Goal: Task Accomplishment & Management: Complete application form

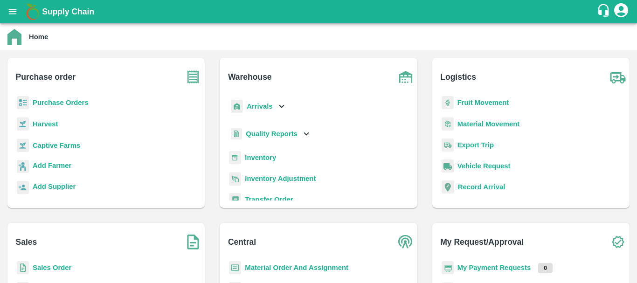
click at [261, 106] on b "Arrivals" at bounding box center [260, 106] width 26 height 7
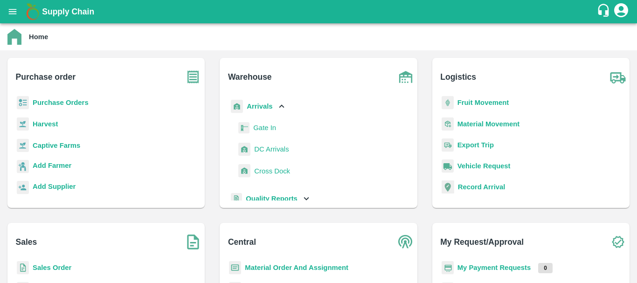
click at [269, 149] on span "DC Arrivals" at bounding box center [271, 149] width 34 height 10
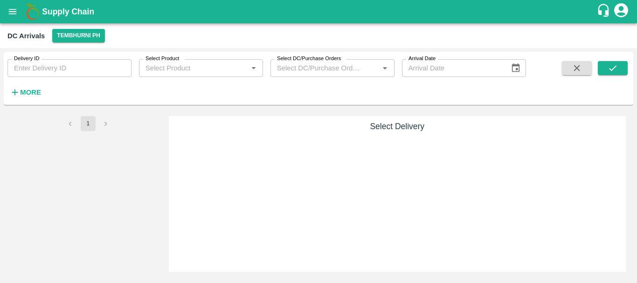
click at [370, 173] on div "Select Delivery" at bounding box center [397, 194] width 457 height 156
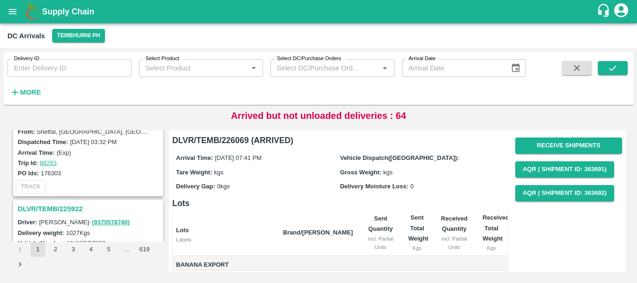
scroll to position [2938, 0]
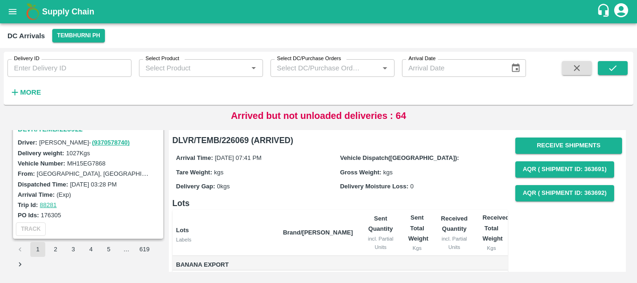
click at [433, 167] on div "Gross Weight: kgs" at bounding box center [422, 172] width 164 height 10
click at [55, 247] on button "2" at bounding box center [55, 249] width 15 height 15
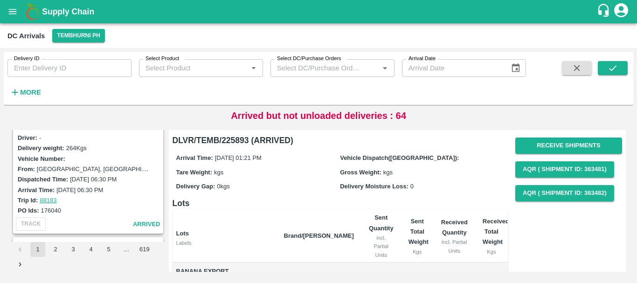
scroll to position [2938, 0]
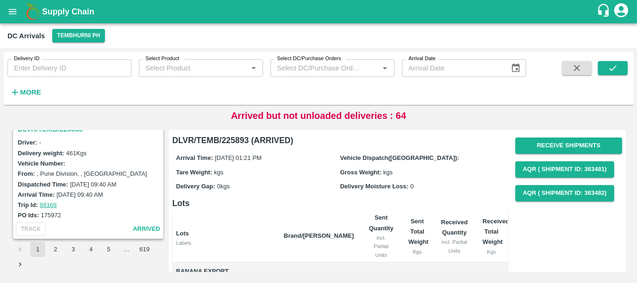
click at [77, 248] on button "3" at bounding box center [73, 249] width 15 height 15
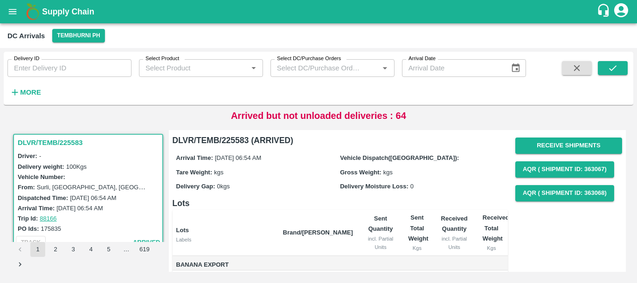
click at [55, 249] on button "2" at bounding box center [55, 249] width 15 height 15
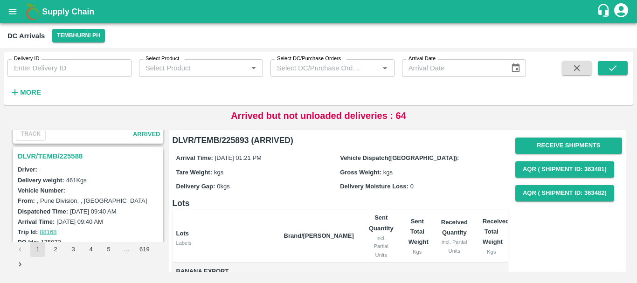
scroll to position [2914, 0]
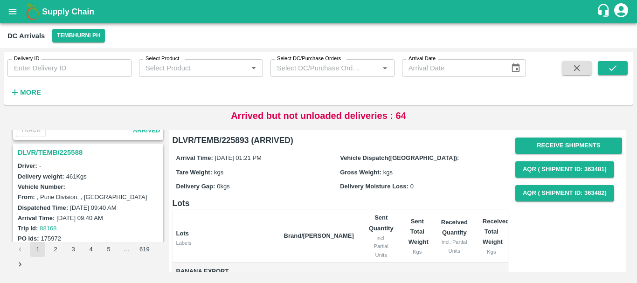
click at [69, 150] on h3 "DLVR/TEMB/225588" at bounding box center [90, 152] width 144 height 12
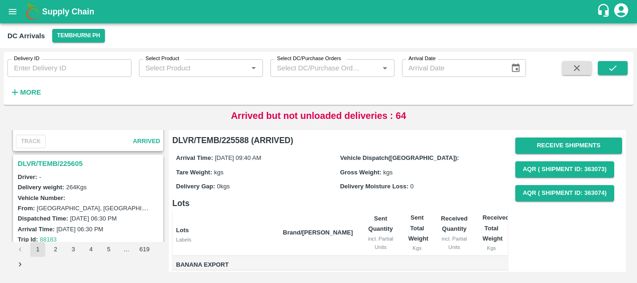
scroll to position [2775, 0]
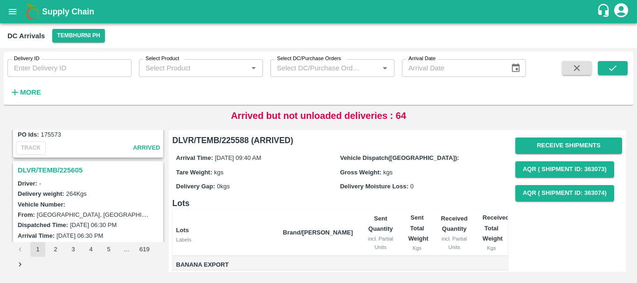
click at [57, 174] on h3 "DLVR/TEMB/225605" at bounding box center [90, 170] width 144 height 12
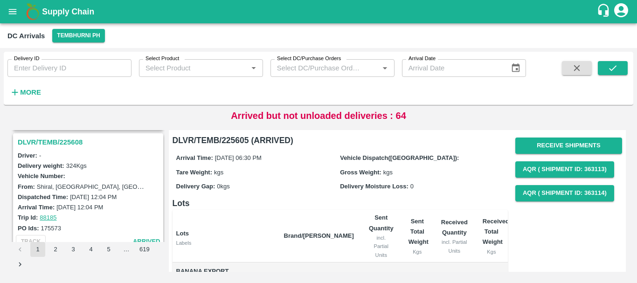
scroll to position [2681, 0]
click at [61, 142] on h3 "DLVR/TEMB/225608" at bounding box center [90, 143] width 144 height 12
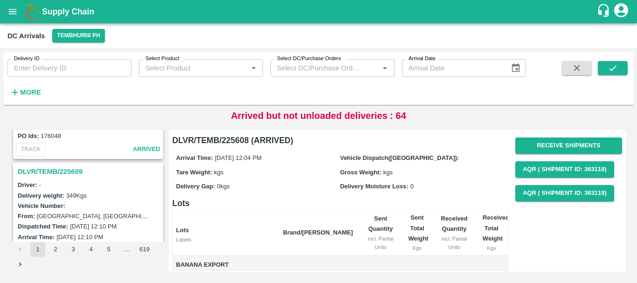
click at [64, 169] on h3 "DLVR/TEMB/225609" at bounding box center [90, 171] width 144 height 12
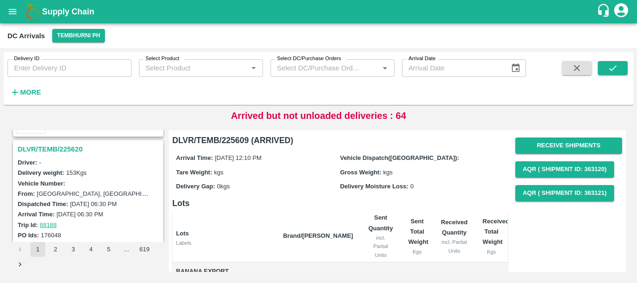
click at [68, 148] on h3 "DLVR/TEMB/225620" at bounding box center [90, 149] width 144 height 12
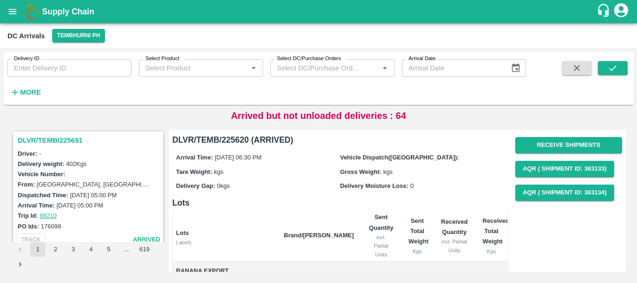
click at [60, 145] on h3 "DLVR/TEMB/225691" at bounding box center [90, 140] width 144 height 12
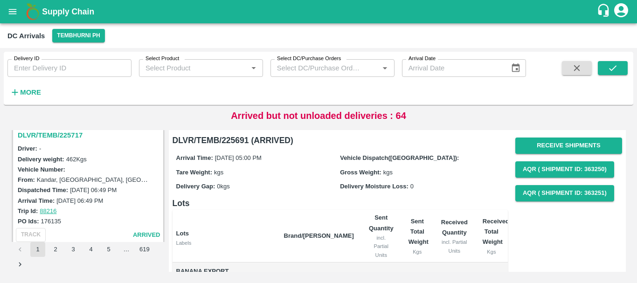
click at [72, 133] on h3 "DLVR/TEMB/225717" at bounding box center [90, 135] width 144 height 12
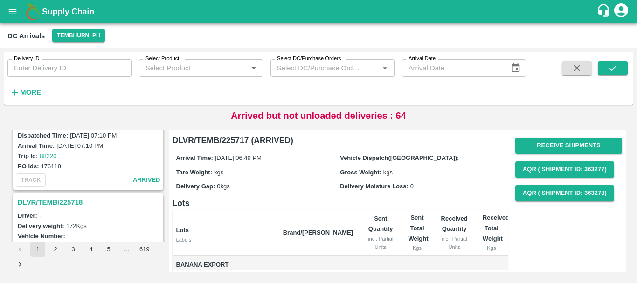
click at [63, 199] on h3 "DLVR/TEMB/225718" at bounding box center [90, 202] width 144 height 12
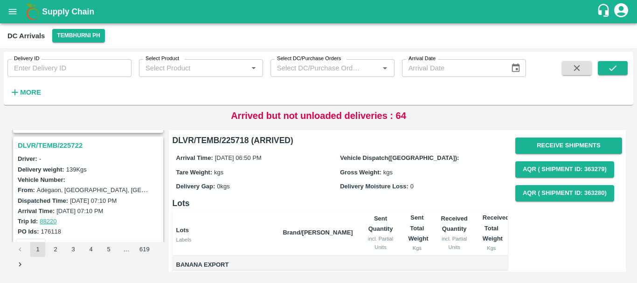
click at [63, 144] on h3 "DLVR/TEMB/225722" at bounding box center [90, 145] width 144 height 12
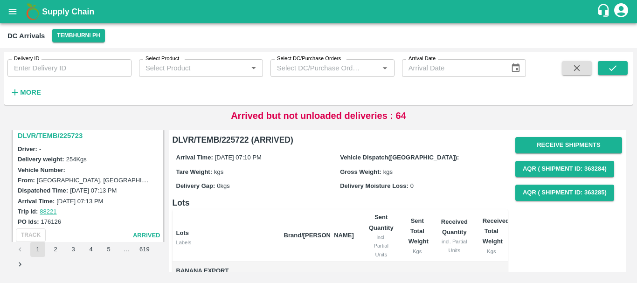
click at [66, 136] on h3 "DLVR/TEMB/225723" at bounding box center [90, 136] width 144 height 12
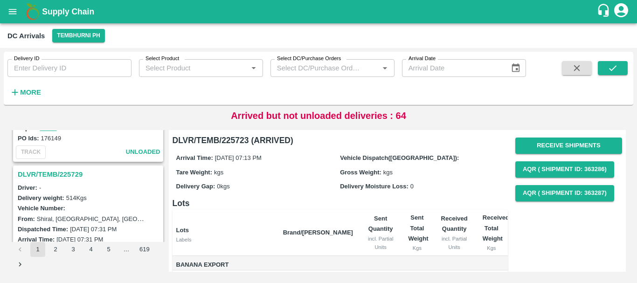
click at [69, 168] on h3 "DLVR/TEMB/225729" at bounding box center [90, 174] width 144 height 12
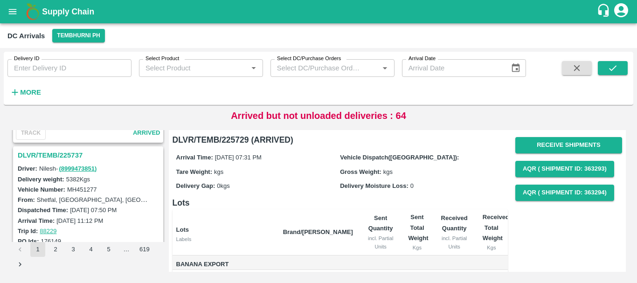
click at [61, 155] on h3 "DLVR/TEMB/225737" at bounding box center [90, 155] width 144 height 12
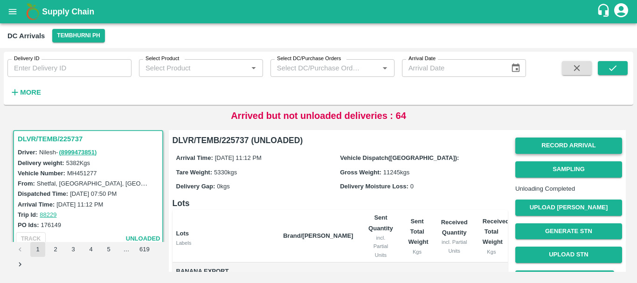
click at [545, 149] on button "Record Arrival" at bounding box center [568, 146] width 107 height 16
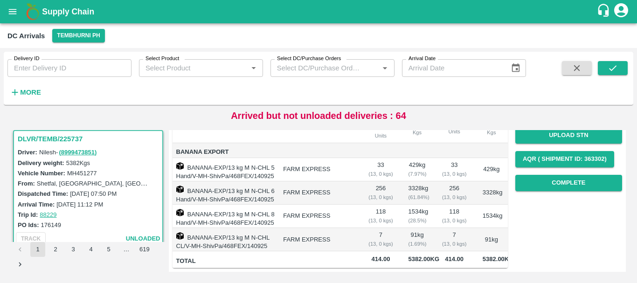
click at [535, 167] on div "Record Arrival Sampling Unloading Completed Upload Tare Weight Generate STN Upl…" at bounding box center [568, 104] width 107 height 180
click at [534, 175] on button "Complete" at bounding box center [568, 183] width 107 height 16
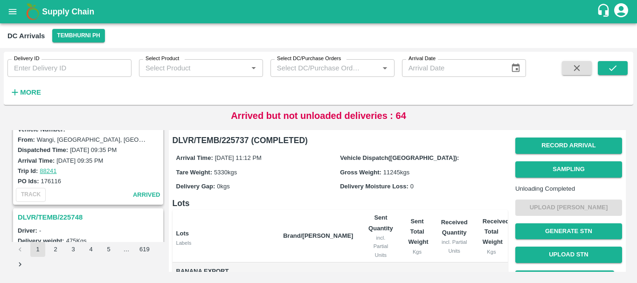
scroll to position [1219, 0]
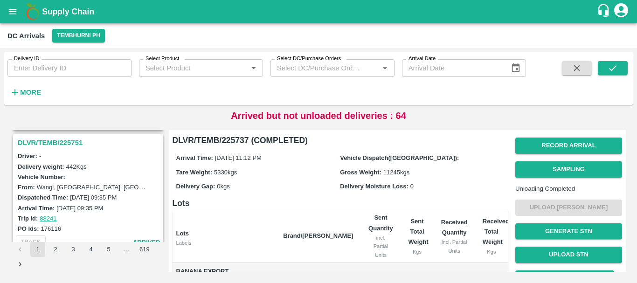
click at [67, 144] on h3 "DLVR/TEMB/225751" at bounding box center [90, 143] width 144 height 12
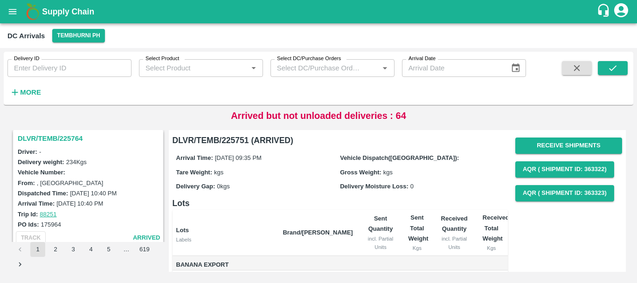
scroll to position [1072, 0]
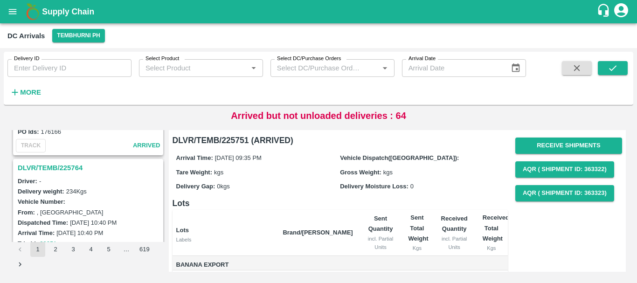
click at [64, 168] on h3 "DLVR/TEMB/225764" at bounding box center [90, 168] width 144 height 12
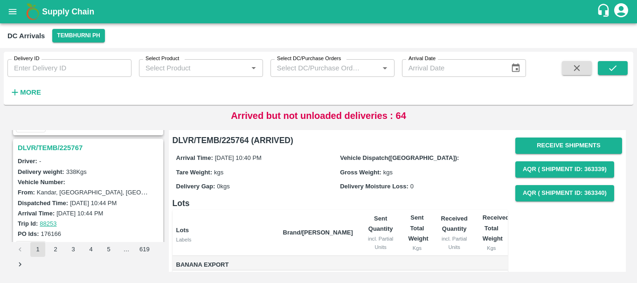
click at [66, 144] on h3 "DLVR/TEMB/225767" at bounding box center [90, 148] width 144 height 12
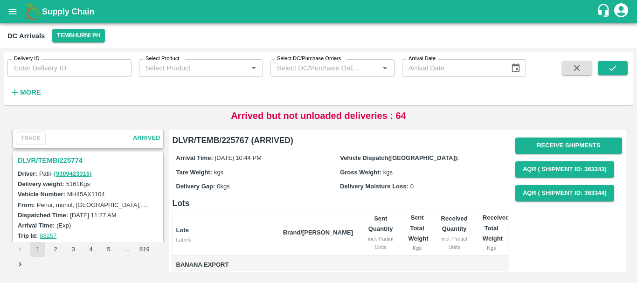
scroll to position [712, 0]
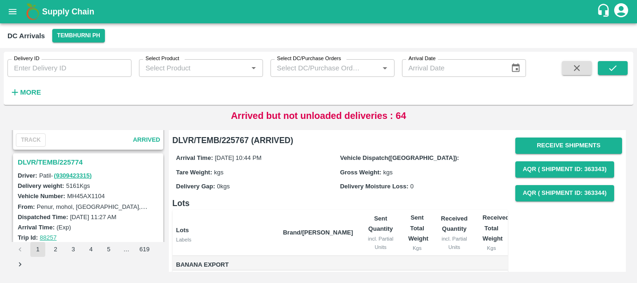
click at [75, 165] on h3 "DLVR/TEMB/225774" at bounding box center [90, 162] width 144 height 12
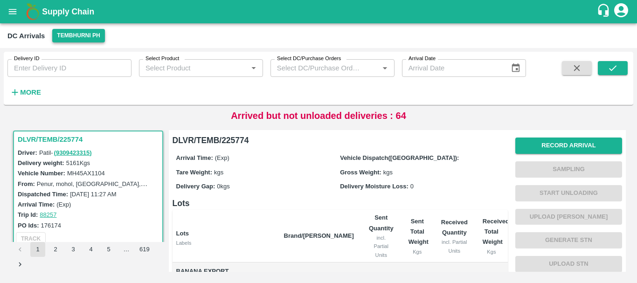
click at [70, 38] on button "Tembhurni PH" at bounding box center [78, 36] width 52 height 14
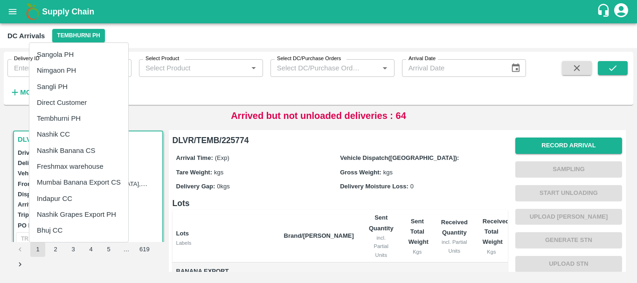
click at [78, 146] on li "Nashik Banana CS" at bounding box center [78, 151] width 99 height 16
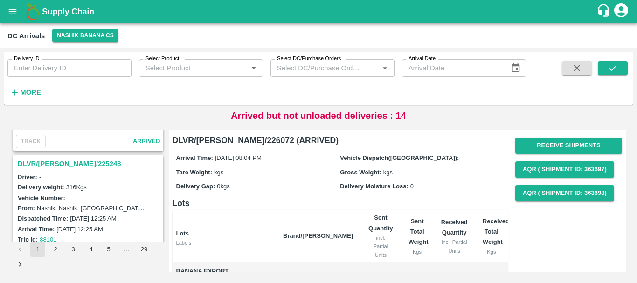
click at [69, 163] on h3 "DLVR/[PERSON_NAME]/225248" at bounding box center [90, 164] width 144 height 12
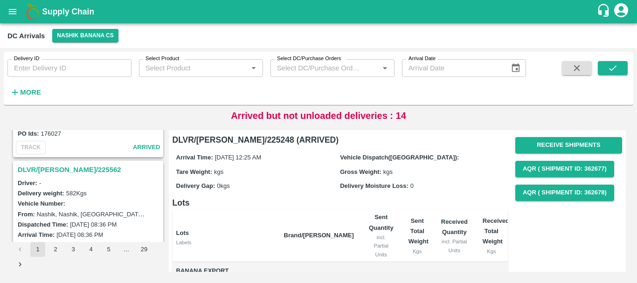
click at [62, 170] on h3 "DLVR/[PERSON_NAME]/225562" at bounding box center [90, 170] width 144 height 12
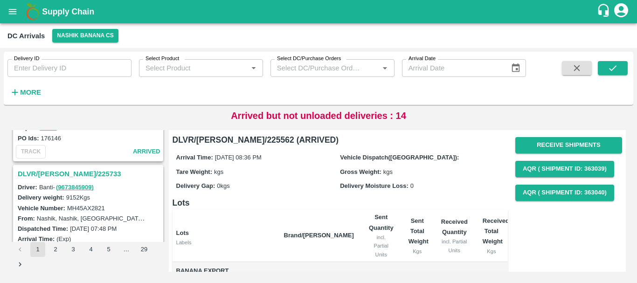
click at [75, 171] on h3 "DLVR/[PERSON_NAME]/225733" at bounding box center [90, 174] width 144 height 12
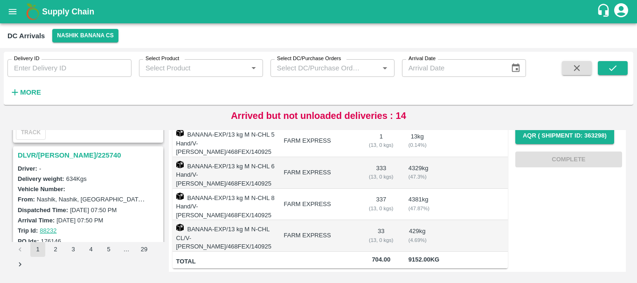
click at [68, 154] on h3 "DLVR/[PERSON_NAME]/225740" at bounding box center [90, 155] width 144 height 12
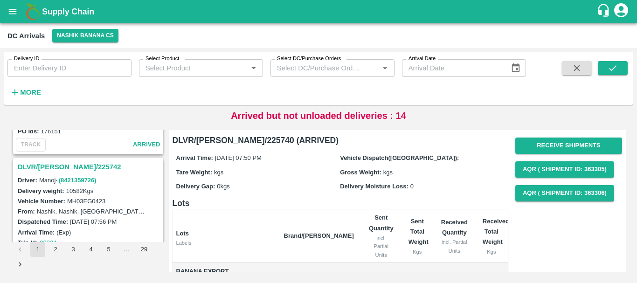
click at [62, 163] on h3 "DLVR/[PERSON_NAME]/225742" at bounding box center [90, 167] width 144 height 12
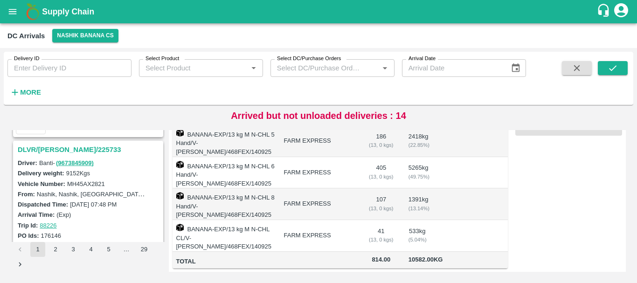
click at [76, 152] on h3 "DLVR/[PERSON_NAME]/225733" at bounding box center [90, 150] width 144 height 12
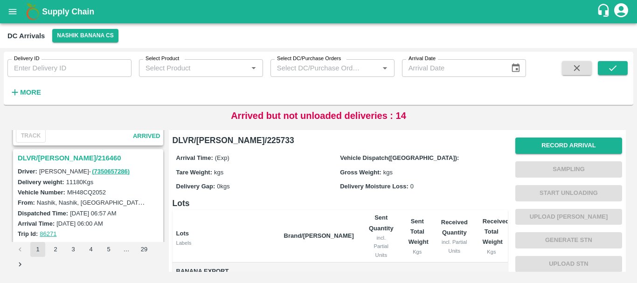
click at [72, 157] on h3 "DLVR/[PERSON_NAME]/216460" at bounding box center [90, 158] width 144 height 12
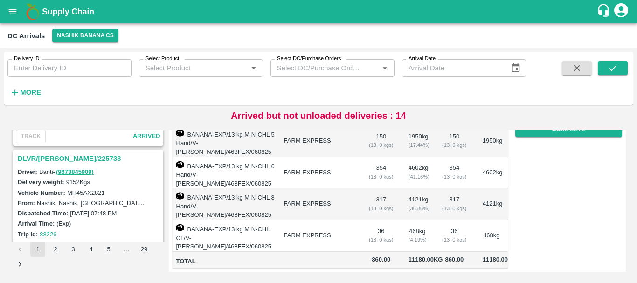
click at [69, 159] on h3 "DLVR/[PERSON_NAME]/225733" at bounding box center [90, 158] width 144 height 12
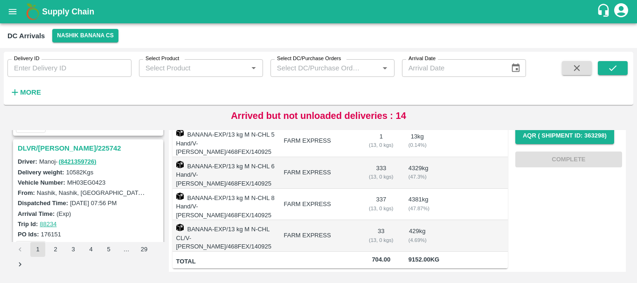
click at [69, 149] on h3 "DLVR/[PERSON_NAME]/225742" at bounding box center [90, 148] width 144 height 12
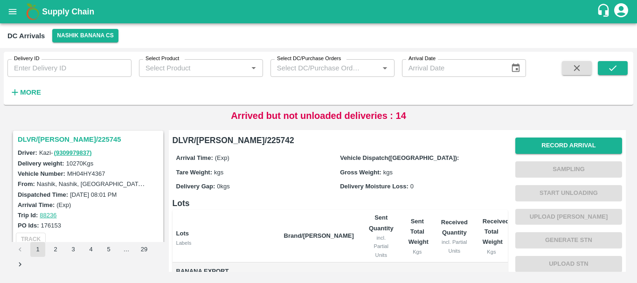
click at [73, 136] on h3 "DLVR/[PERSON_NAME]/225745" at bounding box center [90, 139] width 144 height 12
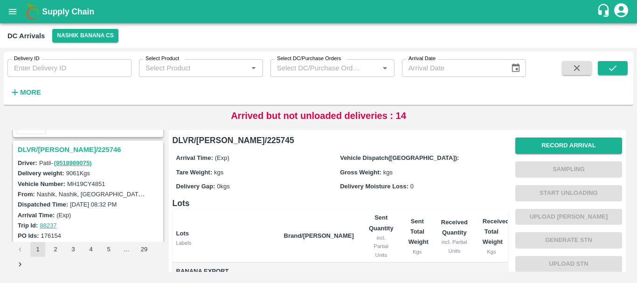
click at [67, 146] on h3 "DLVR/[PERSON_NAME]/225746" at bounding box center [90, 150] width 144 height 12
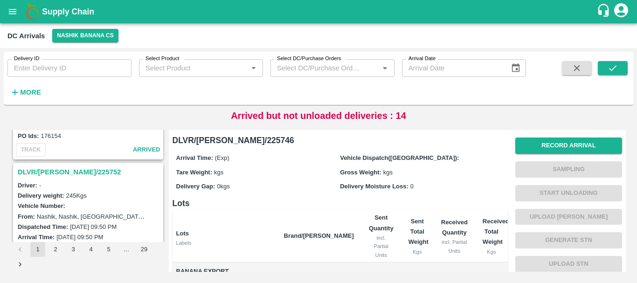
click at [73, 168] on h3 "DLVR/[PERSON_NAME]/225752" at bounding box center [90, 172] width 144 height 12
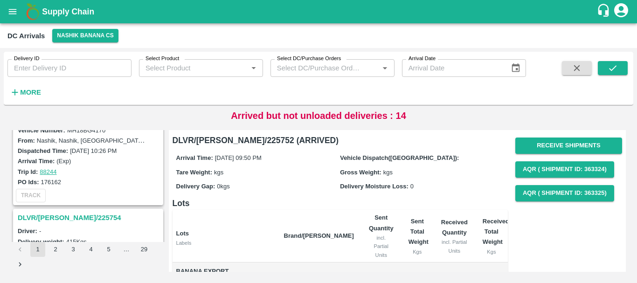
click at [66, 215] on h3 "DLVR/[PERSON_NAME]/225754" at bounding box center [90, 218] width 144 height 12
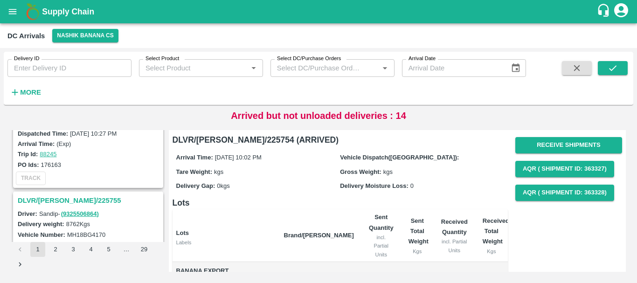
click at [72, 199] on h3 "DLVR/[PERSON_NAME]/225755" at bounding box center [90, 200] width 144 height 12
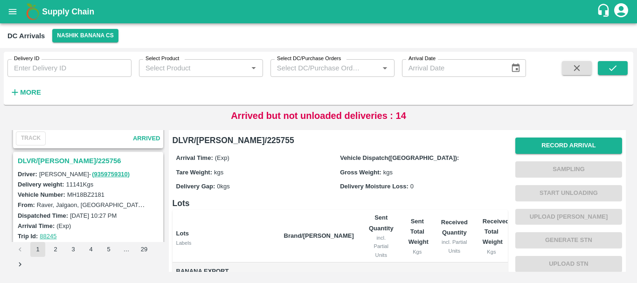
click at [65, 156] on h3 "DLVR/[PERSON_NAME]/225756" at bounding box center [90, 161] width 144 height 12
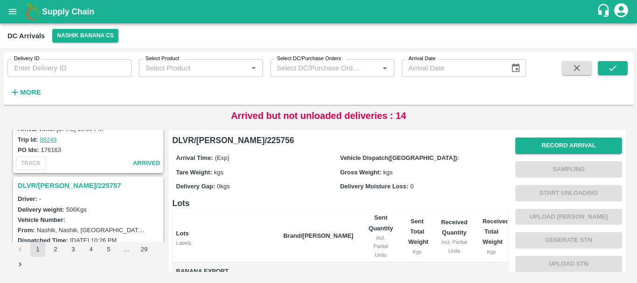
click at [73, 183] on h3 "DLVR/[PERSON_NAME]/225757" at bounding box center [90, 185] width 144 height 12
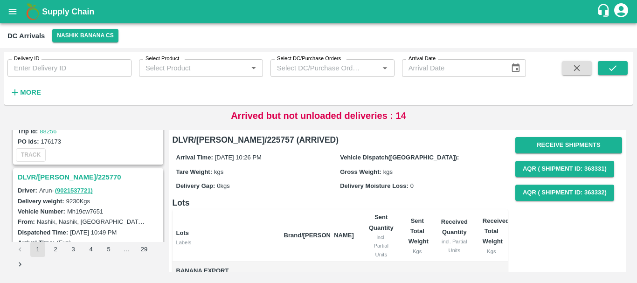
click at [73, 174] on h3 "DLVR/[PERSON_NAME]/225770" at bounding box center [90, 177] width 144 height 12
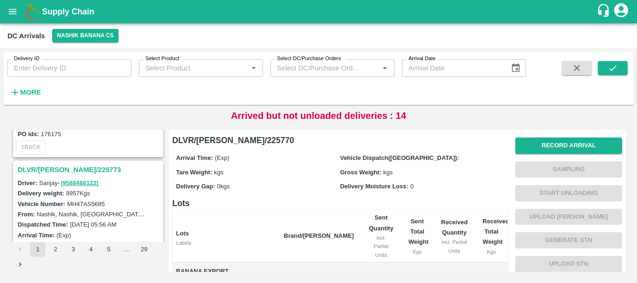
click at [75, 167] on h3 "DLVR/[PERSON_NAME]/225773" at bounding box center [90, 170] width 144 height 12
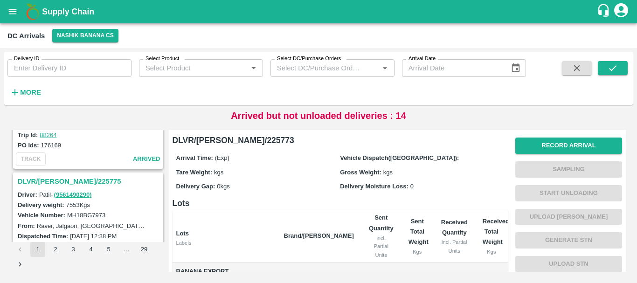
click at [79, 180] on h3 "DLVR/[PERSON_NAME]/225775" at bounding box center [90, 181] width 144 height 12
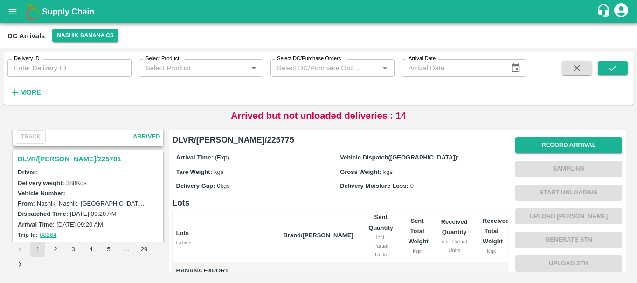
click at [66, 155] on h3 "DLVR/[PERSON_NAME]/225781" at bounding box center [90, 159] width 144 height 12
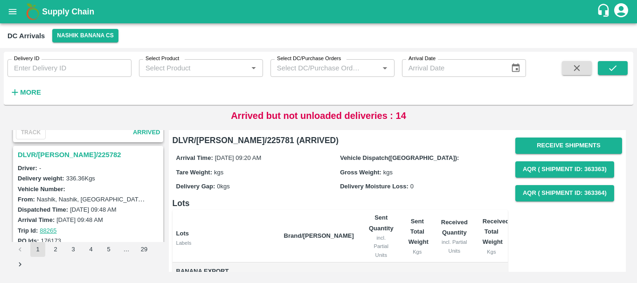
click at [66, 157] on h3 "DLVR/[PERSON_NAME]/225782" at bounding box center [90, 155] width 144 height 12
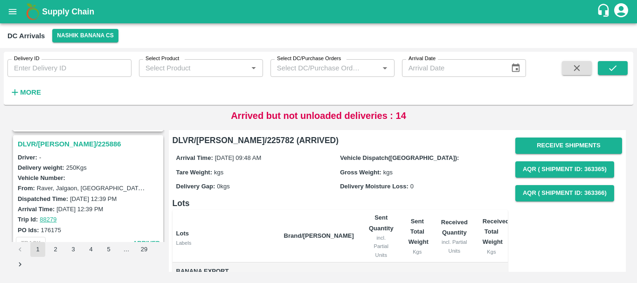
click at [66, 142] on h3 "DLVR/[PERSON_NAME]/225886" at bounding box center [90, 144] width 144 height 12
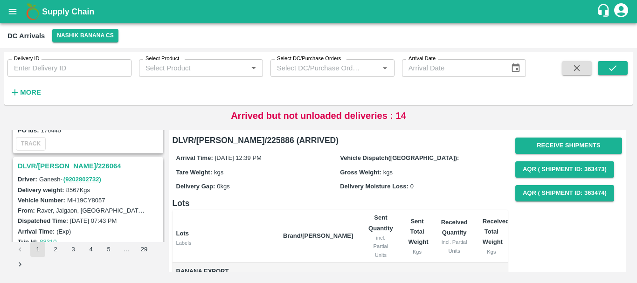
click at [63, 163] on h3 "DLVR/[PERSON_NAME]/226064" at bounding box center [90, 166] width 144 height 12
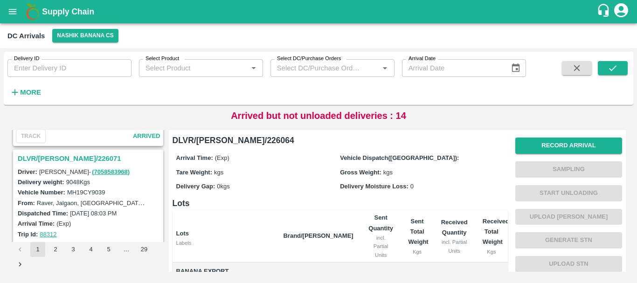
click at [62, 152] on div "DLVR/[PERSON_NAME]/226071" at bounding box center [88, 159] width 148 height 16
click at [64, 157] on h3 "DLVR/[PERSON_NAME]/226071" at bounding box center [90, 158] width 144 height 12
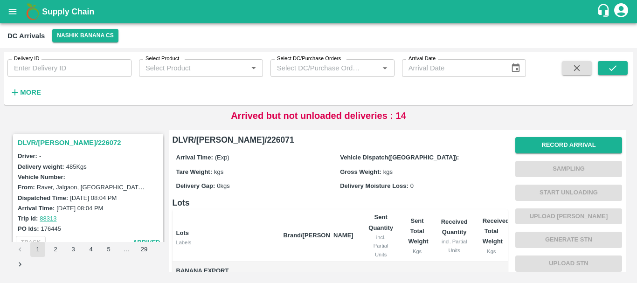
click at [73, 143] on h3 "DLVR/[PERSON_NAME]/226072" at bounding box center [90, 143] width 144 height 12
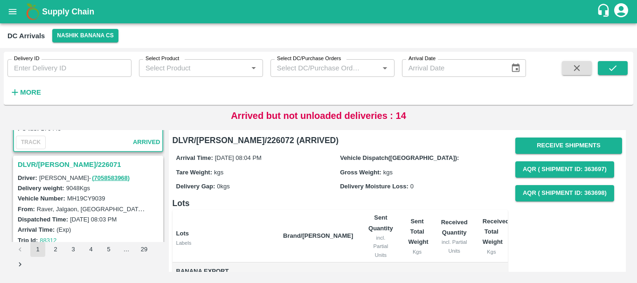
click at [69, 163] on h3 "DLVR/[PERSON_NAME]/226071" at bounding box center [90, 164] width 144 height 12
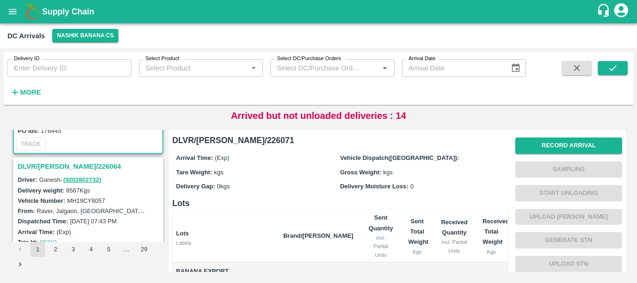
click at [63, 168] on h3 "DLVR/[PERSON_NAME]/226064" at bounding box center [90, 166] width 144 height 12
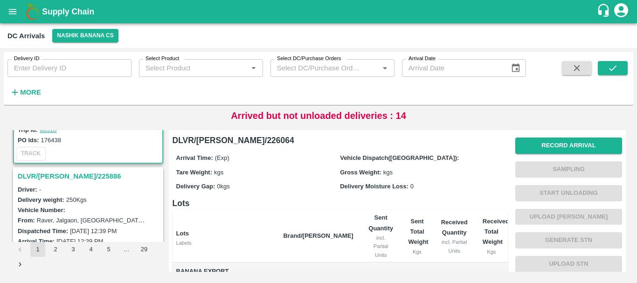
click at [54, 175] on h3 "DLVR/[PERSON_NAME]/225886" at bounding box center [90, 176] width 144 height 12
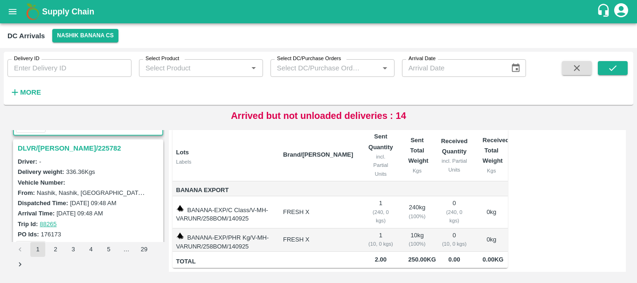
click at [62, 147] on h3 "DLVR/[PERSON_NAME]/225782" at bounding box center [90, 148] width 144 height 12
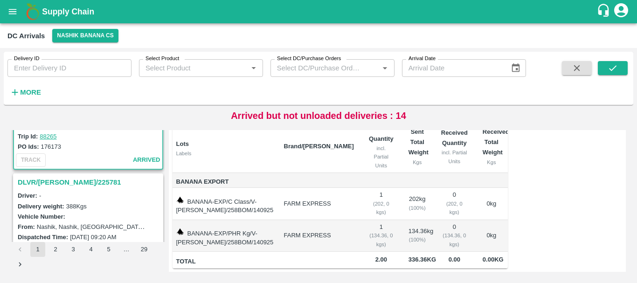
click at [62, 183] on h3 "DLVR/[PERSON_NAME]/225781" at bounding box center [90, 182] width 144 height 12
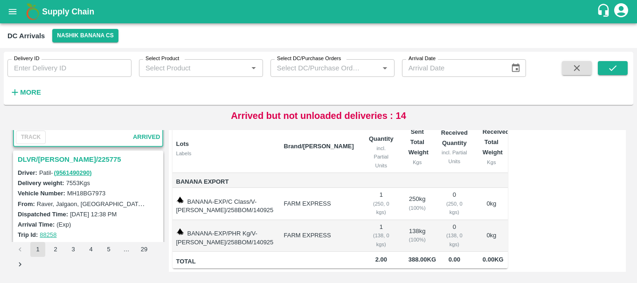
click at [63, 161] on h3 "DLVR/[PERSON_NAME]/225775" at bounding box center [90, 159] width 144 height 12
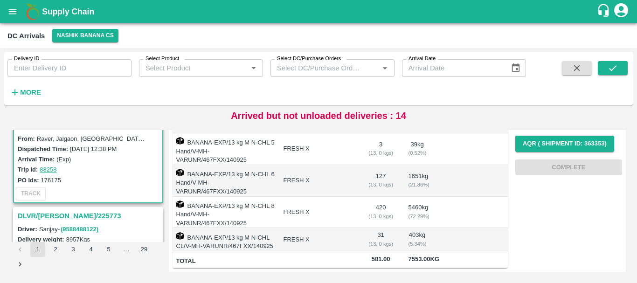
click at [58, 216] on h3 "DLVR/[PERSON_NAME]/225773" at bounding box center [90, 216] width 144 height 12
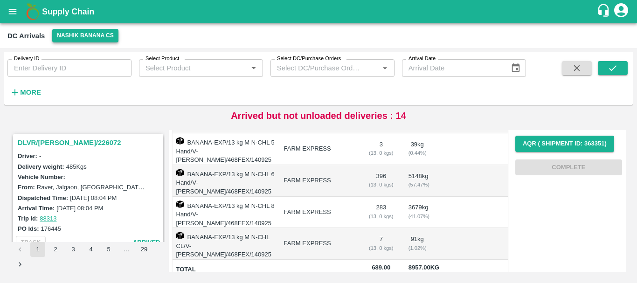
click at [87, 34] on button "Nashik Banana CS" at bounding box center [85, 36] width 66 height 14
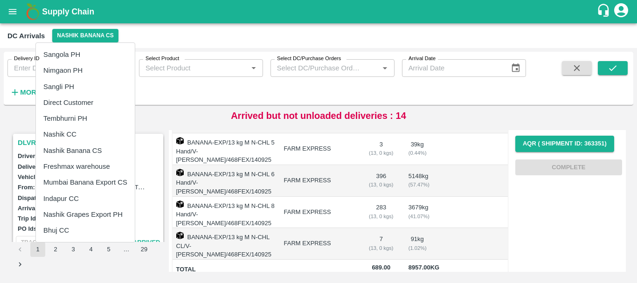
click at [79, 117] on li "Tembhurni PH" at bounding box center [85, 118] width 99 height 16
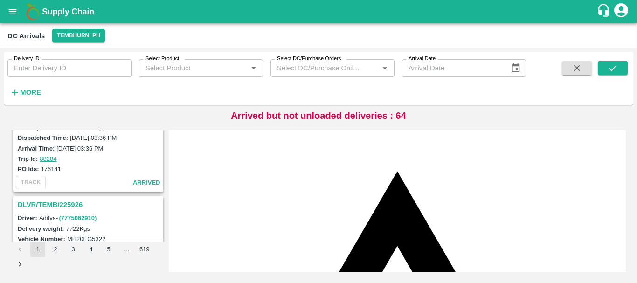
click at [76, 202] on h3 "DLVR/TEMB/225926" at bounding box center [90, 205] width 144 height 12
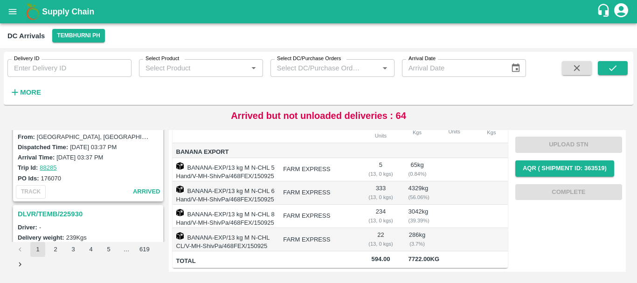
scroll to position [2938, 0]
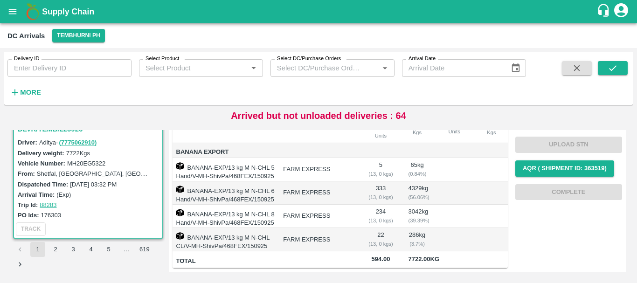
click at [58, 255] on button "2" at bounding box center [55, 249] width 15 height 15
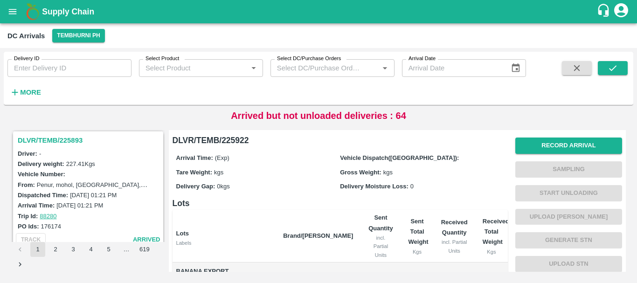
scroll to position [119, 0]
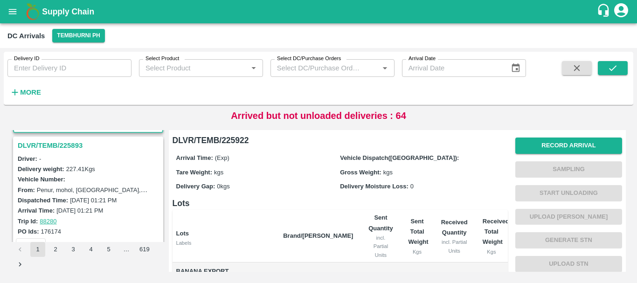
click at [67, 146] on h3 "DLVR/TEMB/225893" at bounding box center [90, 145] width 144 height 12
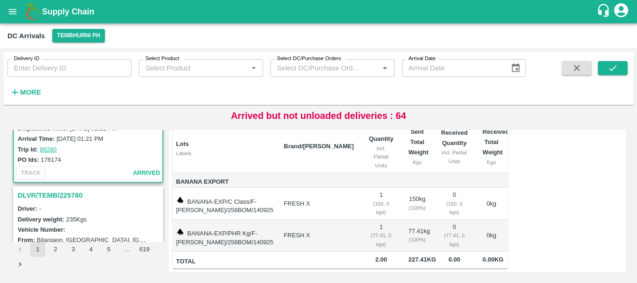
scroll to position [192, 0]
click at [68, 198] on h3 "DLVR/TEMB/225780" at bounding box center [90, 194] width 144 height 12
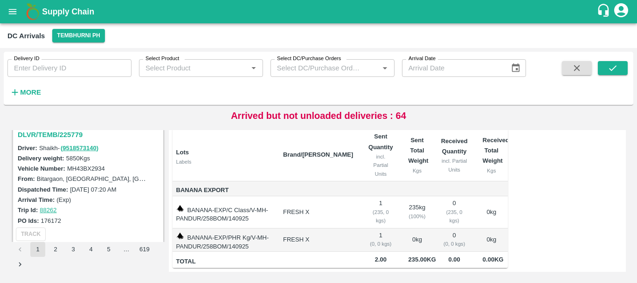
scroll to position [361, 0]
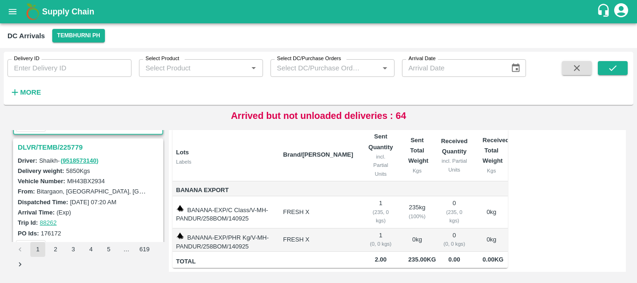
click at [66, 146] on h3 "DLVR/TEMB/225779" at bounding box center [90, 147] width 144 height 12
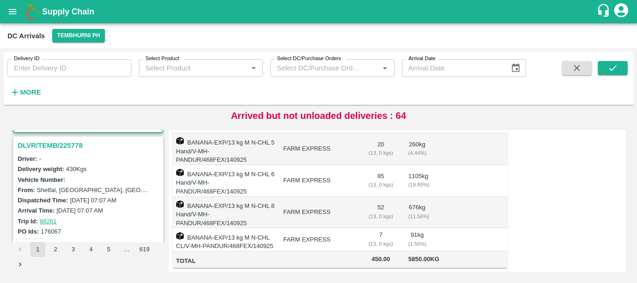
click at [57, 143] on h3 "DLVR/TEMB/225778" at bounding box center [90, 145] width 144 height 12
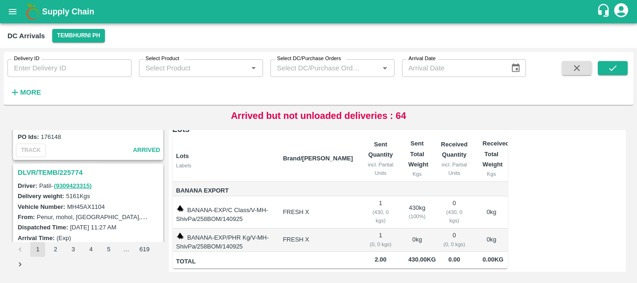
click at [66, 173] on h3 "DLVR/TEMB/225774" at bounding box center [90, 172] width 144 height 12
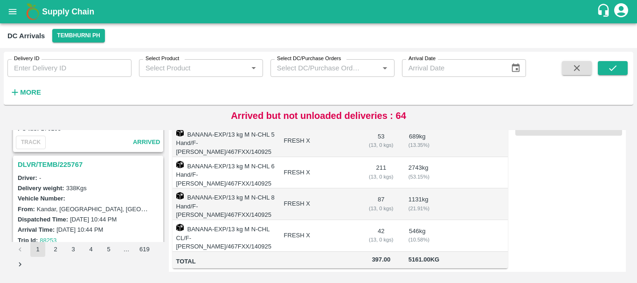
click at [59, 166] on h3 "DLVR/TEMB/225767" at bounding box center [90, 164] width 144 height 12
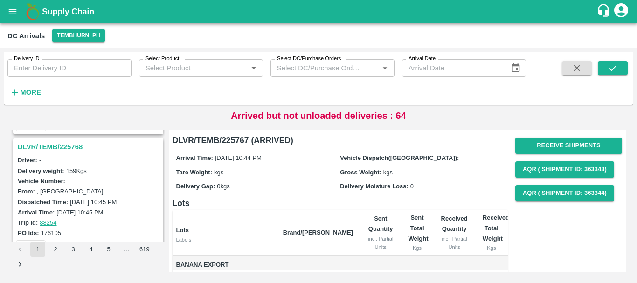
click at [69, 151] on h3 "DLVR/TEMB/225768" at bounding box center [90, 147] width 144 height 12
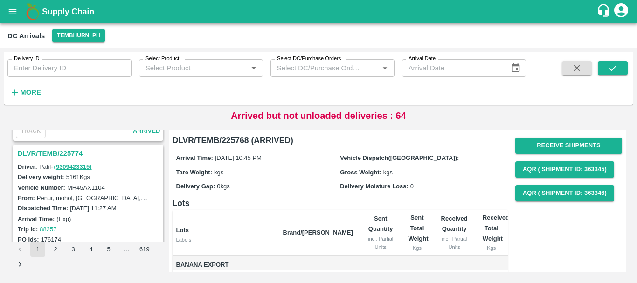
click at [67, 149] on h3 "DLVR/TEMB/225774" at bounding box center [90, 153] width 144 height 12
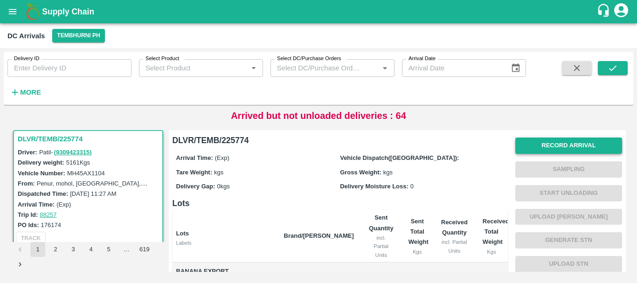
click at [540, 143] on button "Record Arrival" at bounding box center [568, 146] width 107 height 16
type input "DD/MM/YYYY hh:mm aa"
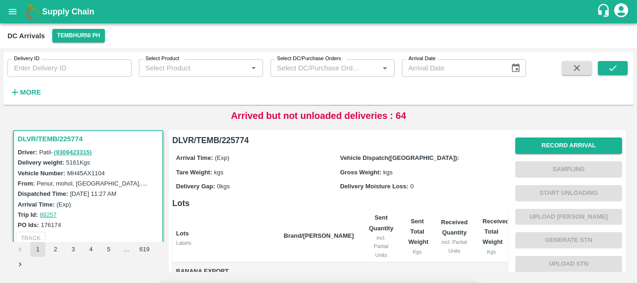
type input "15/09/2025 09:45 PM"
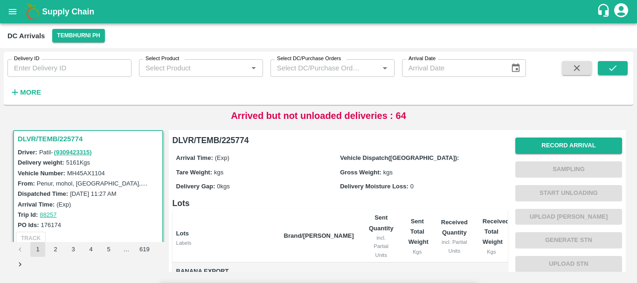
click at [0, 0] on input "Upload" at bounding box center [0, 0] width 0 height 0
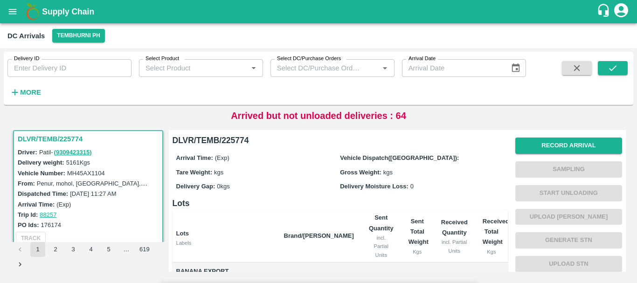
type input "11640"
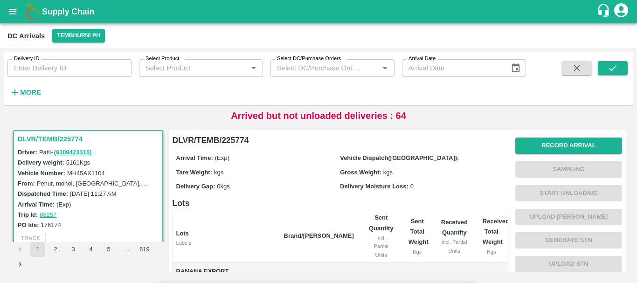
scroll to position [69, 0]
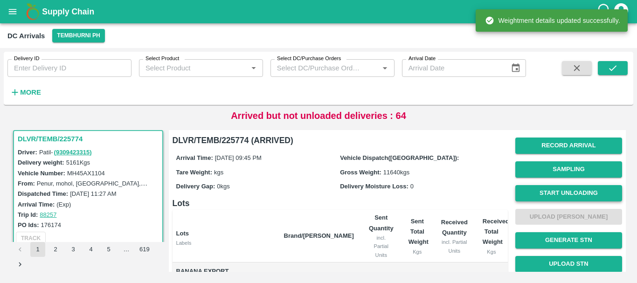
click at [522, 192] on button "Start Unloading" at bounding box center [568, 193] width 107 height 16
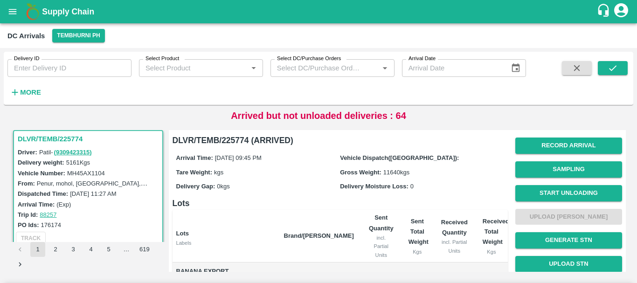
drag, startPoint x: 127, startPoint y: 10, endPoint x: 129, endPoint y: 15, distance: 5.6
type input "4"
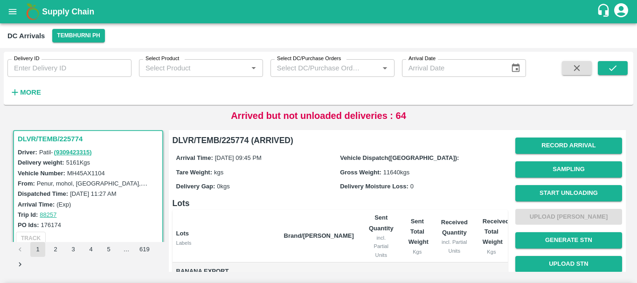
type input "60"
type input "212"
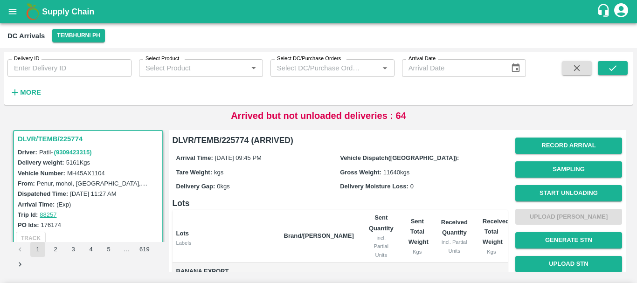
type input "89"
type input "32"
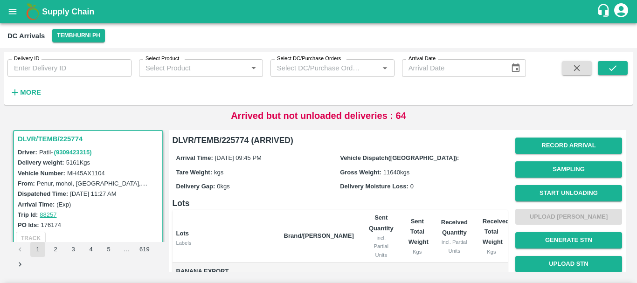
radio input "true"
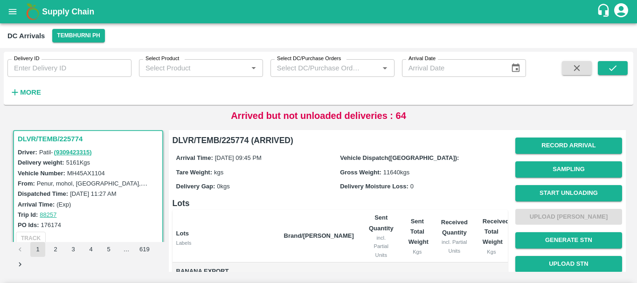
type input "04"
type input "60"
type input "212"
type input "89"
type input "32"
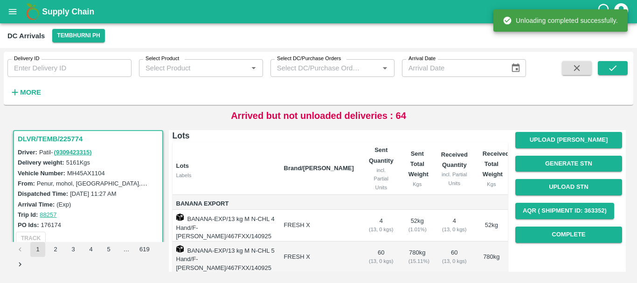
scroll to position [66, 0]
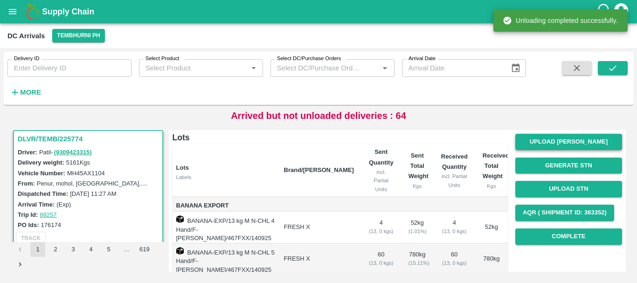
click at [545, 150] on button "Upload [PERSON_NAME]" at bounding box center [568, 142] width 107 height 16
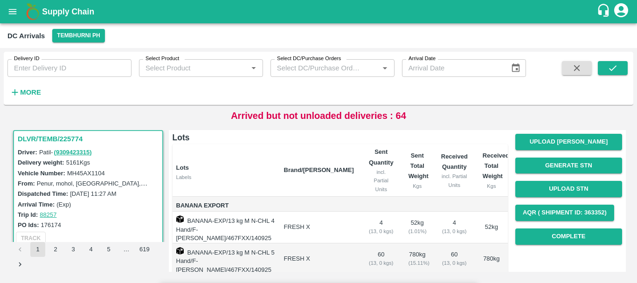
type input "5940"
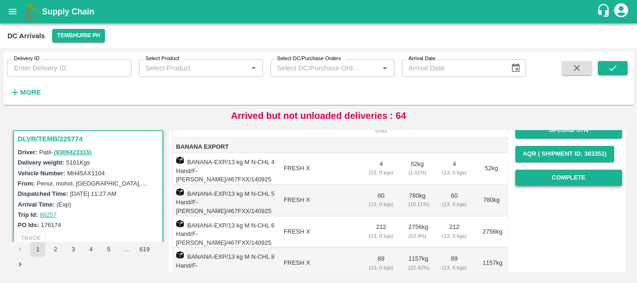
scroll to position [124, 0]
click at [553, 186] on button "Complete" at bounding box center [568, 178] width 107 height 16
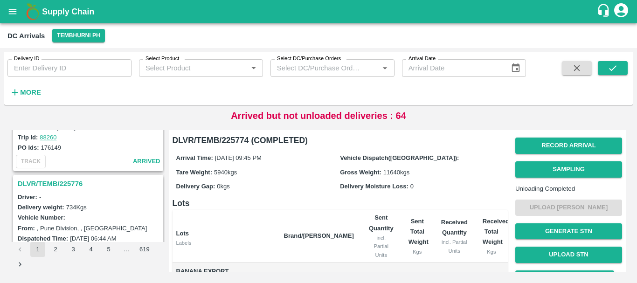
scroll to position [690, 0]
click at [76, 187] on h3 "DLVR/TEMB/225776" at bounding box center [90, 184] width 144 height 12
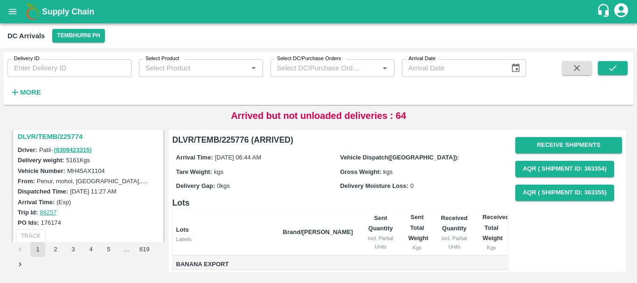
scroll to position [827, 0]
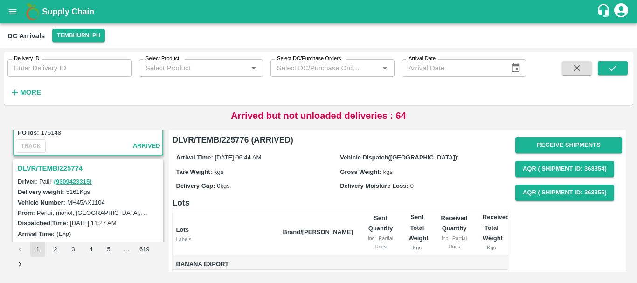
click at [58, 169] on h3 "DLVR/TEMB/225774" at bounding box center [90, 168] width 144 height 12
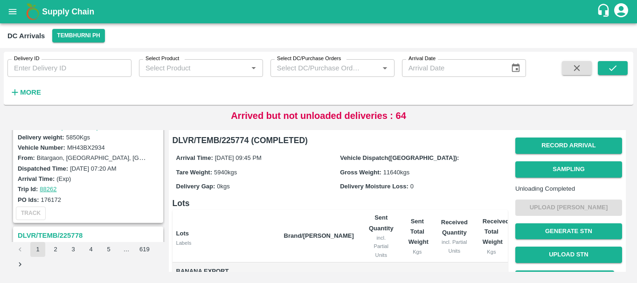
scroll to position [358, 0]
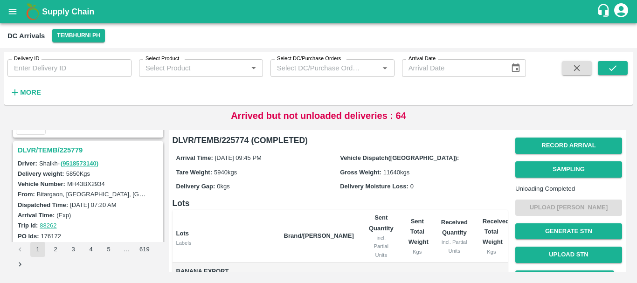
click at [70, 153] on h3 "DLVR/TEMB/225779" at bounding box center [90, 150] width 144 height 12
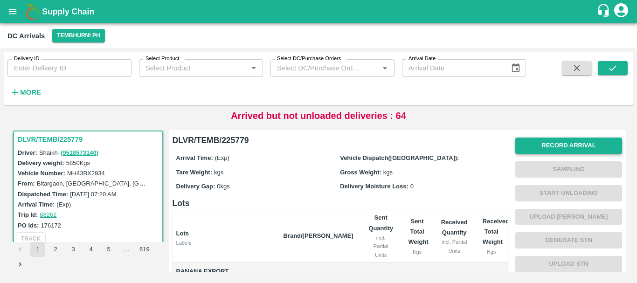
click at [541, 141] on button "Record Arrival" at bounding box center [568, 146] width 107 height 16
type input "DD/MM/YYYY hh:mm aa"
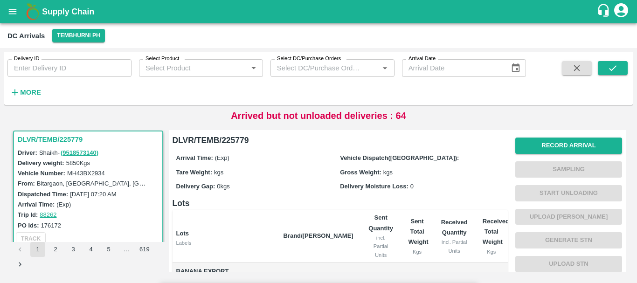
type input "15/09/2025 10:40 AM"
drag, startPoint x: 379, startPoint y: 74, endPoint x: 427, endPoint y: 142, distance: 82.9
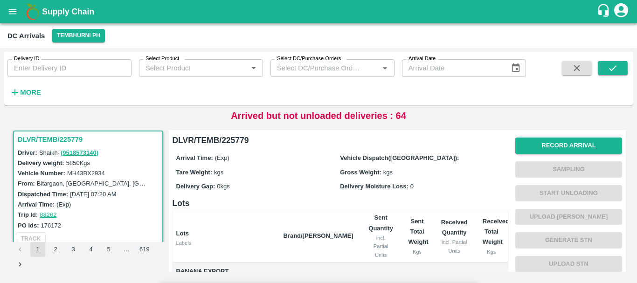
click at [0, 0] on input "Upload" at bounding box center [0, 0] width 0 height 0
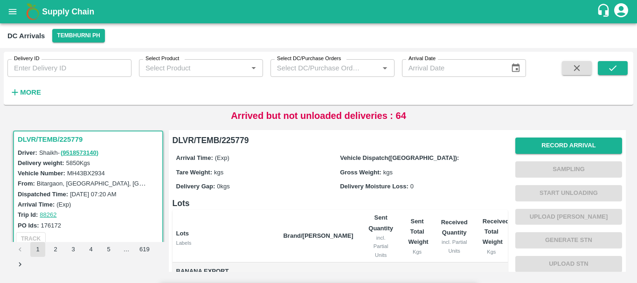
scroll to position [95, 0]
type input "11825"
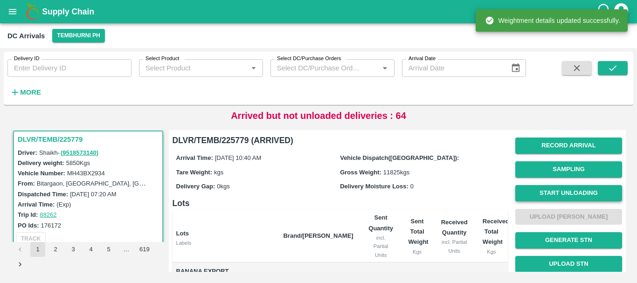
click at [541, 189] on button "Start Unloading" at bounding box center [568, 193] width 107 height 16
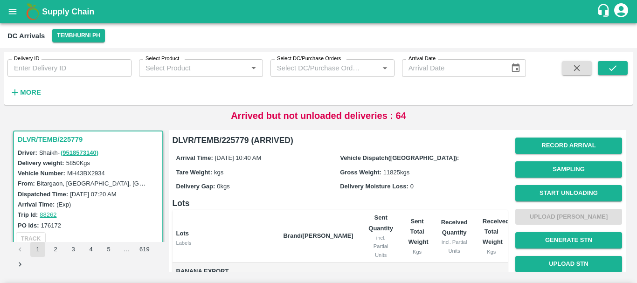
type input "2"
type input "18"
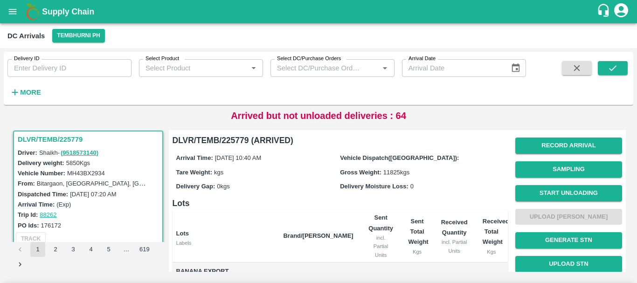
type input "4"
type input "44"
type input "108"
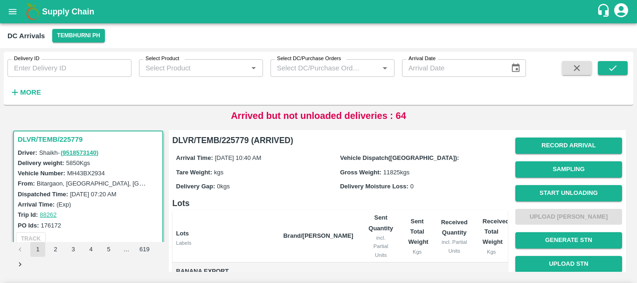
type input "110"
type input "6"
type input "2"
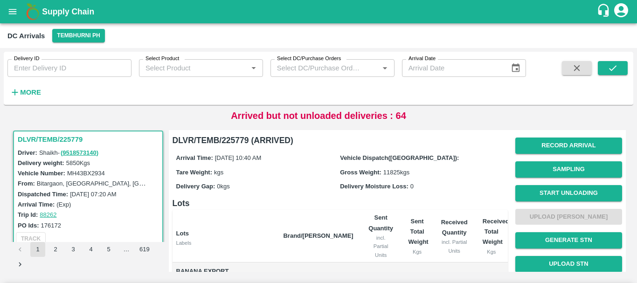
type input "3"
type input "21"
type input "86"
type input "52"
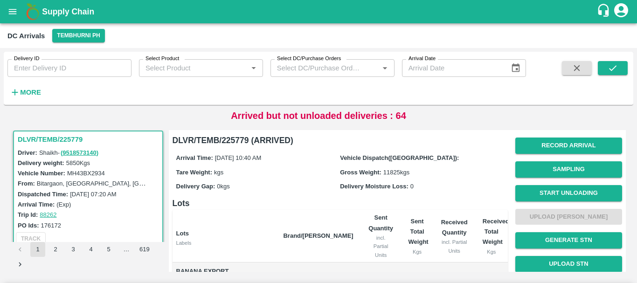
type input "5"
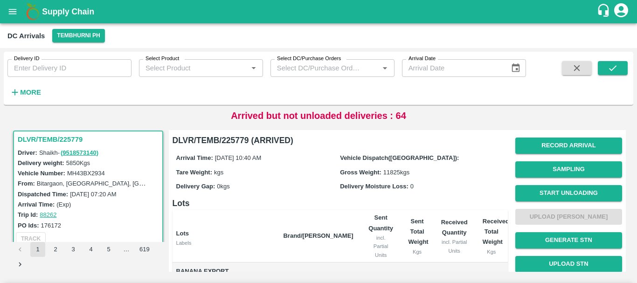
radio input "true"
type input "018"
type input "44"
type input "108"
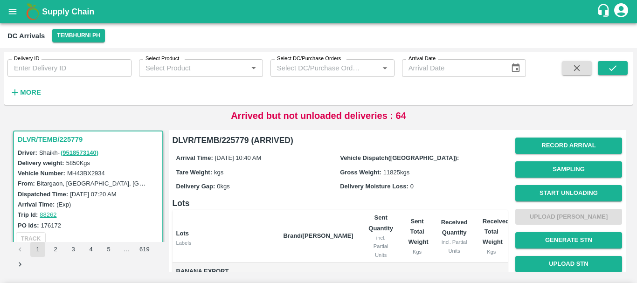
type input "110"
type input "6"
type input "21"
type input "86"
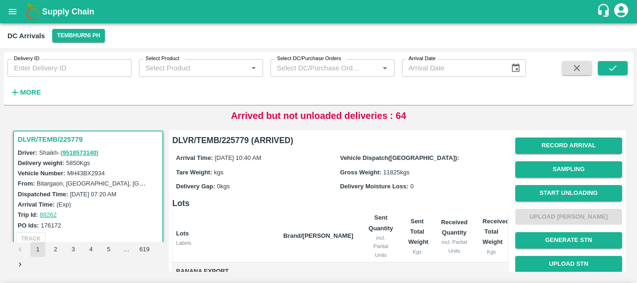
scroll to position [43, 0]
type input "52"
type input "5"
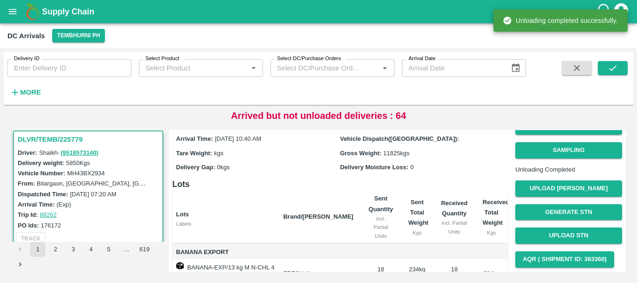
scroll to position [0, 0]
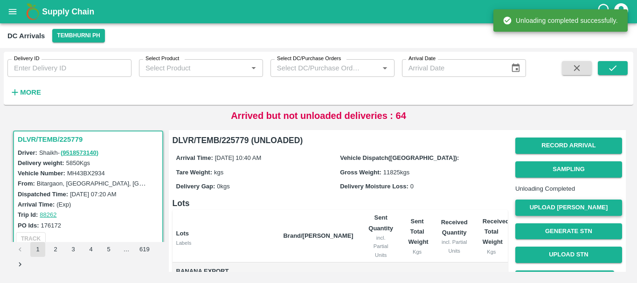
click at [553, 215] on button "Upload [PERSON_NAME]" at bounding box center [568, 208] width 107 height 16
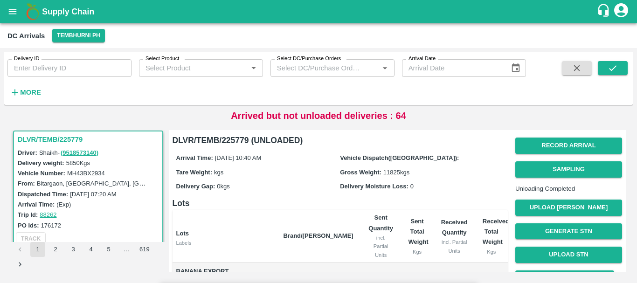
type input "5540"
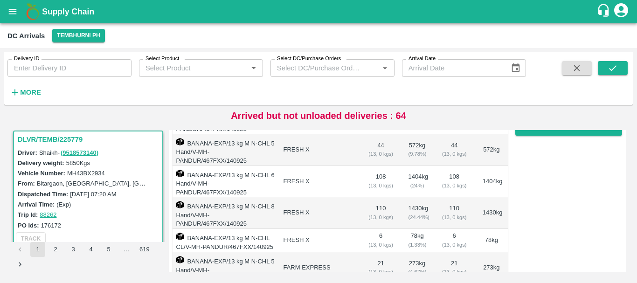
scroll to position [174, 0]
click at [540, 136] on button "Complete" at bounding box center [568, 128] width 107 height 16
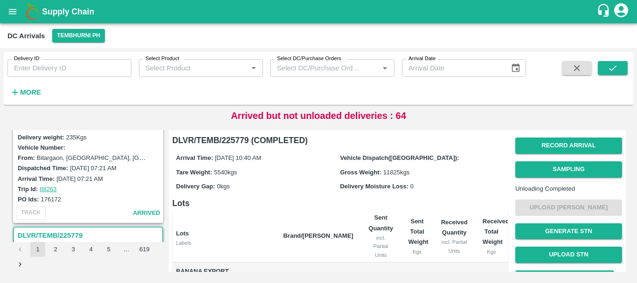
scroll to position [213, 0]
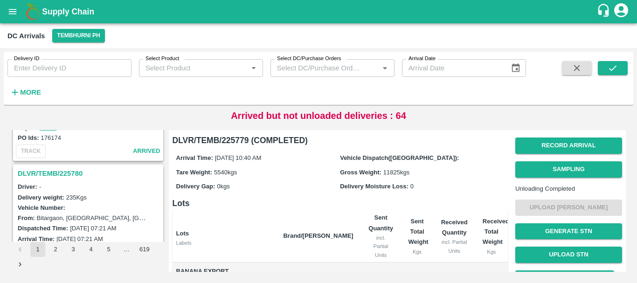
click at [74, 173] on h3 "DLVR/TEMB/225780" at bounding box center [90, 173] width 144 height 12
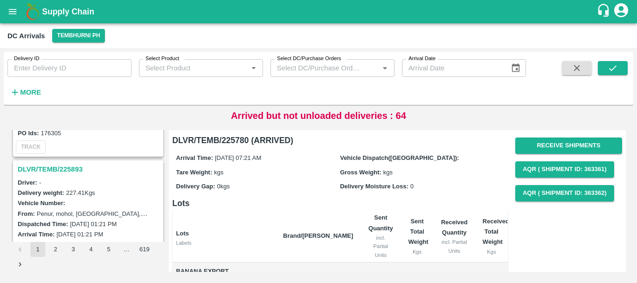
scroll to position [95, 0]
click at [72, 166] on h3 "DLVR/TEMB/225893" at bounding box center [90, 170] width 144 height 12
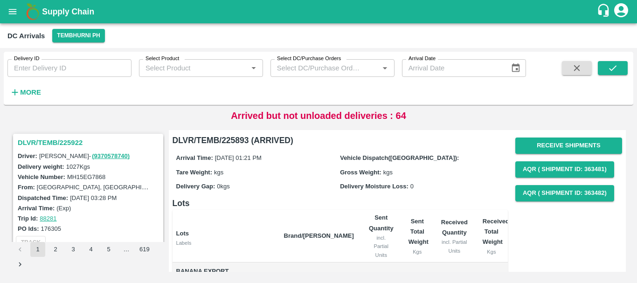
click at [63, 141] on h3 "DLVR/TEMB/225922" at bounding box center [90, 143] width 144 height 12
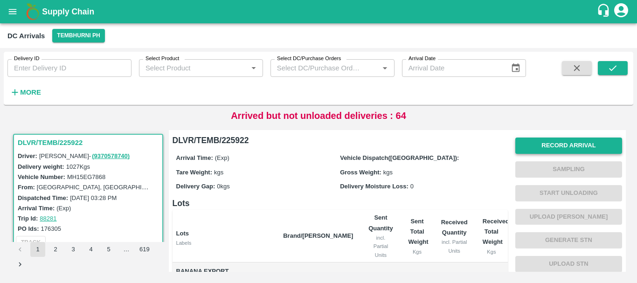
drag, startPoint x: 538, startPoint y: 135, endPoint x: 538, endPoint y: 143, distance: 8.4
click at [538, 143] on div "Record Arrival Sampling Start Unloading Upload Tare Weight Generate STN Upload …" at bounding box center [568, 228] width 107 height 189
click at [538, 143] on button "Record Arrival" at bounding box center [568, 146] width 107 height 16
type input "DD/MM/YYYY hh:mm aa"
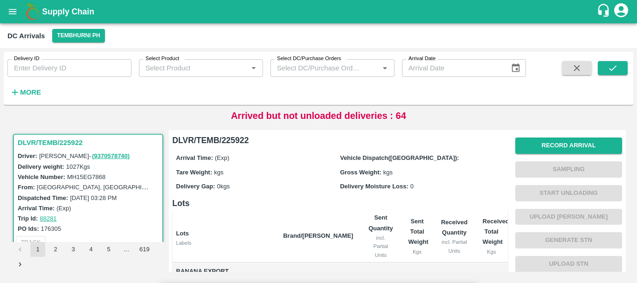
type input "15/09/2025 05:20 PM"
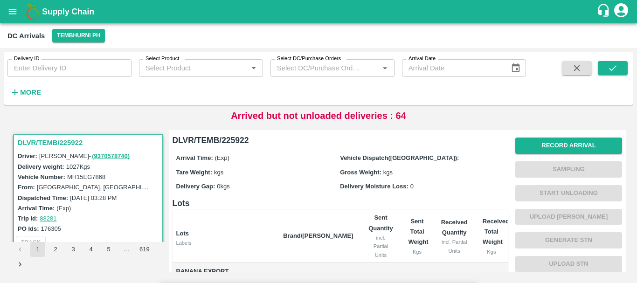
click at [0, 0] on input "Upload" at bounding box center [0, 0] width 0 height 0
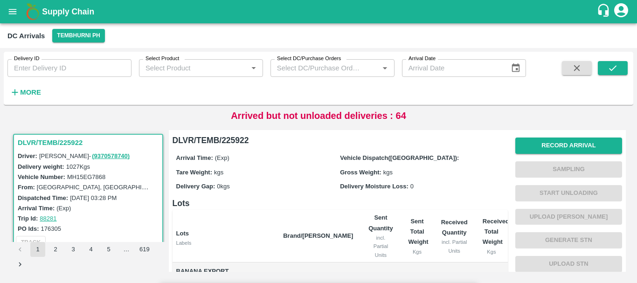
click at [0, 0] on input "Upload" at bounding box center [0, 0] width 0 height 0
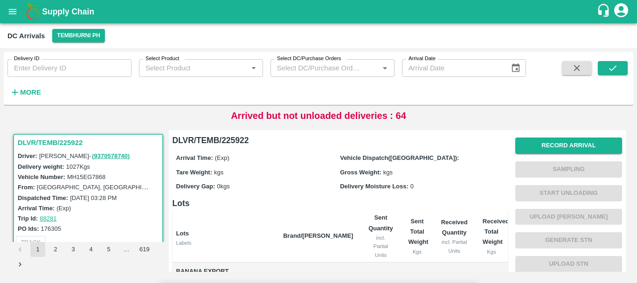
click at [0, 0] on input "Upload" at bounding box center [0, 0] width 0 height 0
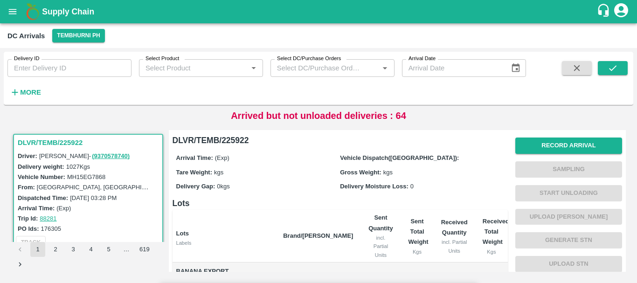
type input "6620"
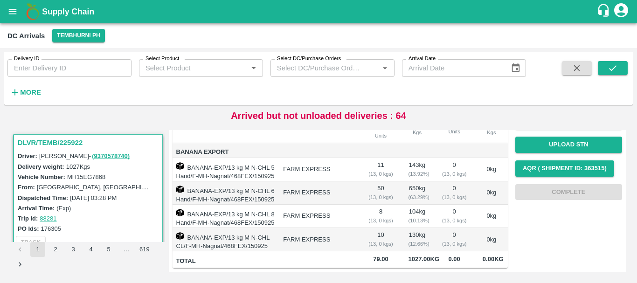
scroll to position [0, 0]
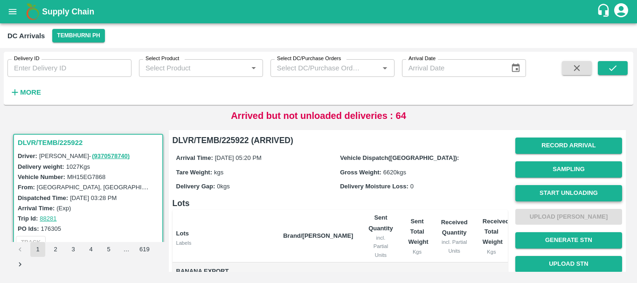
click at [554, 190] on button "Start Unloading" at bounding box center [568, 193] width 107 height 16
type input "12"
type input "44"
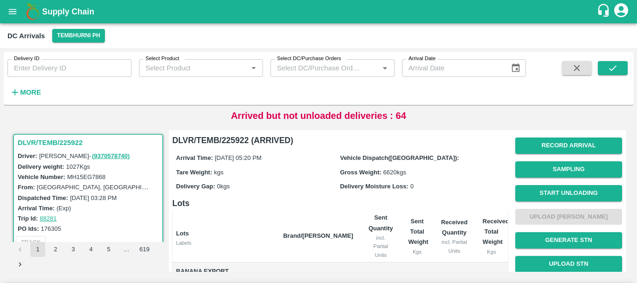
scroll to position [17, 0]
type input "13"
type input "10"
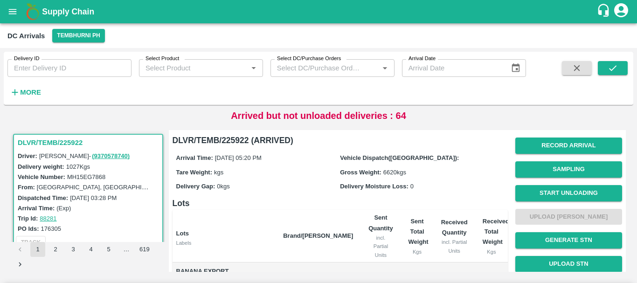
radio input "true"
type input "012"
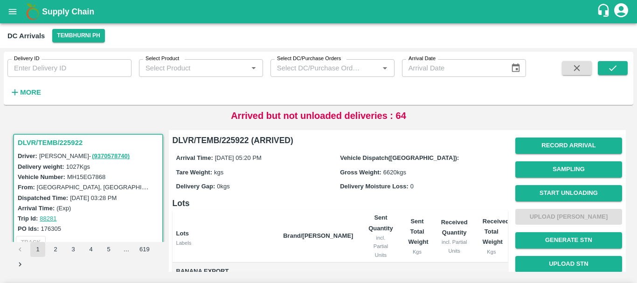
type input "44"
type input "13"
type input "10"
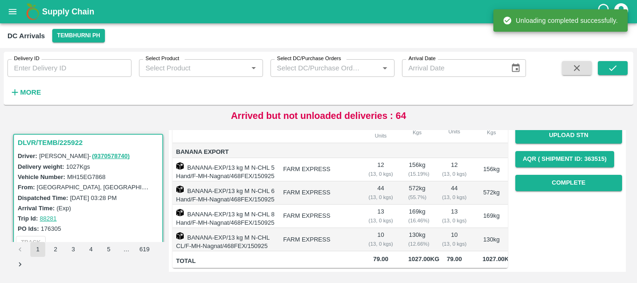
scroll to position [0, 0]
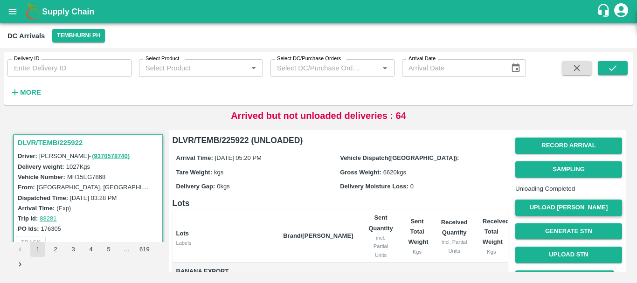
click at [533, 216] on button "Upload [PERSON_NAME]" at bounding box center [568, 208] width 107 height 16
type input "5480"
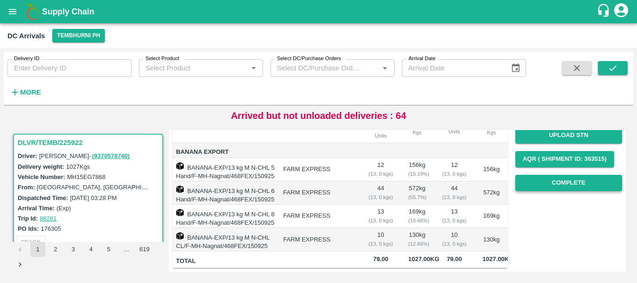
click at [537, 175] on button "Complete" at bounding box center [568, 183] width 107 height 16
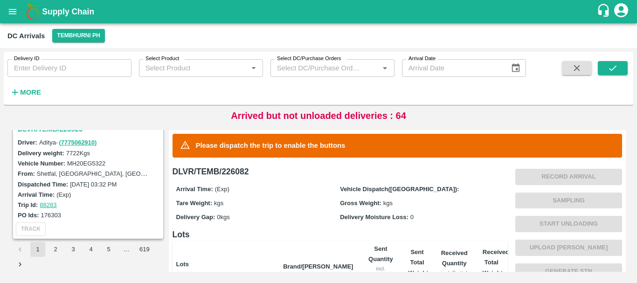
scroll to position [2884, 0]
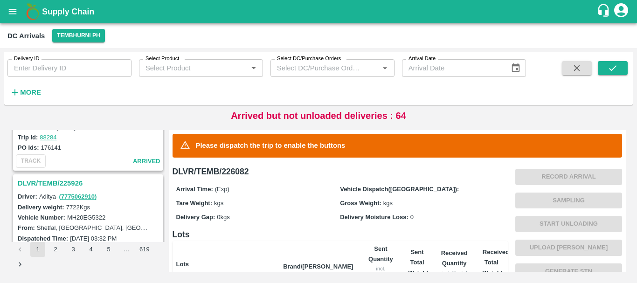
click at [66, 186] on h3 "DLVR/TEMB/225926" at bounding box center [90, 183] width 144 height 12
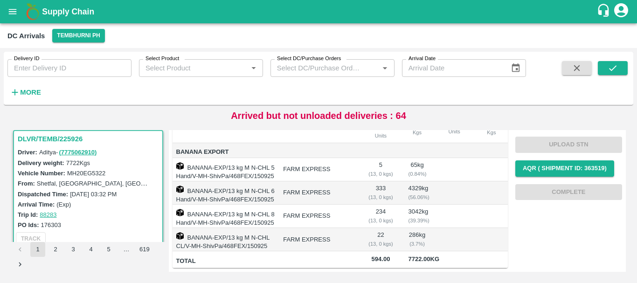
scroll to position [2938, 0]
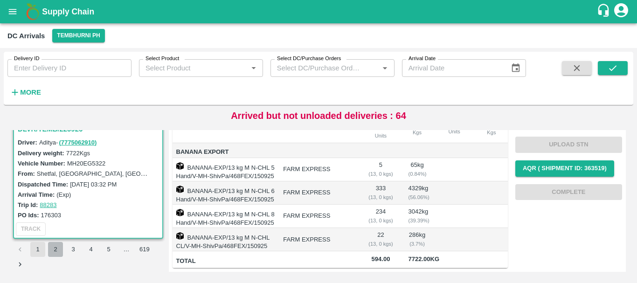
click at [55, 248] on button "2" at bounding box center [55, 249] width 15 height 15
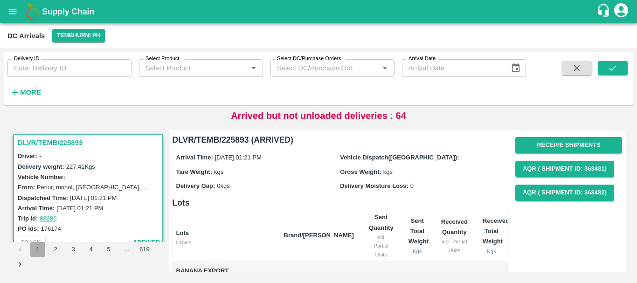
click at [41, 247] on button "1" at bounding box center [37, 249] width 15 height 15
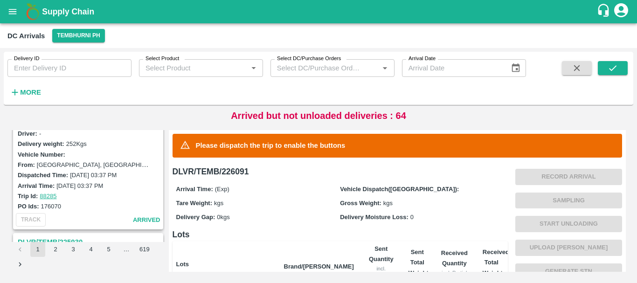
scroll to position [2787, 0]
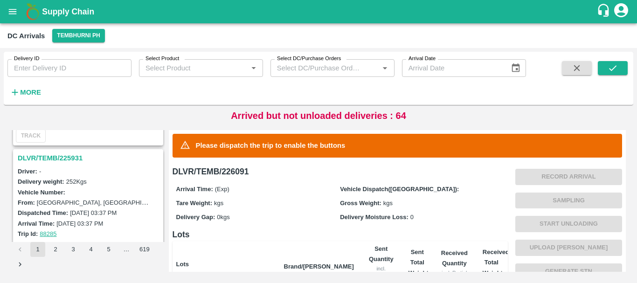
click at [64, 155] on h3 "DLVR/TEMB/225931" at bounding box center [90, 158] width 144 height 12
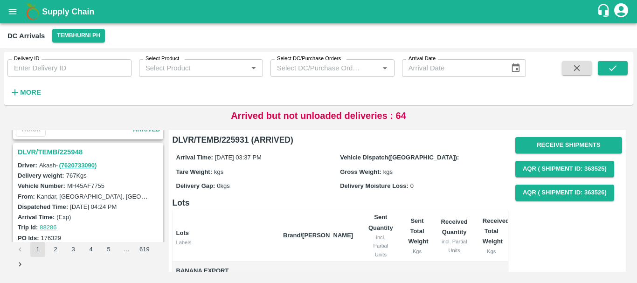
scroll to position [2671, 0]
click at [65, 147] on h3 "DLVR/TEMB/225948" at bounding box center [90, 153] width 144 height 12
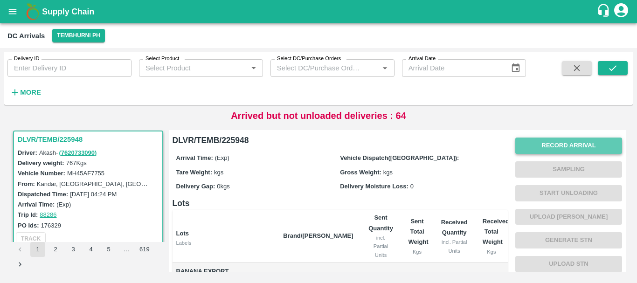
click at [530, 142] on button "Record Arrival" at bounding box center [568, 146] width 107 height 16
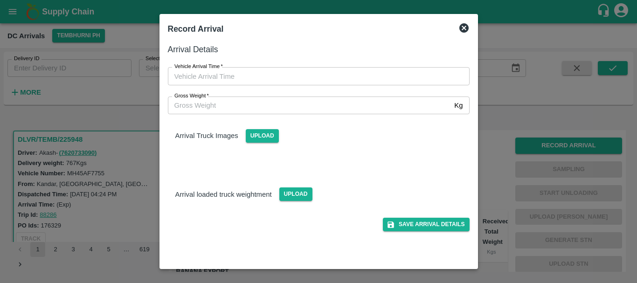
type input "DD/MM/YYYY hh:mm aa"
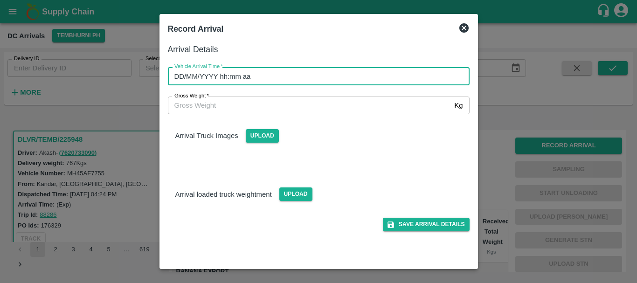
click at [358, 76] on input "DD/MM/YYYY hh:mm aa" at bounding box center [315, 76] width 295 height 18
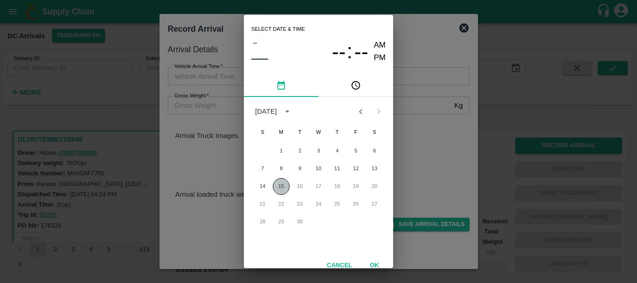
click at [276, 185] on button "15" at bounding box center [281, 186] width 17 height 17
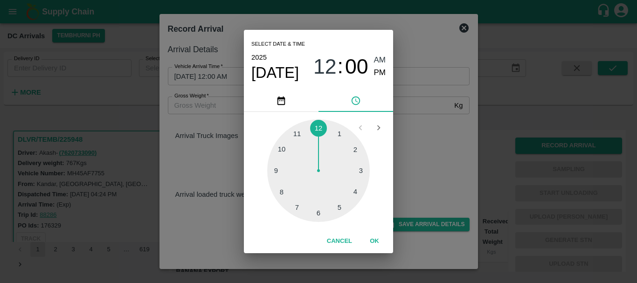
click at [360, 190] on div at bounding box center [318, 170] width 103 height 103
click at [285, 147] on div at bounding box center [318, 170] width 103 height 103
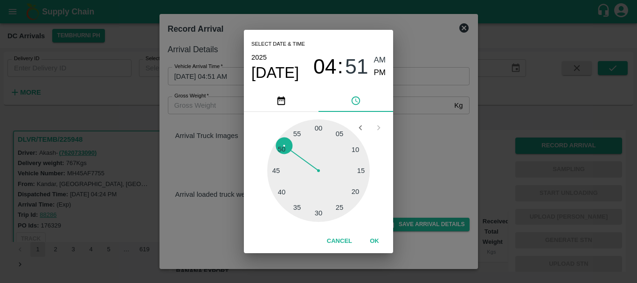
click at [284, 149] on div at bounding box center [318, 170] width 103 height 103
click at [380, 71] on span "PM" at bounding box center [380, 73] width 12 height 13
type input "15/09/2025 04:50 PM"
click at [421, 117] on div "Select date & time 2025 Sep 15 04 : 50 AM PM 05 10 15 20 25 30 35 40 45 50 55 0…" at bounding box center [318, 141] width 637 height 283
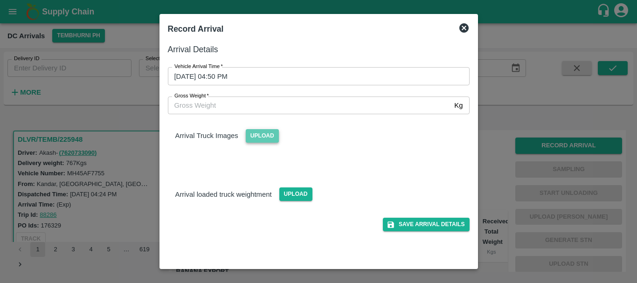
click at [267, 135] on span "Upload" at bounding box center [262, 136] width 33 height 14
click at [0, 0] on input "Upload" at bounding box center [0, 0] width 0 height 0
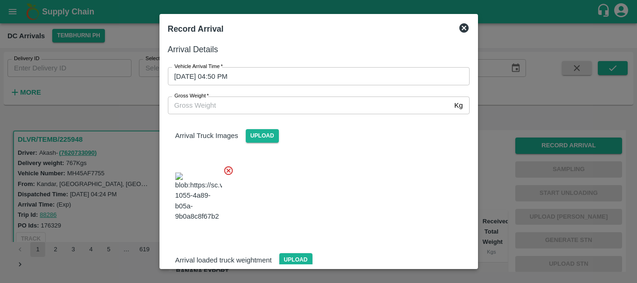
scroll to position [22, 0]
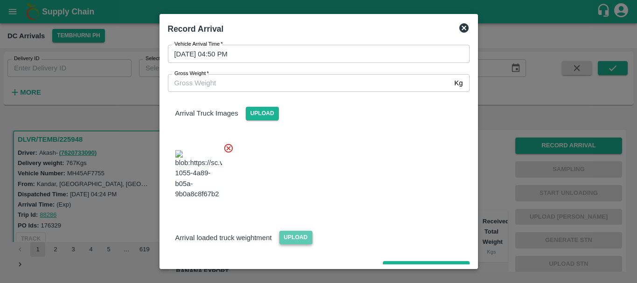
click at [300, 231] on span "Upload" at bounding box center [295, 238] width 33 height 14
click at [0, 0] on input "Upload" at bounding box center [0, 0] width 0 height 0
click at [289, 231] on span "Upload" at bounding box center [295, 238] width 33 height 14
click at [0, 0] on input "Upload" at bounding box center [0, 0] width 0 height 0
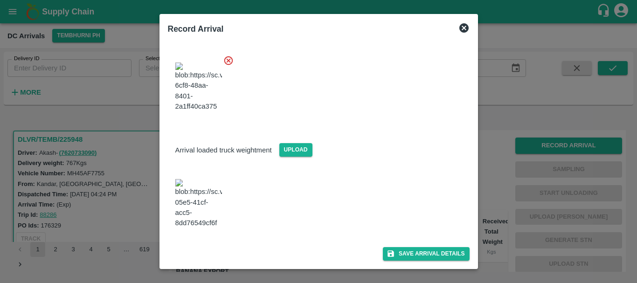
click at [195, 197] on img at bounding box center [198, 203] width 47 height 49
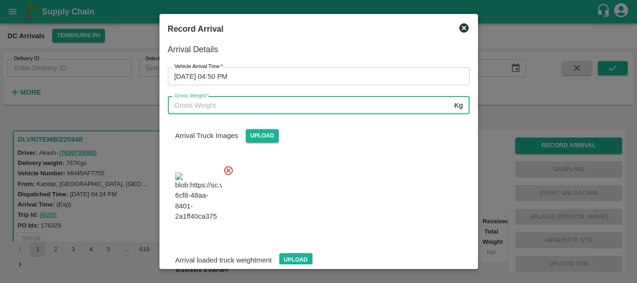
click at [235, 107] on input "Gross Weight   *" at bounding box center [309, 105] width 283 height 18
type input "6180"
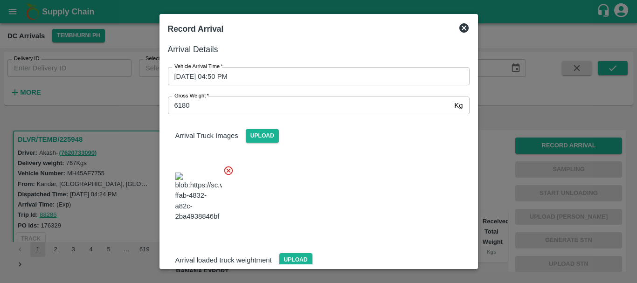
click at [334, 168] on div at bounding box center [314, 194] width 309 height 73
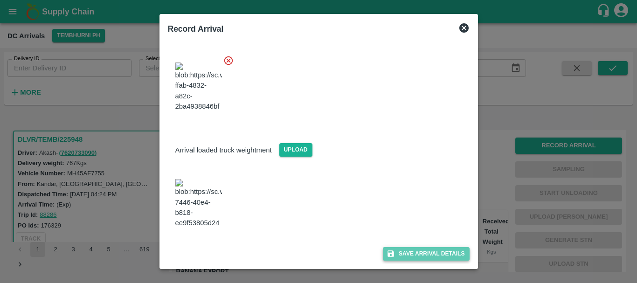
click at [402, 250] on button "Save Arrival Details" at bounding box center [426, 254] width 86 height 14
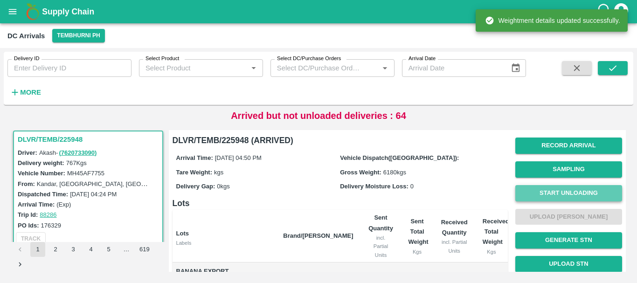
click at [534, 190] on button "Start Unloading" at bounding box center [568, 193] width 107 height 16
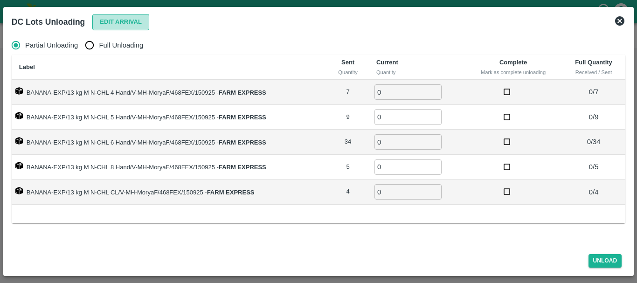
click at [109, 28] on button "Edit Arrival" at bounding box center [120, 22] width 57 height 16
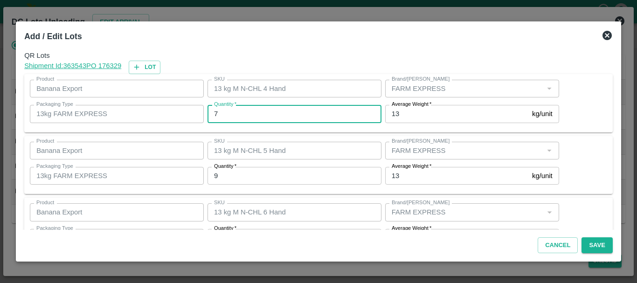
click at [246, 109] on input "7" at bounding box center [294, 114] width 174 height 18
type input "6"
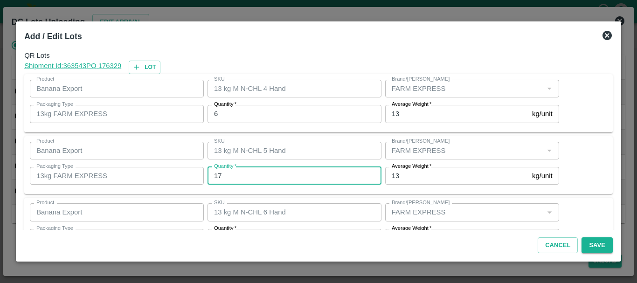
type input "17"
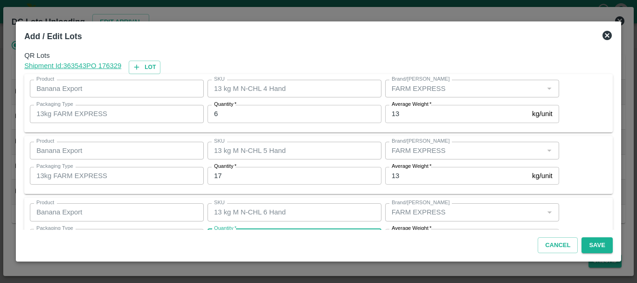
scroll to position [17, 0]
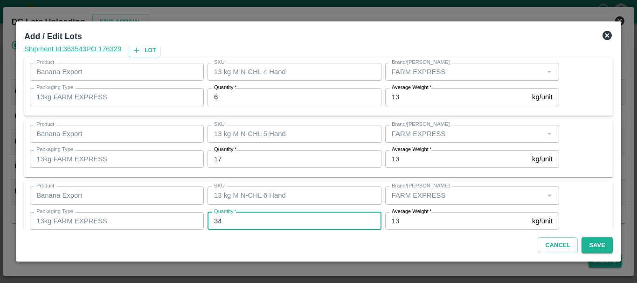
click at [252, 222] on input "34" at bounding box center [294, 221] width 174 height 18
type input "3"
type input "22"
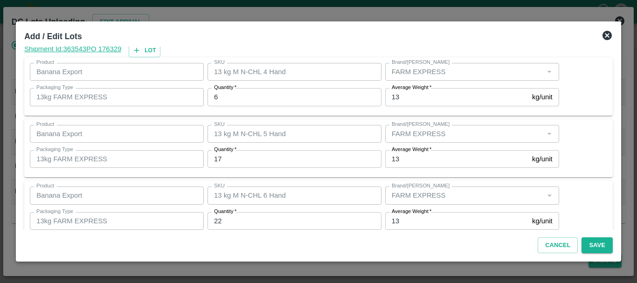
scroll to position [158, 0]
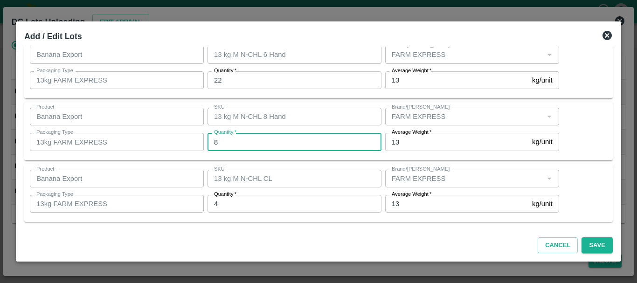
type input "8"
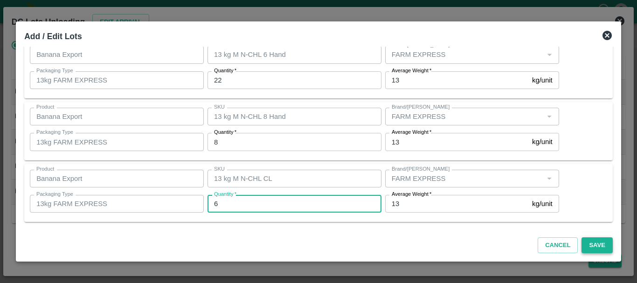
type input "6"
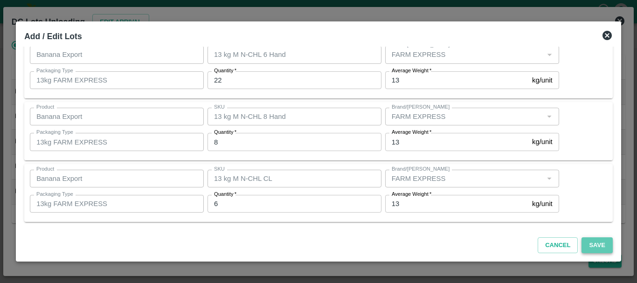
click at [592, 245] on button "Save" at bounding box center [596, 245] width 31 height 16
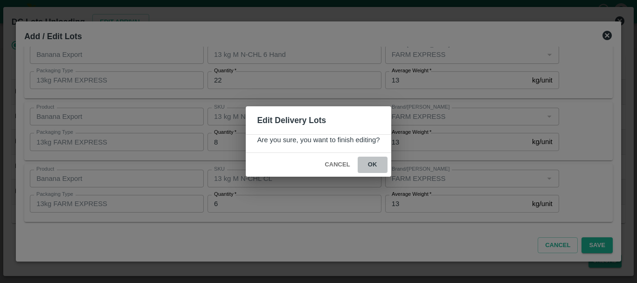
click at [375, 171] on button "ok" at bounding box center [373, 165] width 30 height 16
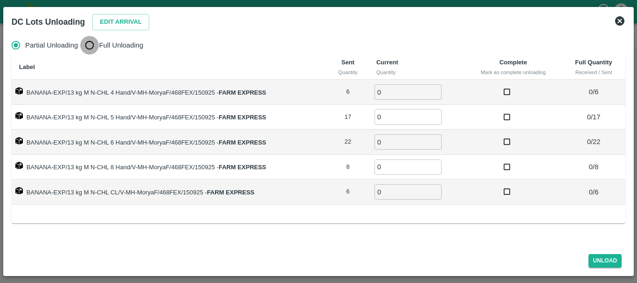
click at [90, 48] on input "Full Unloading" at bounding box center [89, 45] width 19 height 19
radio input "true"
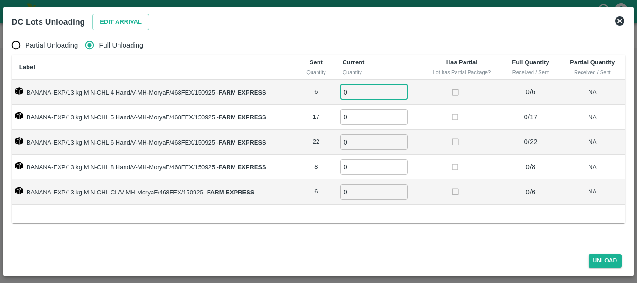
click at [363, 89] on input "0" at bounding box center [373, 91] width 67 height 15
type input "06"
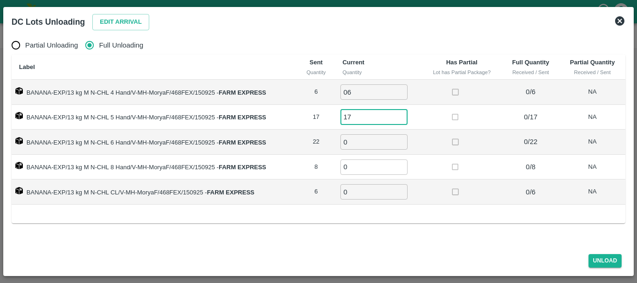
type input "17"
type input "22"
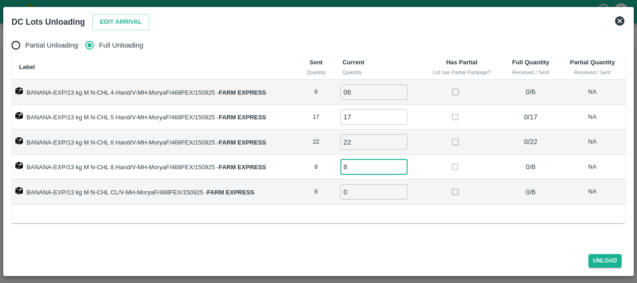
type input "8"
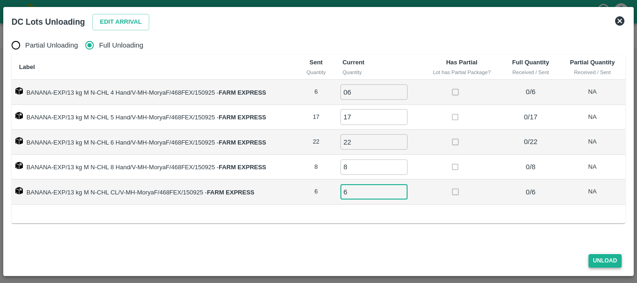
type input "6"
click at [597, 255] on button "Unload" at bounding box center [605, 261] width 34 height 14
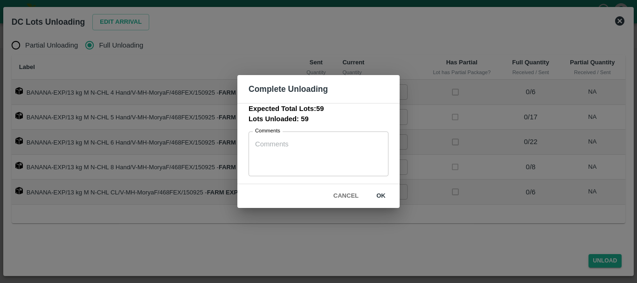
click at [382, 195] on button "ok" at bounding box center [381, 196] width 30 height 16
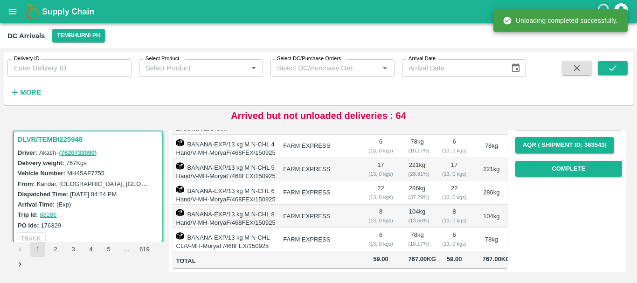
scroll to position [0, 0]
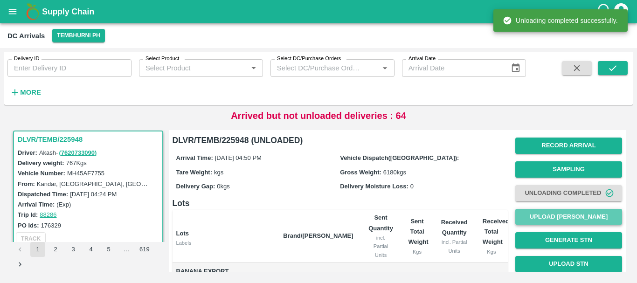
click at [537, 213] on button "Upload [PERSON_NAME]" at bounding box center [568, 217] width 107 height 16
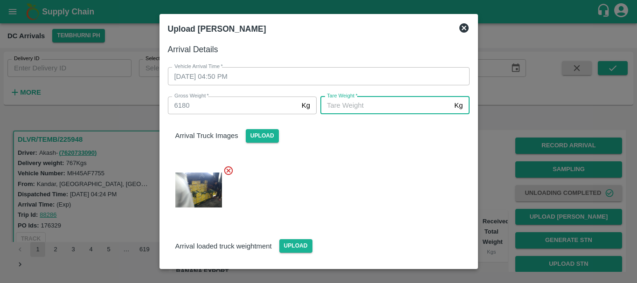
click at [346, 104] on input "[PERSON_NAME]   *" at bounding box center [385, 105] width 130 height 18
type input "5320"
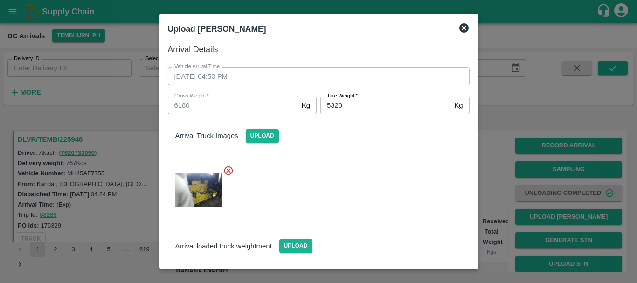
click at [360, 160] on div at bounding box center [314, 187] width 309 height 59
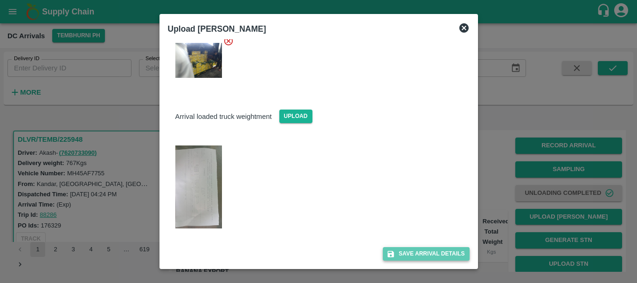
click at [402, 257] on button "Save Arrival Details" at bounding box center [426, 254] width 86 height 14
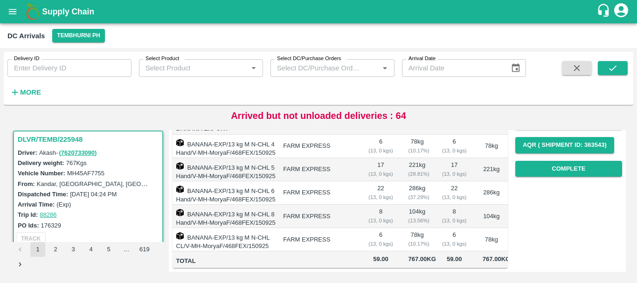
scroll to position [161, 0]
click at [541, 161] on button "Complete" at bounding box center [568, 169] width 107 height 16
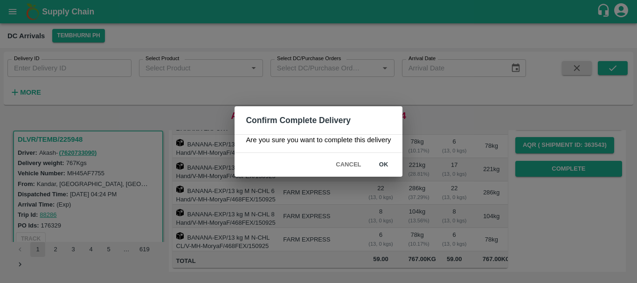
click at [382, 170] on button "ok" at bounding box center [384, 165] width 30 height 16
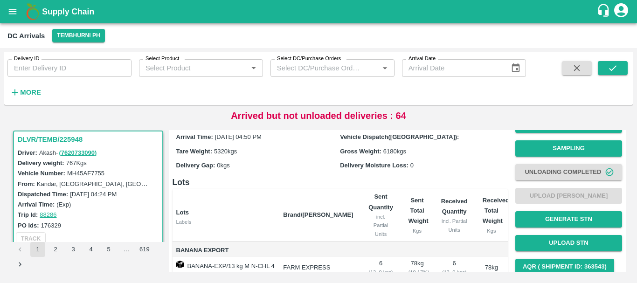
scroll to position [0, 0]
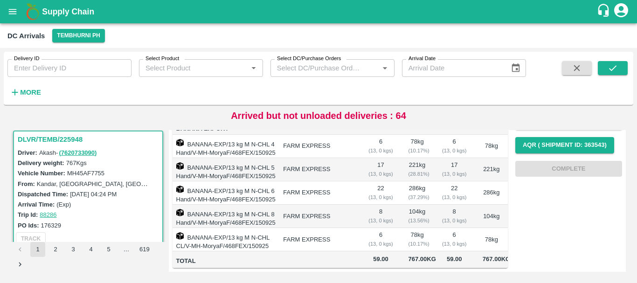
click at [340, 210] on td "FARM EXPRESS" at bounding box center [317, 216] width 85 height 23
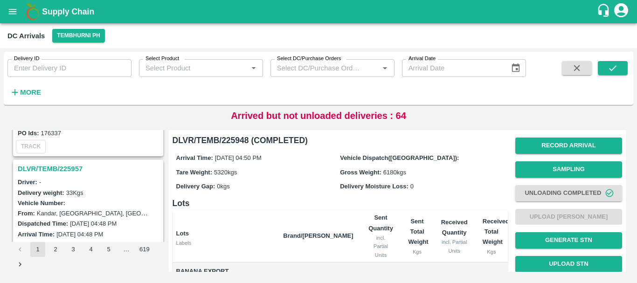
click at [71, 166] on h3 "DLVR/TEMB/225957" at bounding box center [90, 169] width 144 height 12
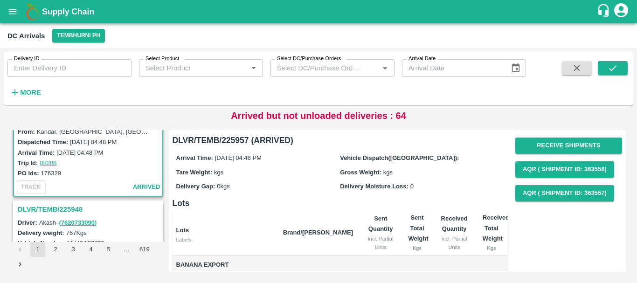
click at [41, 208] on h3 "DLVR/TEMB/225948" at bounding box center [90, 209] width 144 height 12
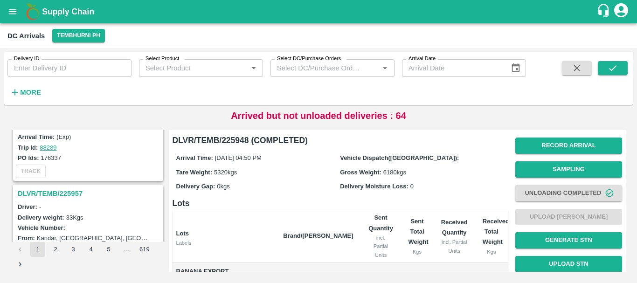
click at [68, 189] on h3 "DLVR/TEMB/225957" at bounding box center [90, 193] width 144 height 12
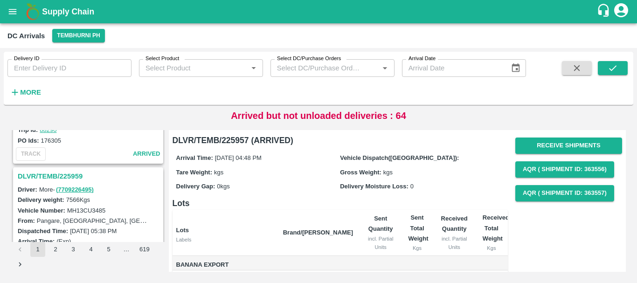
click at [75, 174] on h3 "DLVR/TEMB/225959" at bounding box center [90, 176] width 144 height 12
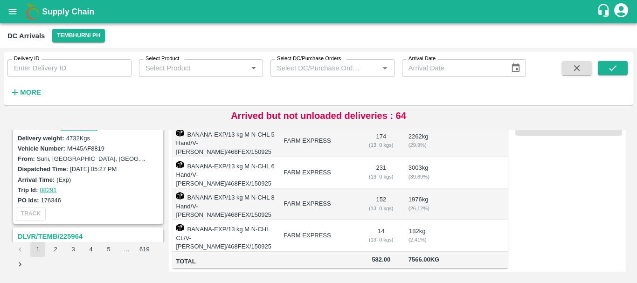
scroll to position [2187, 0]
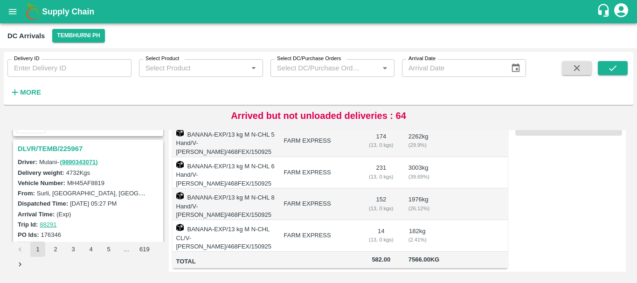
click at [64, 146] on h3 "DLVR/TEMB/225967" at bounding box center [90, 149] width 144 height 12
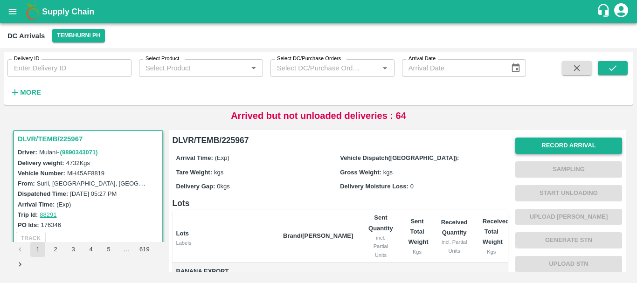
click at [553, 146] on button "Record Arrival" at bounding box center [568, 146] width 107 height 16
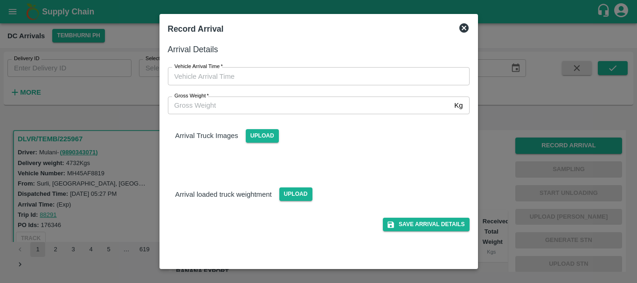
type input "DD/MM/YYYY hh:mm aa"
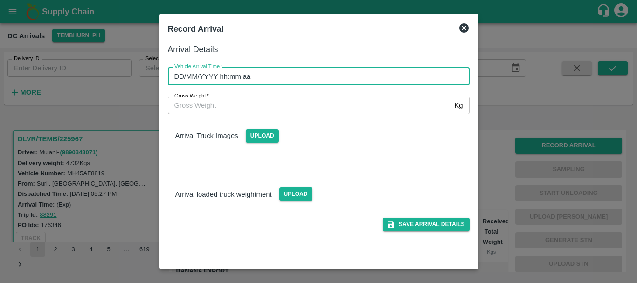
click at [377, 81] on input "DD/MM/YYYY hh:mm aa" at bounding box center [315, 76] width 295 height 18
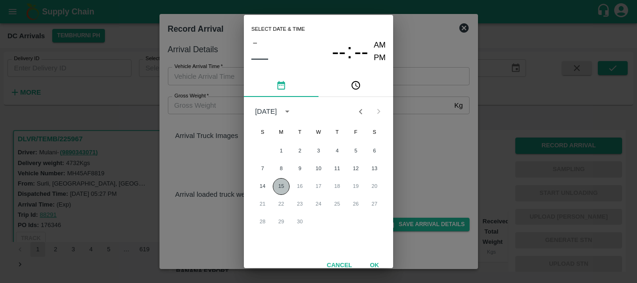
click at [276, 190] on button "15" at bounding box center [281, 186] width 17 height 17
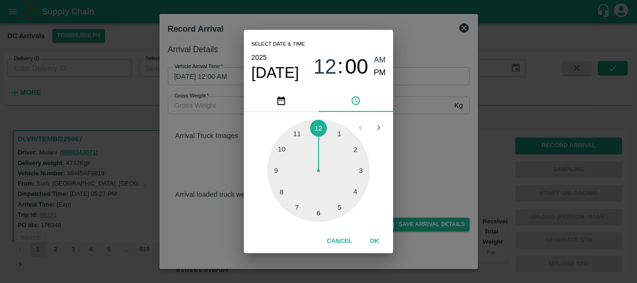
click at [315, 207] on div at bounding box center [318, 170] width 103 height 103
click at [317, 208] on div at bounding box center [318, 170] width 103 height 103
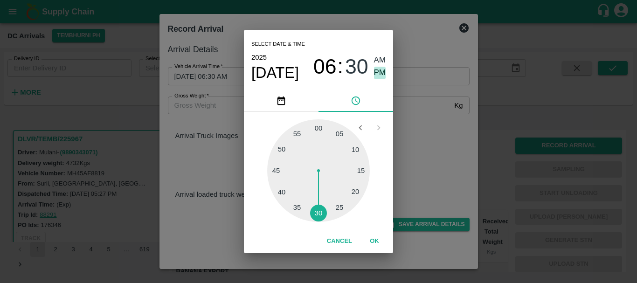
click at [381, 71] on span "PM" at bounding box center [380, 73] width 12 height 13
type input "15/09/2025 06:30 PM"
click at [409, 126] on div "Select date & time 2025 Sep 15 06 : 30 AM PM 05 10 15 20 25 30 35 40 45 50 55 0…" at bounding box center [318, 141] width 637 height 283
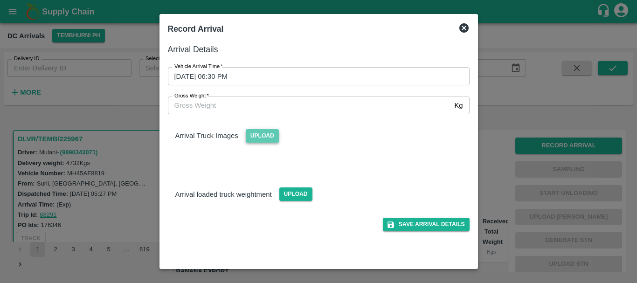
click at [252, 139] on span "Upload" at bounding box center [262, 136] width 33 height 14
click at [0, 0] on input "Upload" at bounding box center [0, 0] width 0 height 0
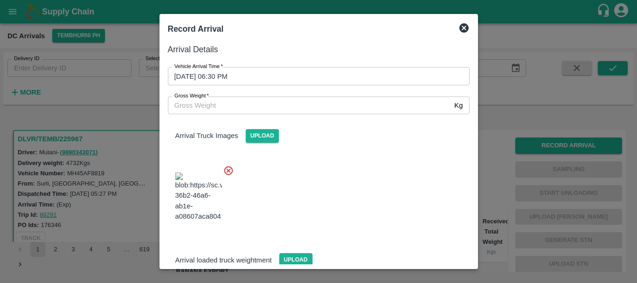
scroll to position [50, 0]
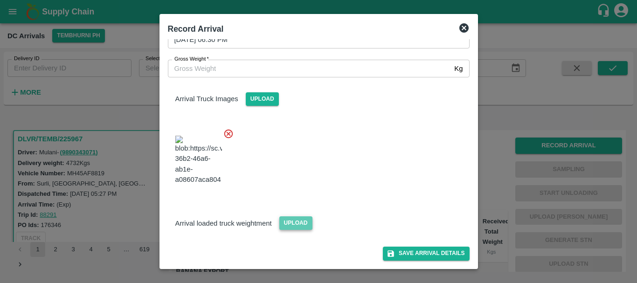
click at [293, 227] on span "Upload" at bounding box center [295, 223] width 33 height 14
click at [0, 0] on input "Upload" at bounding box center [0, 0] width 0 height 0
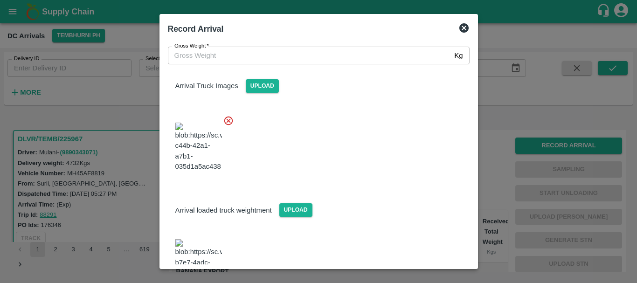
scroll to position [157, 0]
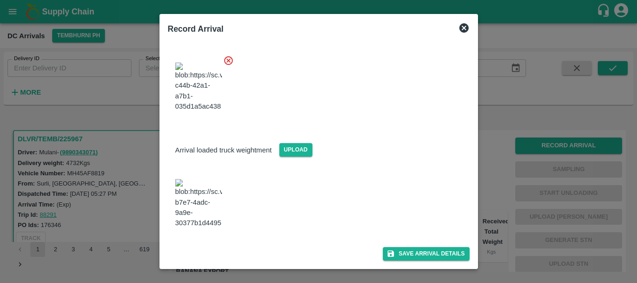
click at [204, 189] on img at bounding box center [198, 203] width 47 height 49
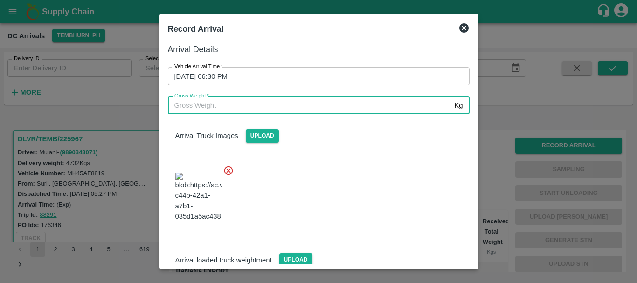
click at [232, 101] on input "Gross Weight   *" at bounding box center [309, 105] width 283 height 18
type input "10985"
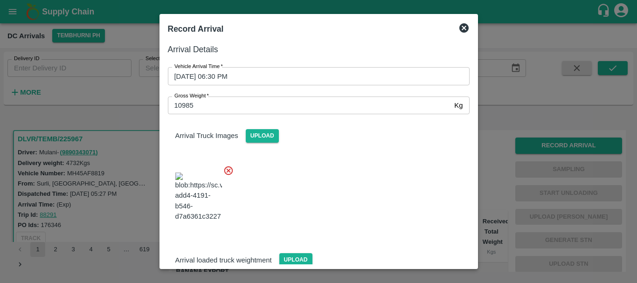
click at [305, 189] on div at bounding box center [314, 194] width 309 height 73
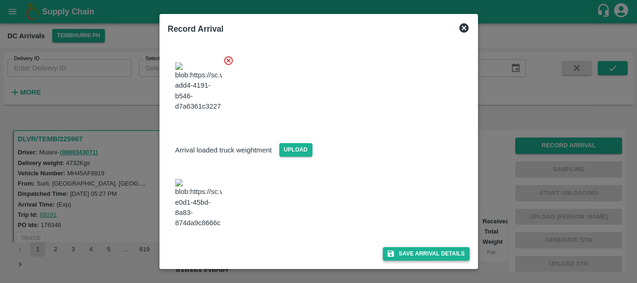
click at [410, 248] on div "Save Arrival Details" at bounding box center [314, 250] width 309 height 21
click at [410, 248] on button "Save Arrival Details" at bounding box center [426, 254] width 86 height 14
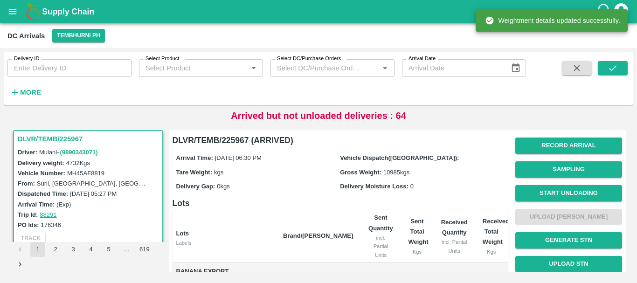
click at [410, 248] on div "Kgs" at bounding box center [417, 252] width 18 height 8
click at [529, 194] on button "Start Unloading" at bounding box center [568, 193] width 107 height 16
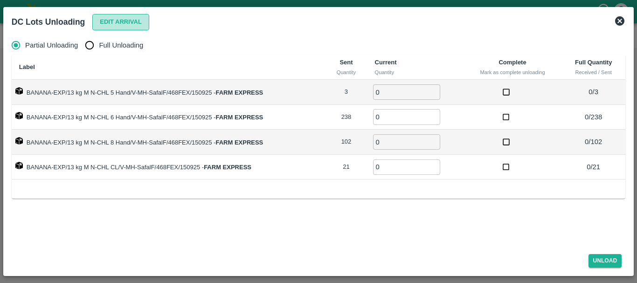
click at [124, 21] on button "Edit Arrival" at bounding box center [120, 22] width 57 height 16
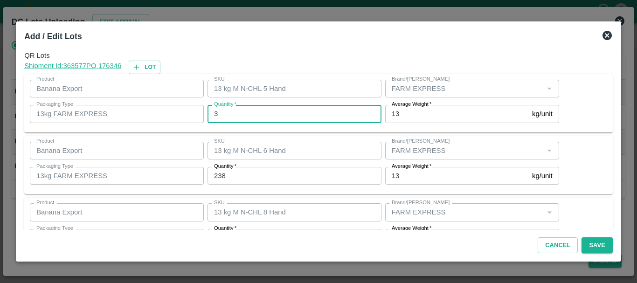
click at [260, 118] on input "3" at bounding box center [294, 114] width 174 height 18
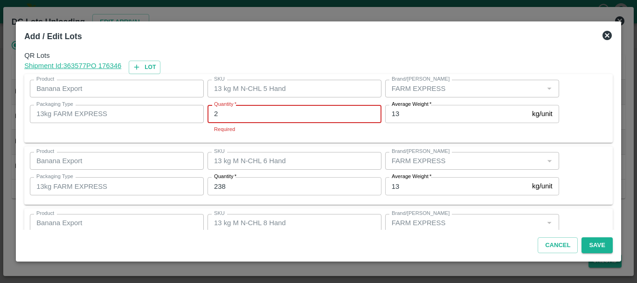
type input "2"
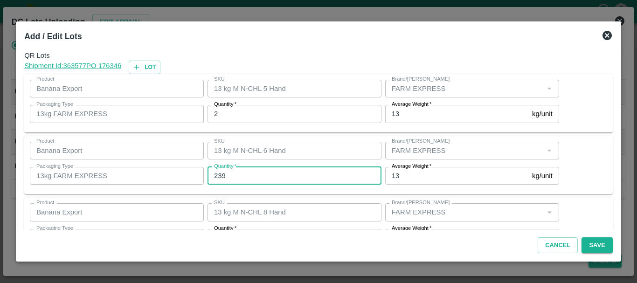
type input "239"
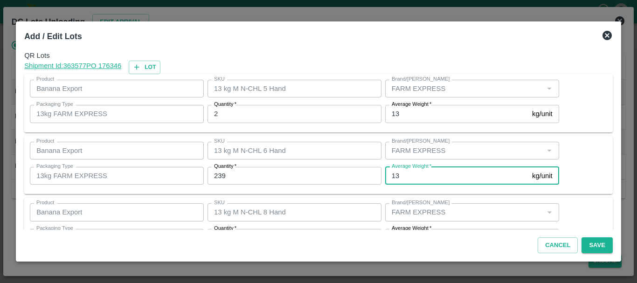
scroll to position [17, 0]
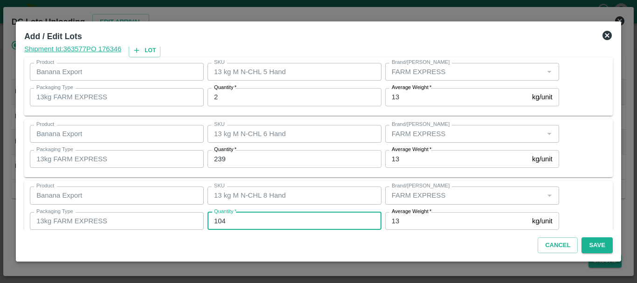
type input "104"
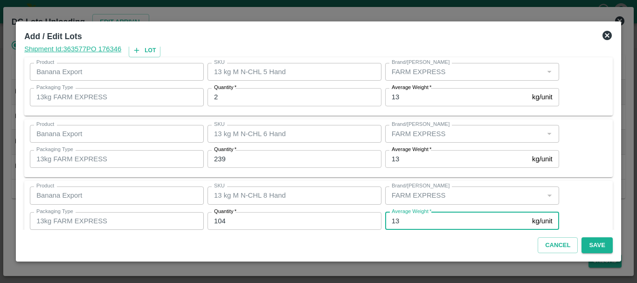
scroll to position [96, 0]
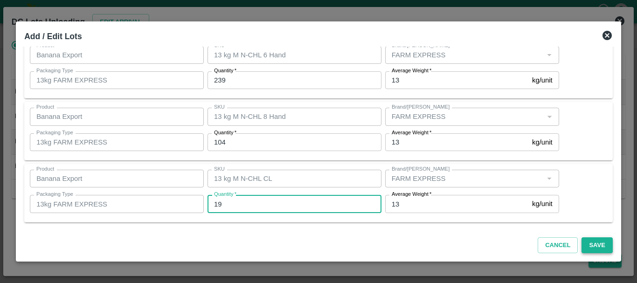
type input "19"
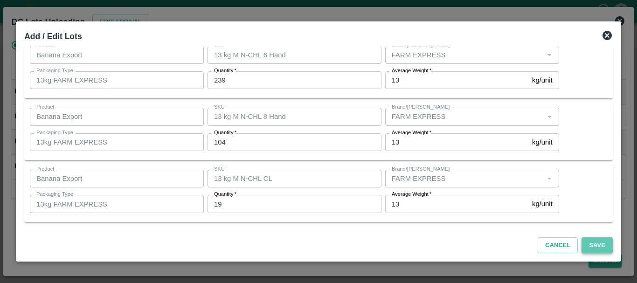
click at [586, 241] on button "Save" at bounding box center [596, 245] width 31 height 16
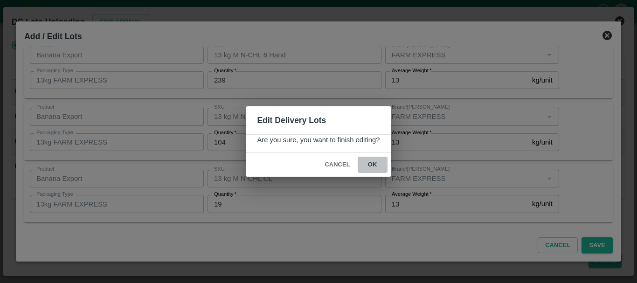
click at [380, 171] on button "ok" at bounding box center [373, 165] width 30 height 16
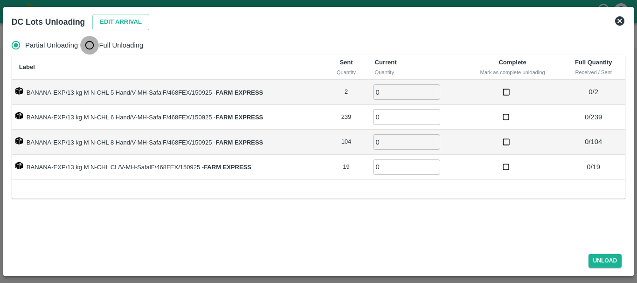
click at [92, 43] on input "Full Unloading" at bounding box center [89, 45] width 19 height 19
radio input "true"
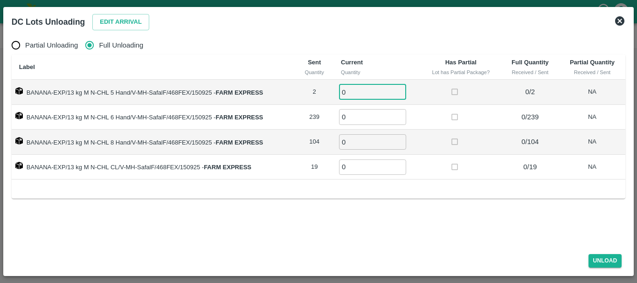
click at [362, 94] on input "0" at bounding box center [372, 91] width 67 height 15
type input "02"
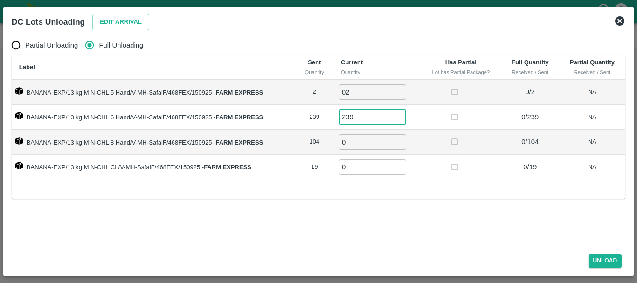
type input "239"
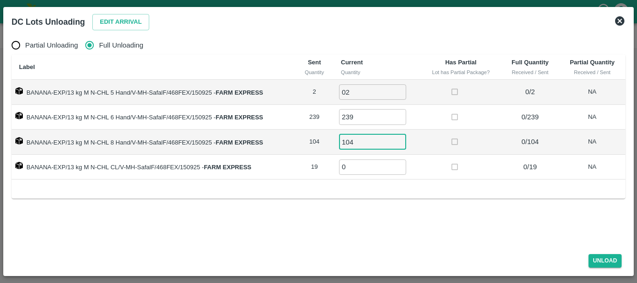
type input "104"
type input "19"
click at [603, 258] on button "Unload" at bounding box center [605, 261] width 34 height 14
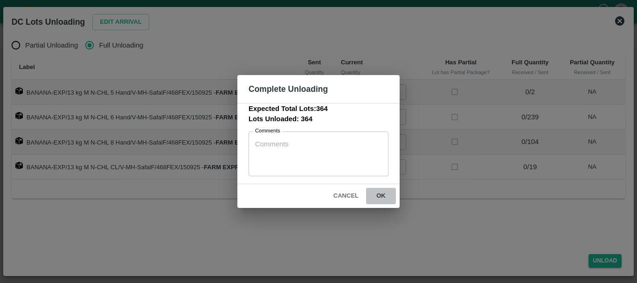
click at [388, 194] on button "ok" at bounding box center [381, 196] width 30 height 16
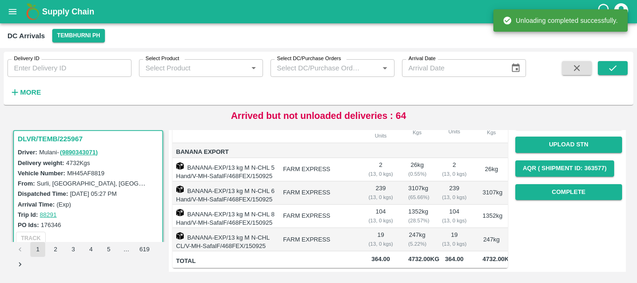
scroll to position [0, 0]
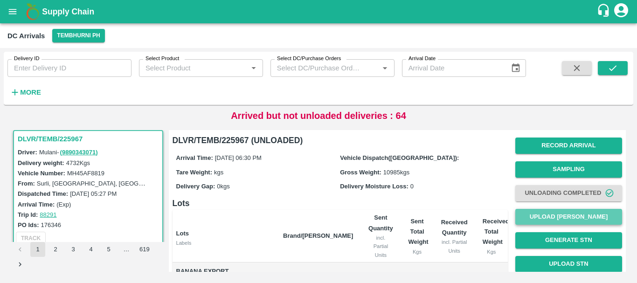
click at [531, 215] on button "Upload [PERSON_NAME]" at bounding box center [568, 217] width 107 height 16
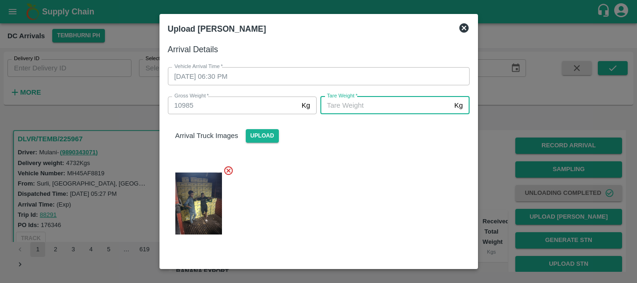
click at [374, 104] on input "[PERSON_NAME]   *" at bounding box center [385, 105] width 130 height 18
type input "5885"
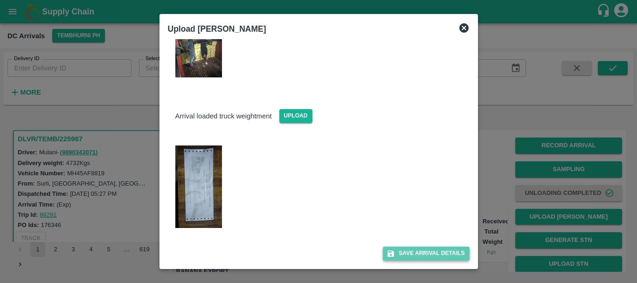
click at [436, 256] on button "Save Arrival Details" at bounding box center [426, 254] width 86 height 14
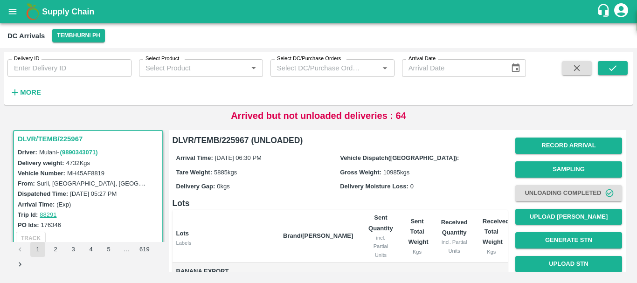
scroll to position [153, 0]
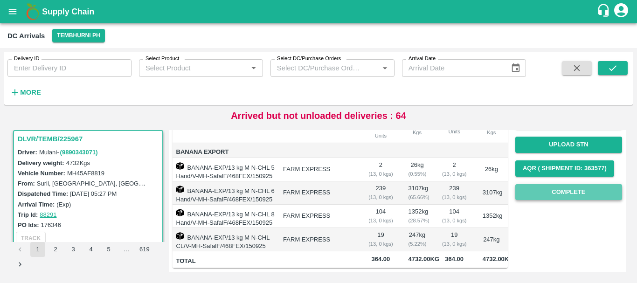
click at [541, 184] on button "Complete" at bounding box center [568, 192] width 107 height 16
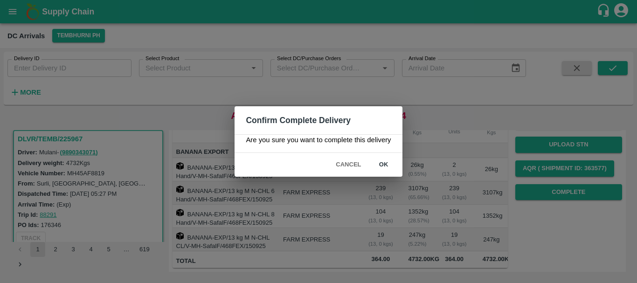
click at [389, 168] on button "ok" at bounding box center [384, 165] width 30 height 16
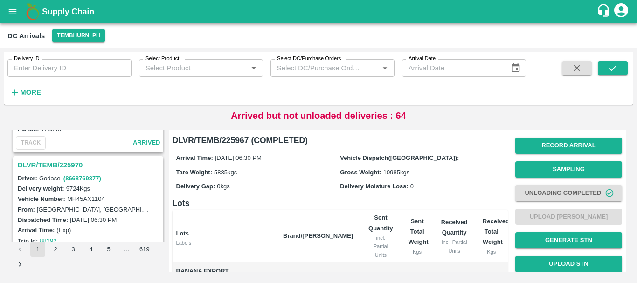
scroll to position [2049, 0]
click at [73, 166] on h3 "DLVR/TEMB/225970" at bounding box center [90, 165] width 144 height 12
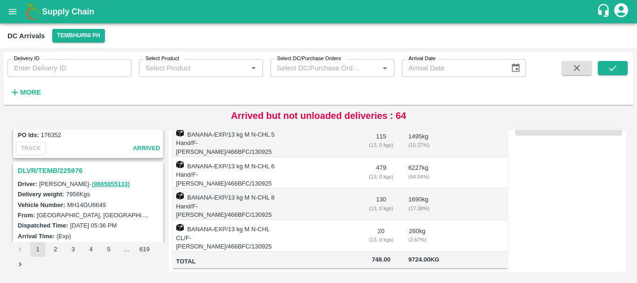
scroll to position [1799, 0]
click at [70, 168] on h3 "DLVR/TEMB/225976" at bounding box center [90, 171] width 144 height 12
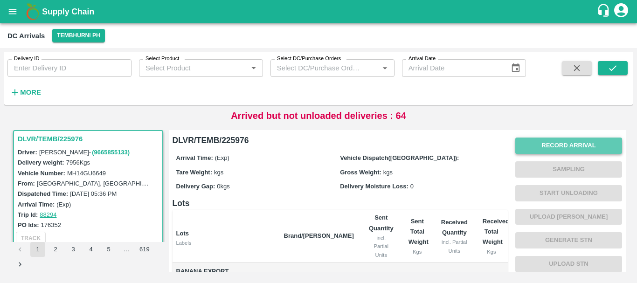
click at [524, 152] on button "Record Arrival" at bounding box center [568, 146] width 107 height 16
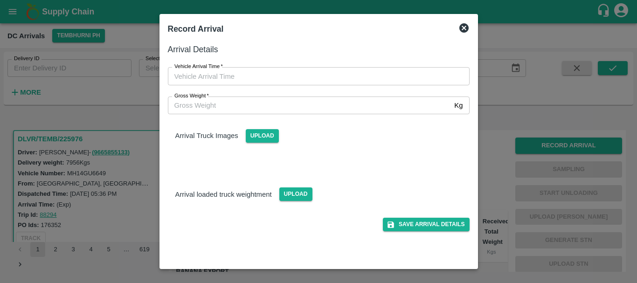
type input "DD/MM/YYYY hh:mm aa"
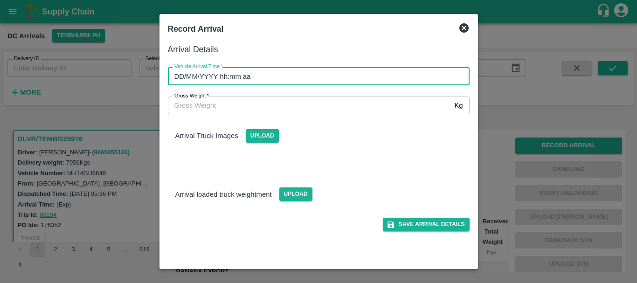
click at [364, 78] on input "DD/MM/YYYY hh:mm aa" at bounding box center [315, 76] width 295 height 18
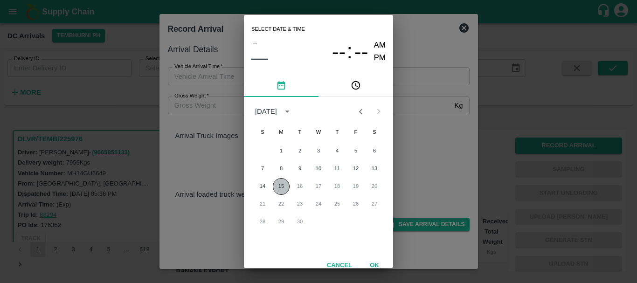
click at [274, 187] on button "15" at bounding box center [281, 186] width 17 height 17
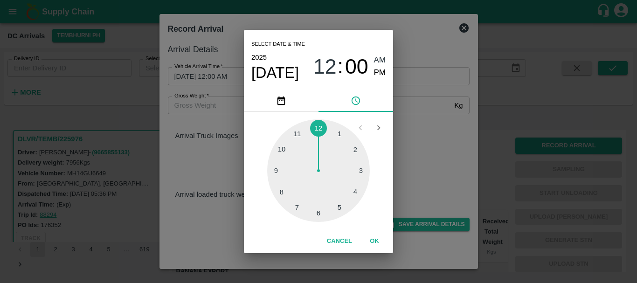
click at [317, 208] on div at bounding box center [318, 170] width 103 height 103
click at [329, 130] on div at bounding box center [318, 170] width 103 height 103
click at [374, 75] on span "PM" at bounding box center [380, 73] width 12 height 13
type input "15/09/2025 06:02 PM"
click at [433, 128] on div "Select date & time 2025 Sep 15 06 : 02 AM PM 05 10 15 20 25 30 35 40 45 50 55 0…" at bounding box center [318, 141] width 637 height 283
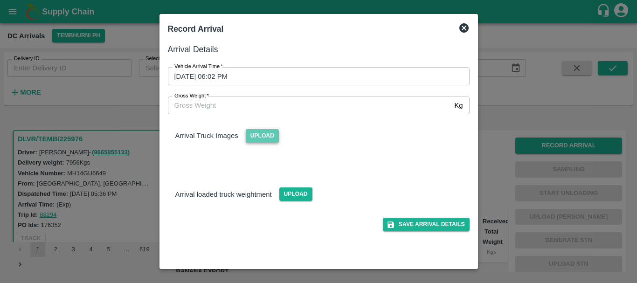
click at [258, 136] on span "Upload" at bounding box center [262, 136] width 33 height 14
click at [0, 0] on input "Upload" at bounding box center [0, 0] width 0 height 0
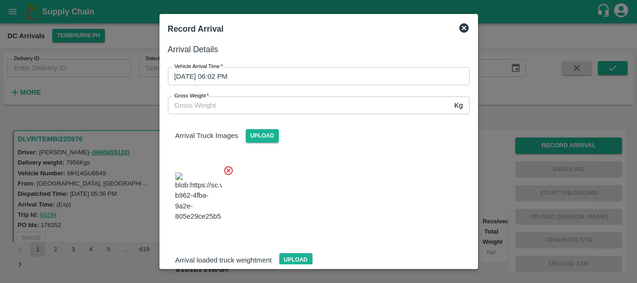
scroll to position [22, 0]
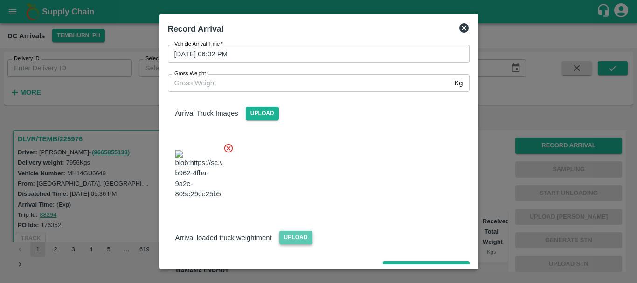
click at [290, 231] on span "Upload" at bounding box center [295, 238] width 33 height 14
click at [0, 0] on input "Upload" at bounding box center [0, 0] width 0 height 0
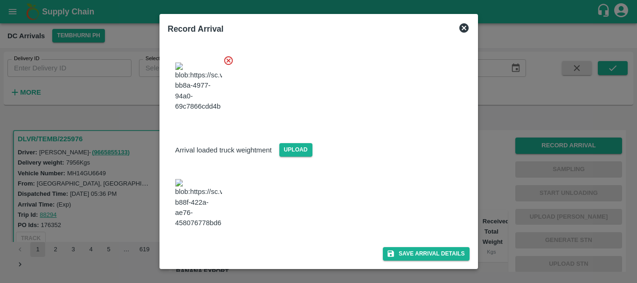
click at [195, 193] on img at bounding box center [198, 203] width 47 height 49
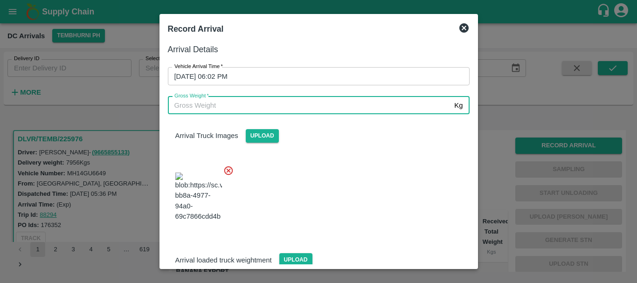
click at [221, 111] on input "Gross Weight   *" at bounding box center [309, 105] width 283 height 18
type input "14450"
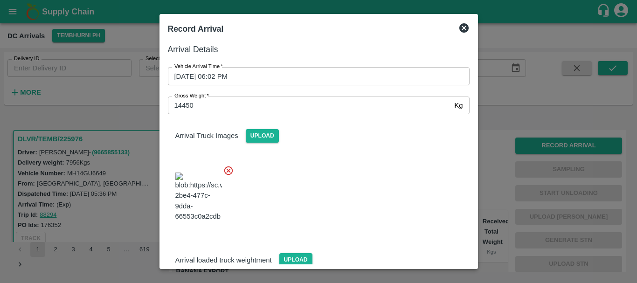
click at [347, 180] on div at bounding box center [314, 194] width 309 height 73
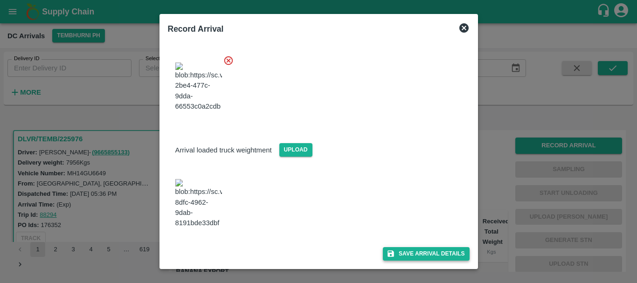
click at [400, 253] on button "Save Arrival Details" at bounding box center [426, 254] width 86 height 14
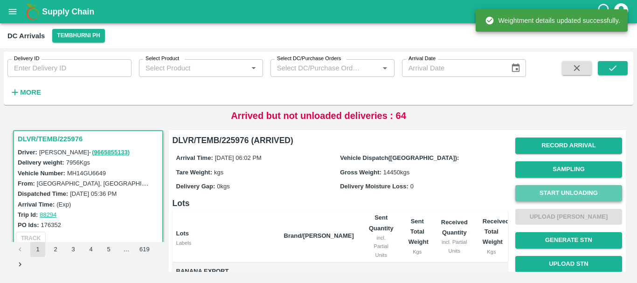
click at [535, 186] on button "Start Unloading" at bounding box center [568, 193] width 107 height 16
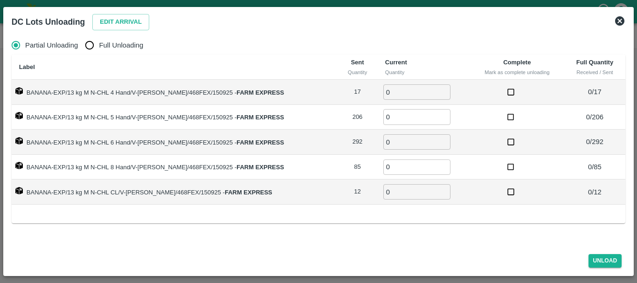
click at [103, 31] on div "DC Lots Unloading Edit Arrival" at bounding box center [307, 20] width 606 height 24
click at [102, 23] on button "Edit Arrival" at bounding box center [120, 22] width 57 height 16
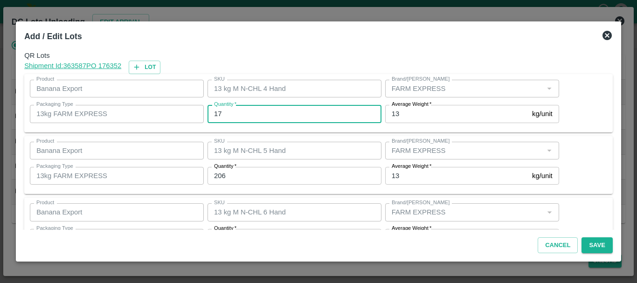
click at [249, 109] on input "17" at bounding box center [294, 114] width 174 height 18
type input "1"
type input "17"
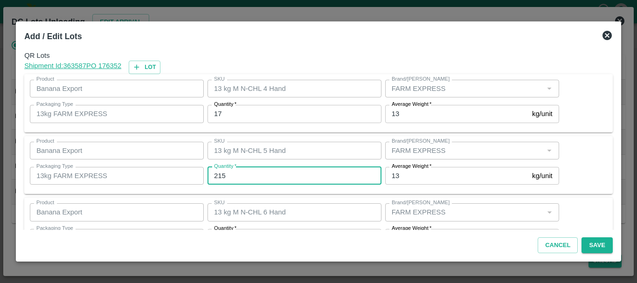
type input "215"
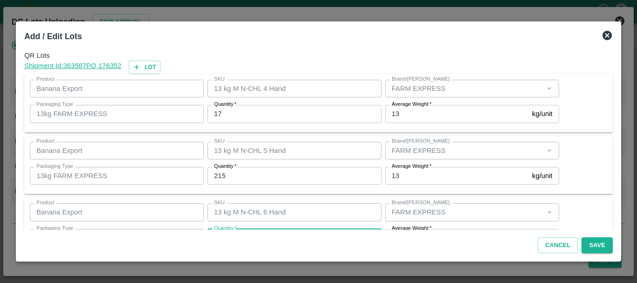
scroll to position [17, 0]
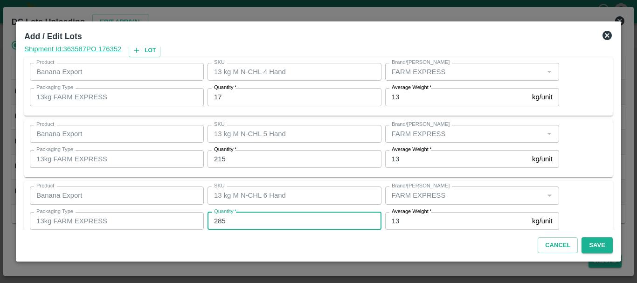
type input "285"
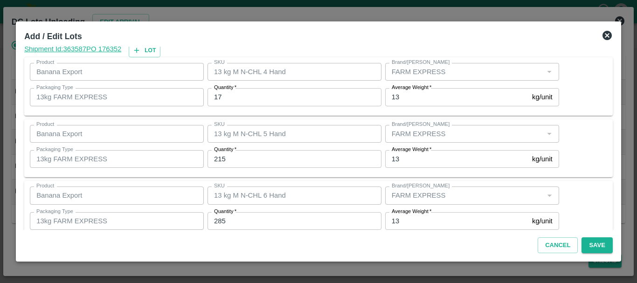
scroll to position [158, 0]
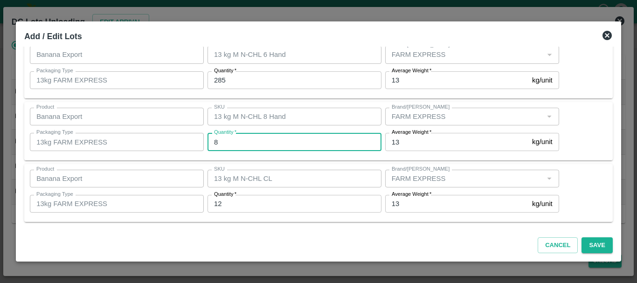
type input "85"
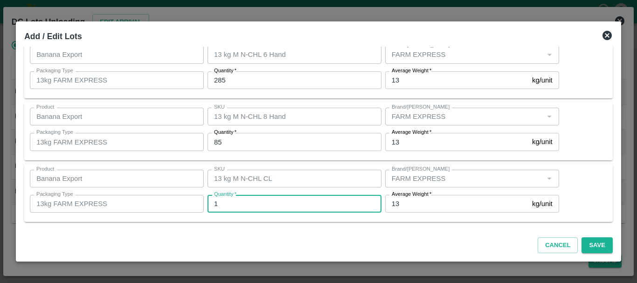
type input "12"
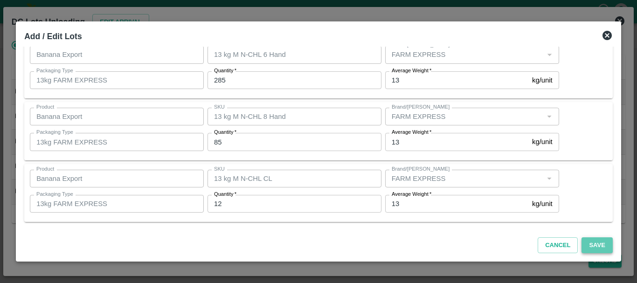
click at [594, 241] on button "Save" at bounding box center [596, 245] width 31 height 16
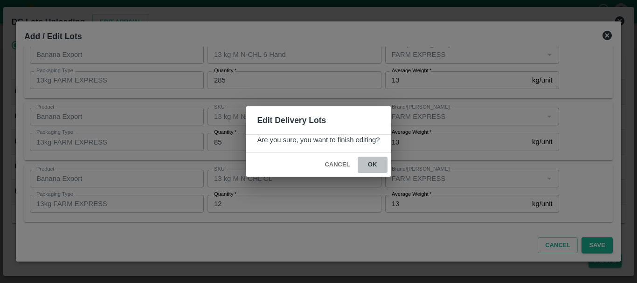
click at [372, 163] on button "ok" at bounding box center [373, 165] width 30 height 16
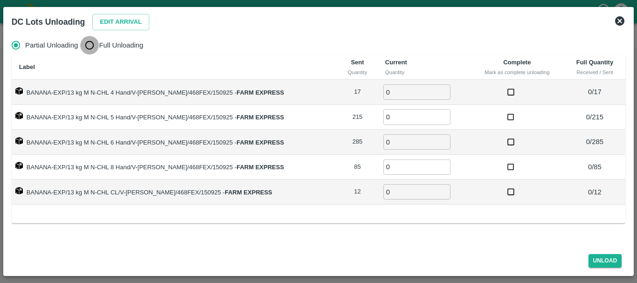
click at [86, 44] on input "Full Unloading" at bounding box center [89, 45] width 19 height 19
radio input "true"
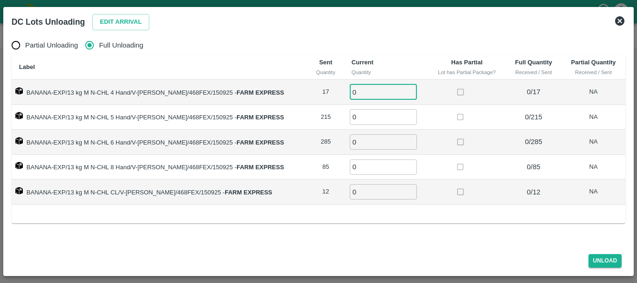
click at [351, 88] on input "0" at bounding box center [383, 91] width 67 height 15
type input "017"
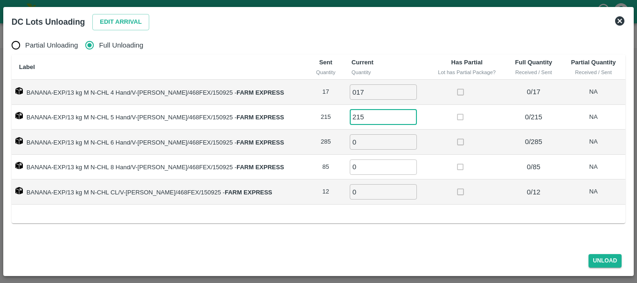
type input "215"
type input "285"
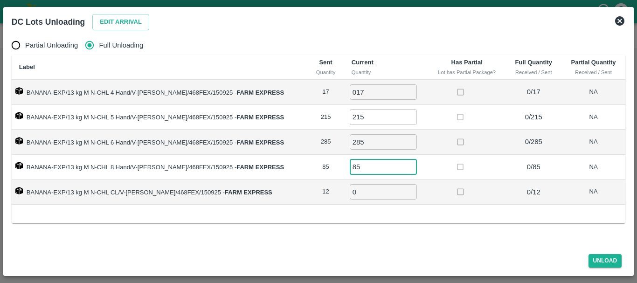
type input "85"
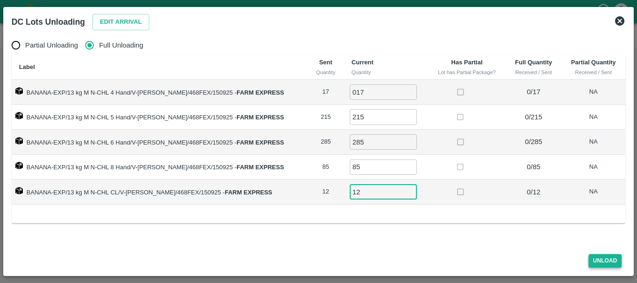
type input "12"
click at [598, 259] on button "Unload" at bounding box center [605, 261] width 34 height 14
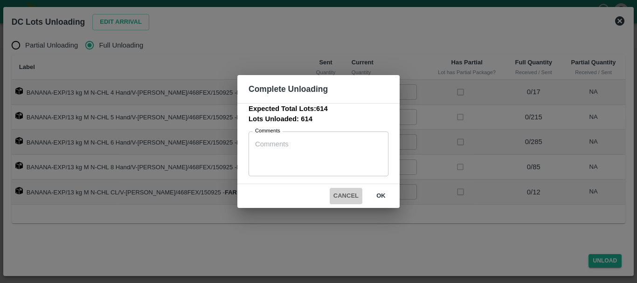
click at [336, 194] on button "Cancel" at bounding box center [346, 196] width 33 height 16
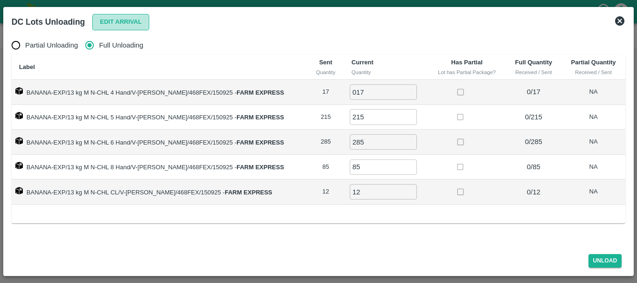
click at [108, 29] on button "Edit Arrival" at bounding box center [120, 22] width 57 height 16
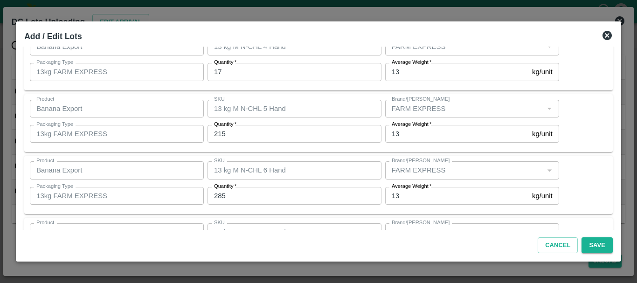
scroll to position [42, 0]
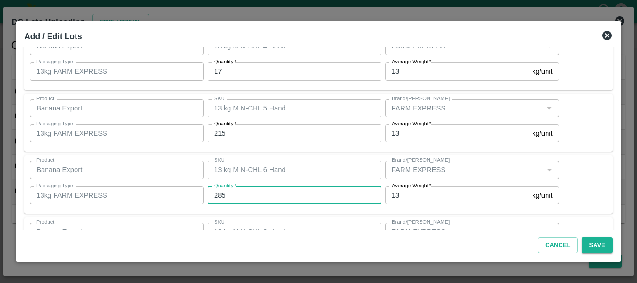
click at [247, 197] on input "285" at bounding box center [294, 195] width 174 height 18
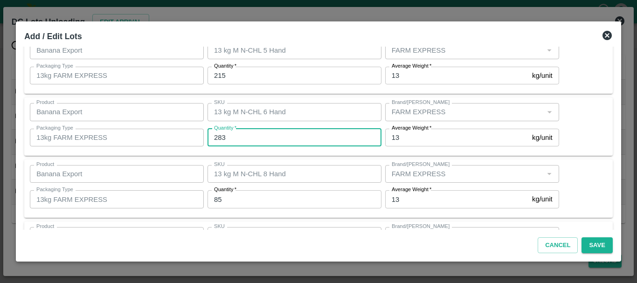
type input "283"
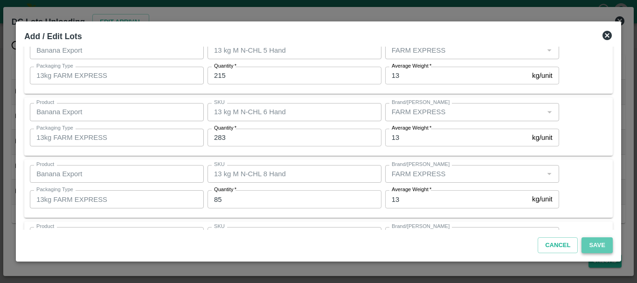
click at [590, 248] on button "Save" at bounding box center [596, 245] width 31 height 16
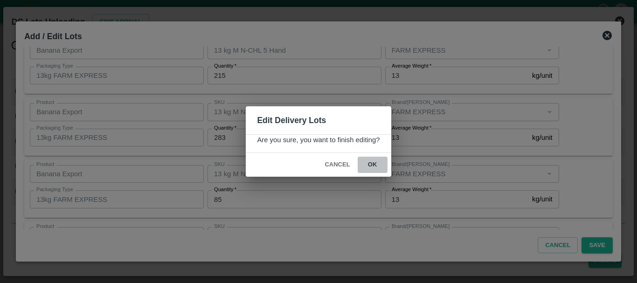
click at [376, 166] on button "ok" at bounding box center [373, 165] width 30 height 16
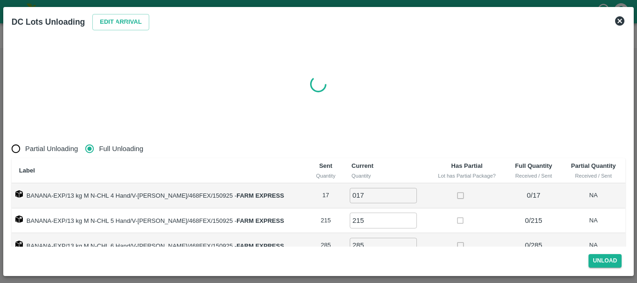
radio input "true"
type input "0"
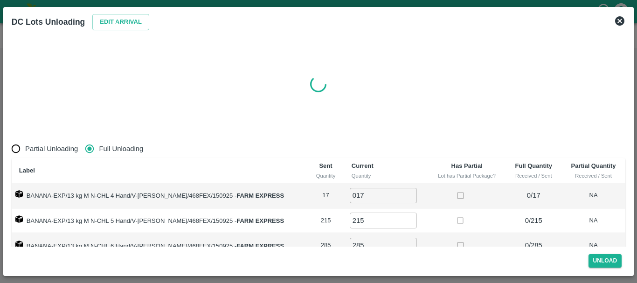
type input "0"
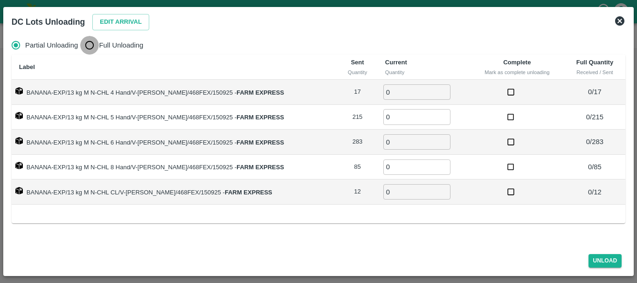
click at [90, 49] on input "Full Unloading" at bounding box center [89, 45] width 19 height 19
radio input "true"
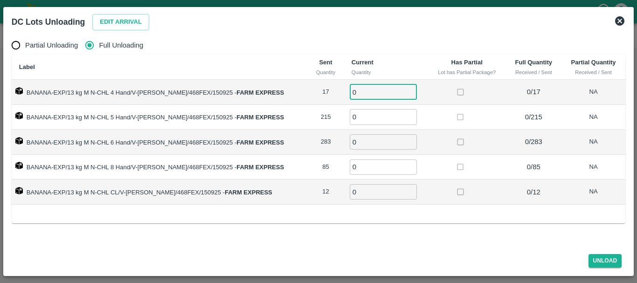
click at [369, 91] on input "0" at bounding box center [383, 91] width 67 height 15
type input "017"
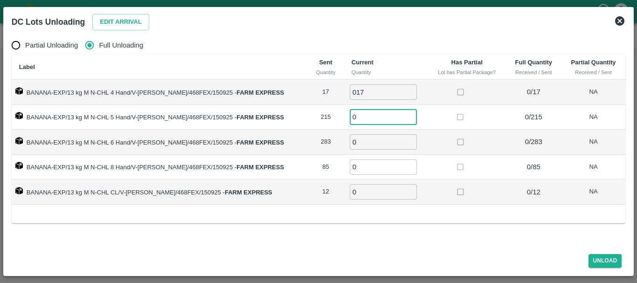
type input "1"
type input "215"
type input "283"
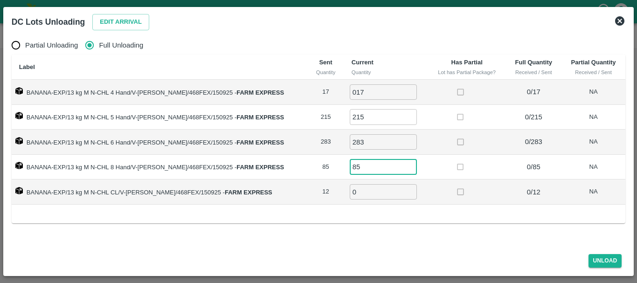
type input "85"
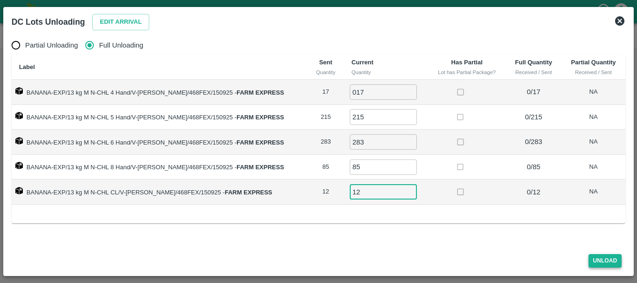
type input "12"
click at [595, 255] on button "Unload" at bounding box center [605, 261] width 34 height 14
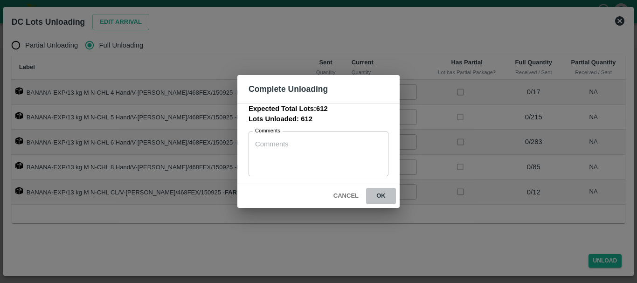
click at [386, 196] on button "ok" at bounding box center [381, 196] width 30 height 16
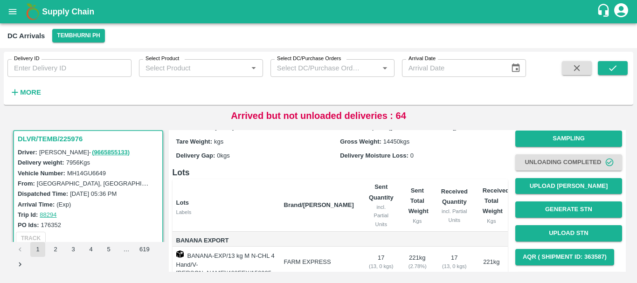
scroll to position [30, 0]
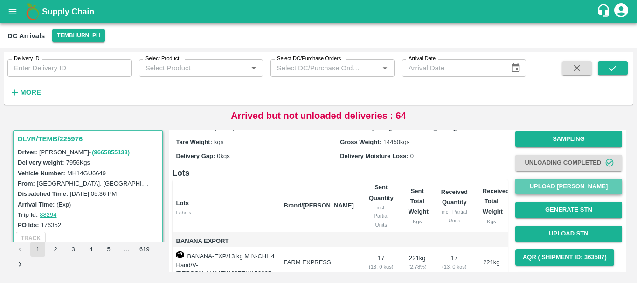
click at [544, 182] on button "Upload [PERSON_NAME]" at bounding box center [568, 187] width 107 height 16
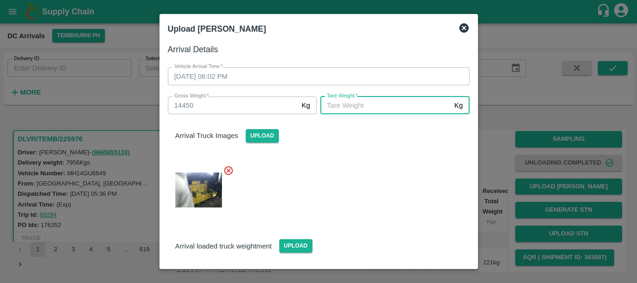
click at [359, 107] on input "[PERSON_NAME]   *" at bounding box center [385, 105] width 130 height 18
type input "5810"
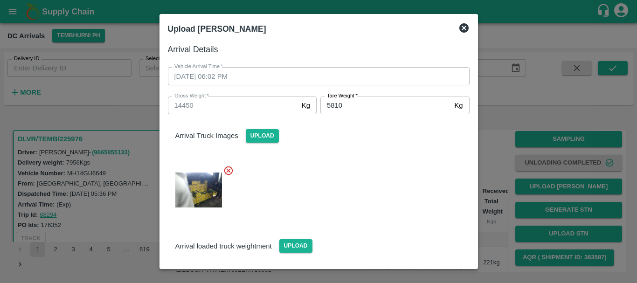
click at [366, 190] on div at bounding box center [314, 187] width 309 height 59
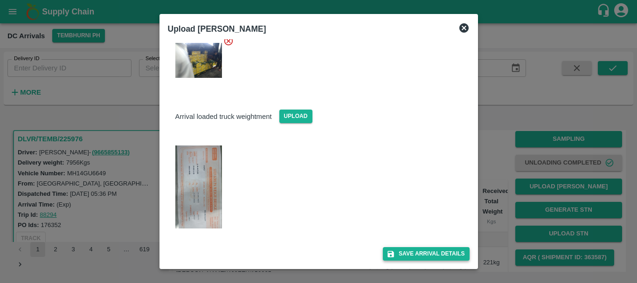
click at [423, 250] on button "Save Arrival Details" at bounding box center [426, 254] width 86 height 14
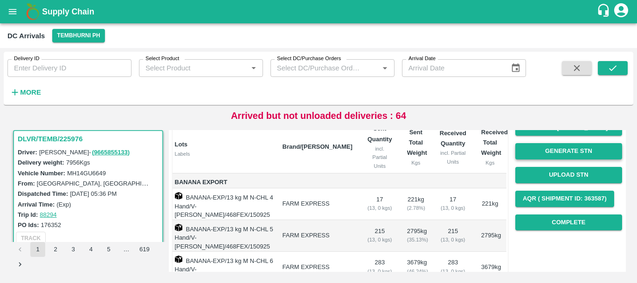
scroll to position [90, 0]
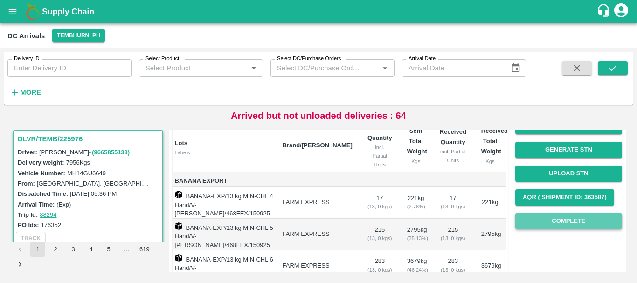
click at [547, 220] on button "Complete" at bounding box center [568, 221] width 107 height 16
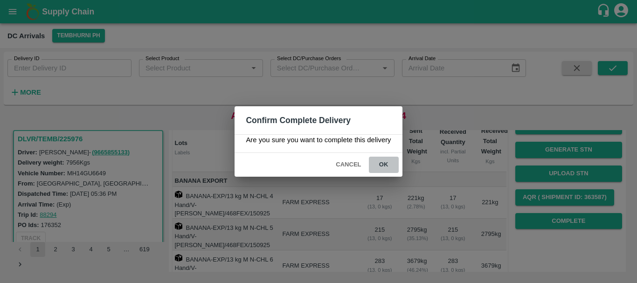
click at [381, 159] on button "ok" at bounding box center [384, 165] width 30 height 16
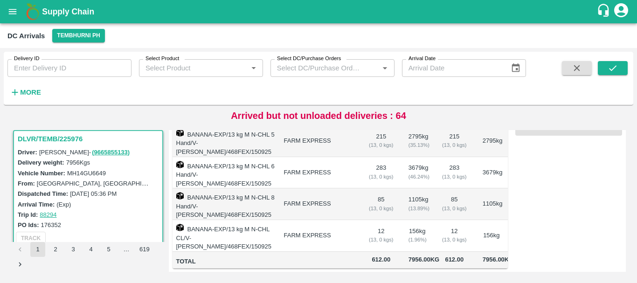
scroll to position [0, 0]
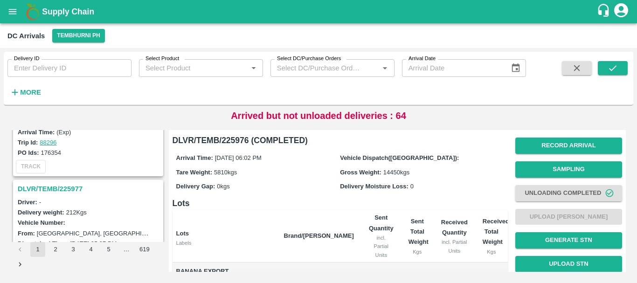
click at [69, 187] on h3 "DLVR/TEMB/225977" at bounding box center [90, 189] width 144 height 12
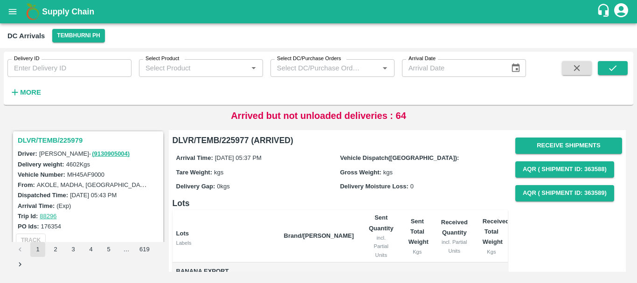
click at [65, 141] on h3 "DLVR/TEMB/225979" at bounding box center [90, 140] width 144 height 12
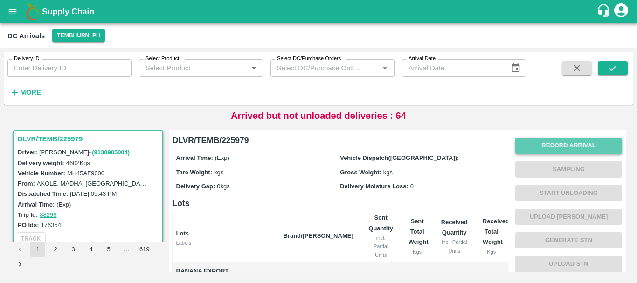
click at [570, 144] on button "Record Arrival" at bounding box center [568, 146] width 107 height 16
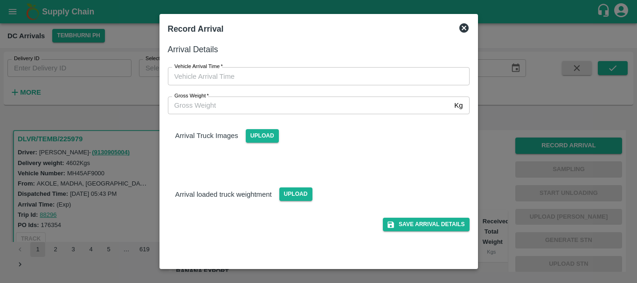
type input "DD/MM/YYYY hh:mm aa"
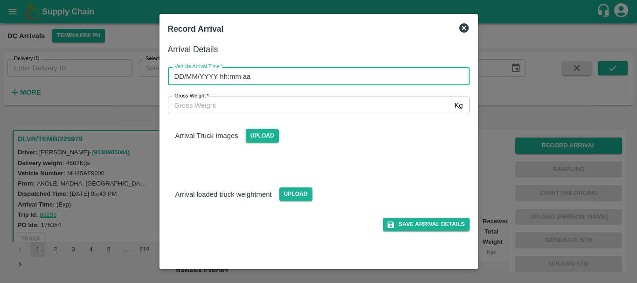
click at [359, 78] on input "DD/MM/YYYY hh:mm aa" at bounding box center [315, 76] width 295 height 18
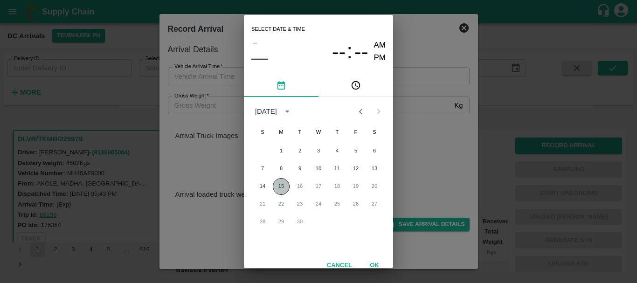
click at [285, 184] on button "15" at bounding box center [281, 186] width 17 height 17
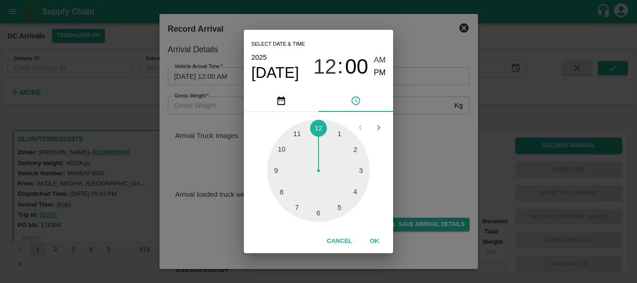
click at [335, 206] on div at bounding box center [318, 170] width 103 height 103
click at [286, 188] on div at bounding box center [318, 170] width 103 height 103
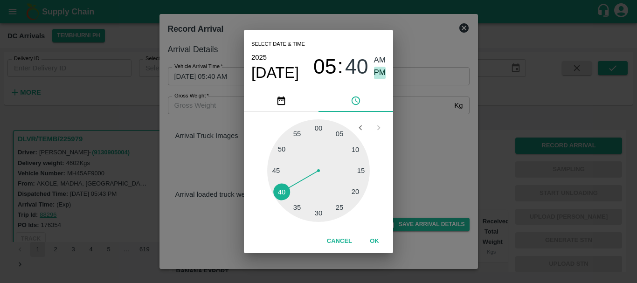
click at [379, 70] on span "PM" at bounding box center [380, 73] width 12 height 13
type input "15/09/2025 05:40 PM"
click at [431, 144] on div "Select date & time 2025 Sep 15 05 : 40 AM PM 05 10 15 20 25 30 35 40 45 50 55 0…" at bounding box center [318, 141] width 637 height 283
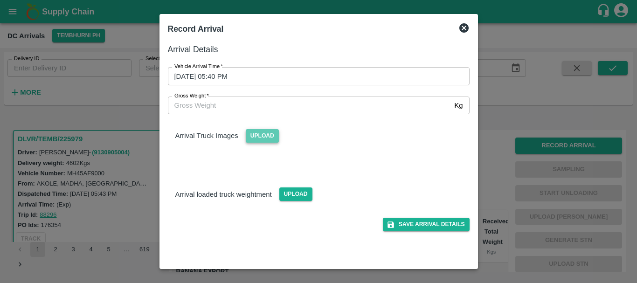
click at [266, 136] on span "Upload" at bounding box center [262, 136] width 33 height 14
click at [0, 0] on input "Upload" at bounding box center [0, 0] width 0 height 0
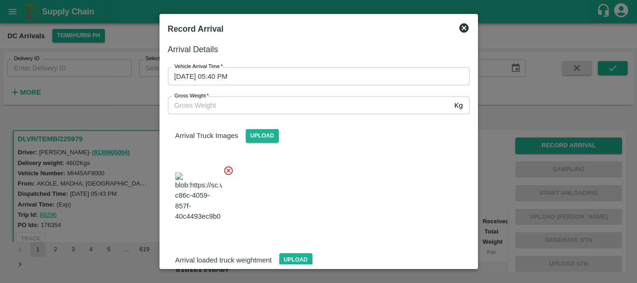
scroll to position [22, 0]
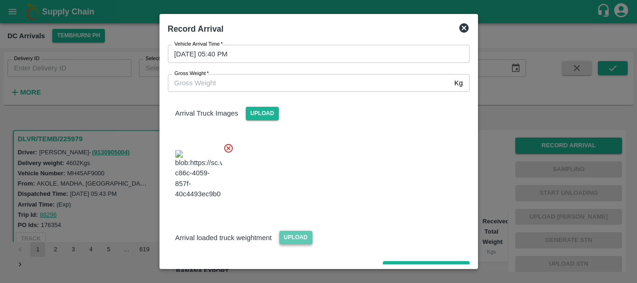
click at [301, 231] on span "Upload" at bounding box center [295, 238] width 33 height 14
click at [0, 0] on input "Upload" at bounding box center [0, 0] width 0 height 0
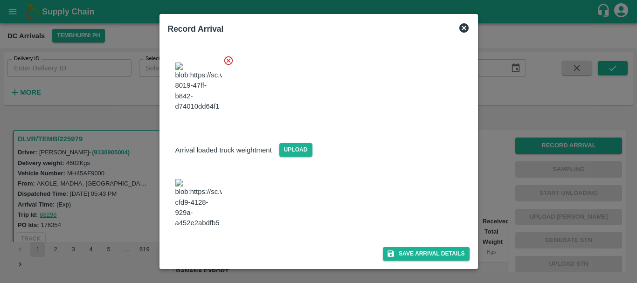
click at [206, 186] on img at bounding box center [198, 203] width 47 height 49
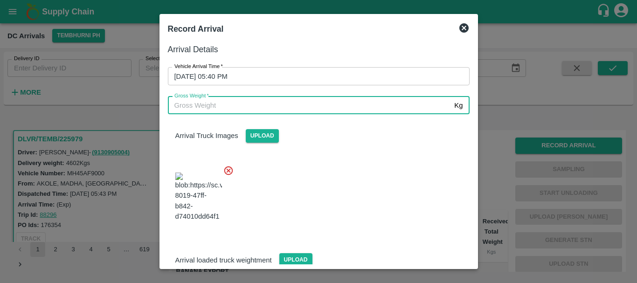
click at [231, 105] on input "Gross Weight   *" at bounding box center [309, 105] width 283 height 18
type input "10000"
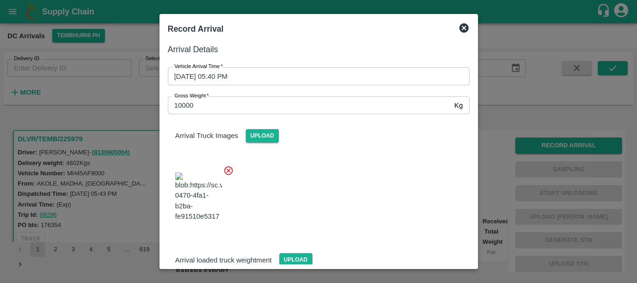
click at [279, 165] on div at bounding box center [314, 194] width 309 height 73
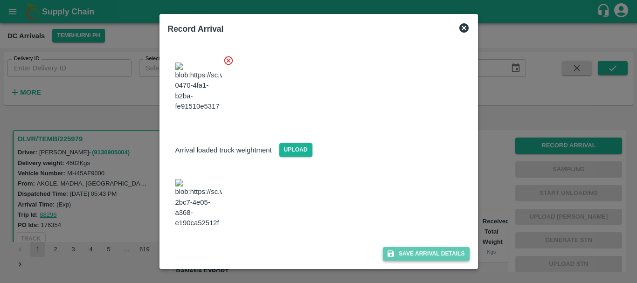
click at [399, 249] on button "Save Arrival Details" at bounding box center [426, 254] width 86 height 14
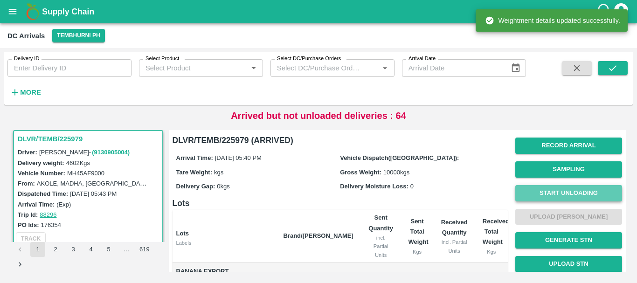
click at [548, 196] on button "Start Unloading" at bounding box center [568, 193] width 107 height 16
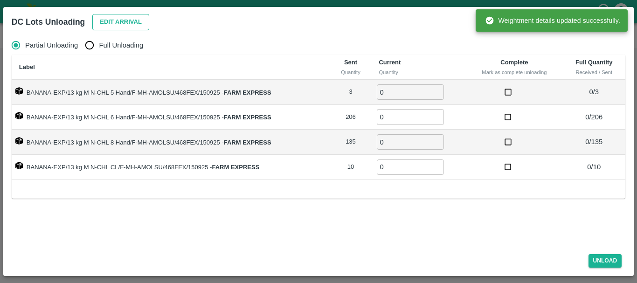
click at [121, 24] on button "Edit Arrival" at bounding box center [120, 22] width 57 height 16
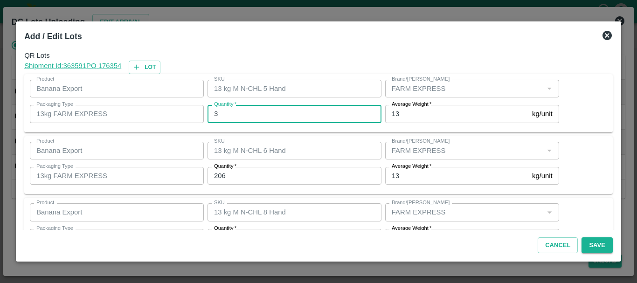
click at [253, 116] on input "3" at bounding box center [294, 114] width 174 height 18
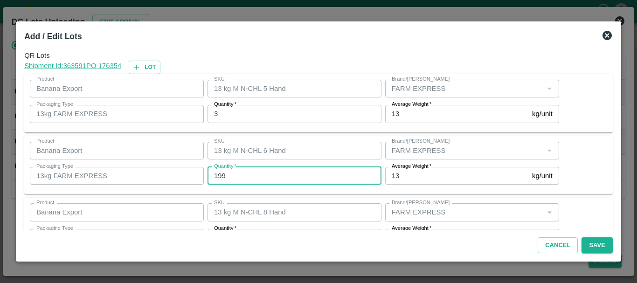
type input "199"
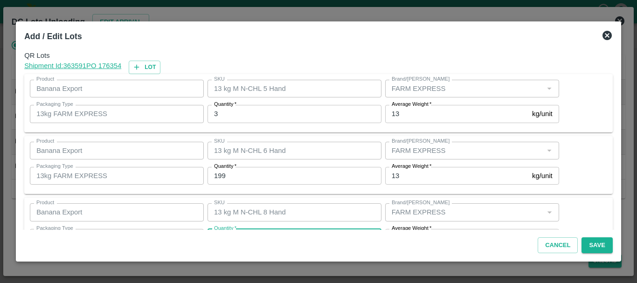
scroll to position [17, 0]
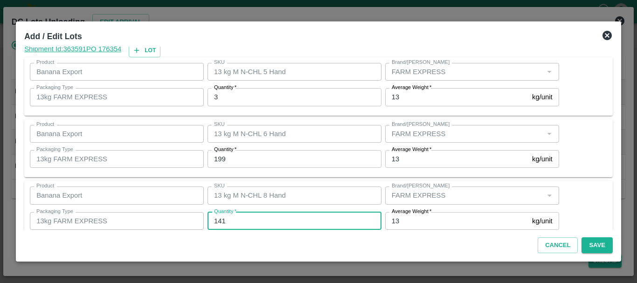
type input "141"
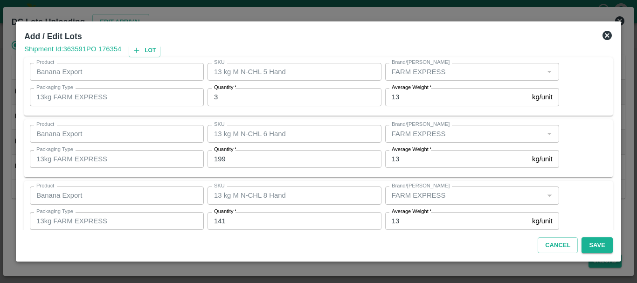
scroll to position [96, 0]
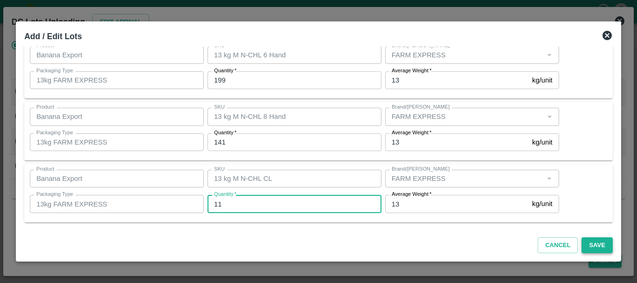
type input "11"
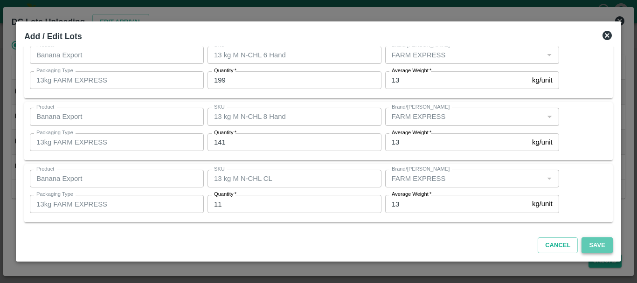
click at [588, 245] on button "Save" at bounding box center [596, 245] width 31 height 16
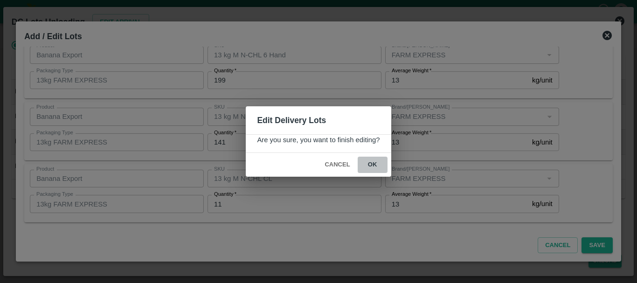
click at [381, 167] on button "ok" at bounding box center [373, 165] width 30 height 16
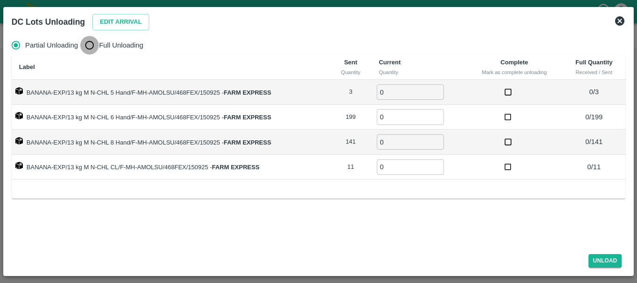
click at [97, 41] on input "Full Unloading" at bounding box center [89, 45] width 19 height 19
radio input "true"
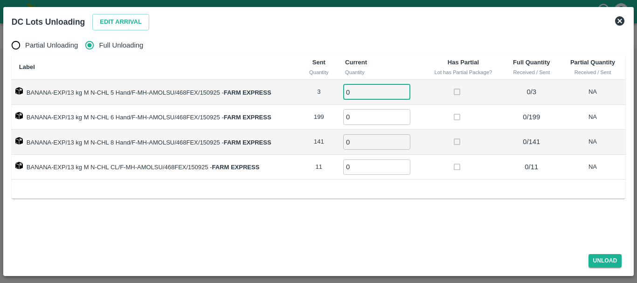
click at [359, 96] on input "0" at bounding box center [376, 91] width 67 height 15
type input "03"
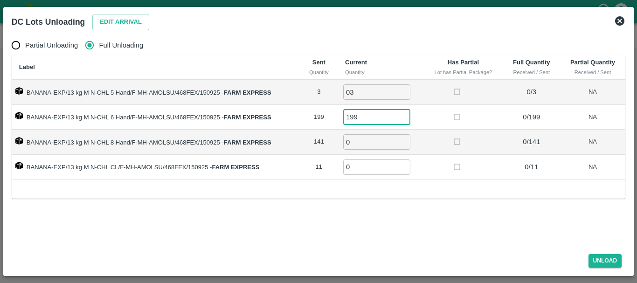
type input "199"
type input "141"
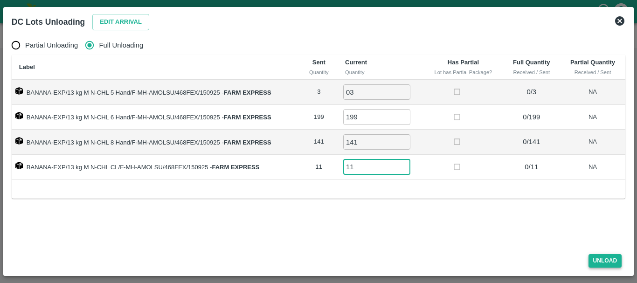
type input "11"
click at [597, 259] on button "Unload" at bounding box center [605, 261] width 34 height 14
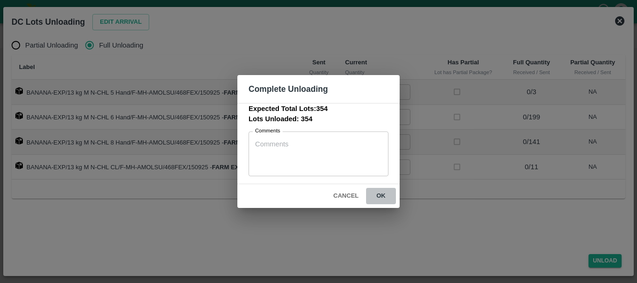
click at [388, 202] on button "ok" at bounding box center [381, 196] width 30 height 16
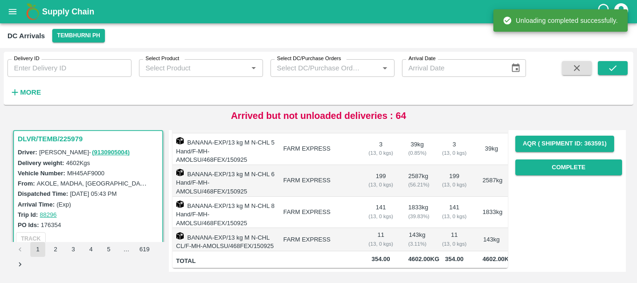
scroll to position [0, 0]
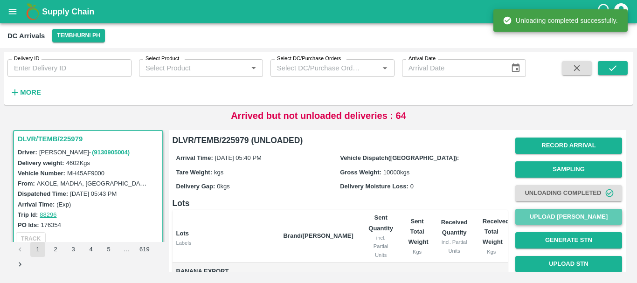
click at [570, 214] on button "Upload [PERSON_NAME]" at bounding box center [568, 217] width 107 height 16
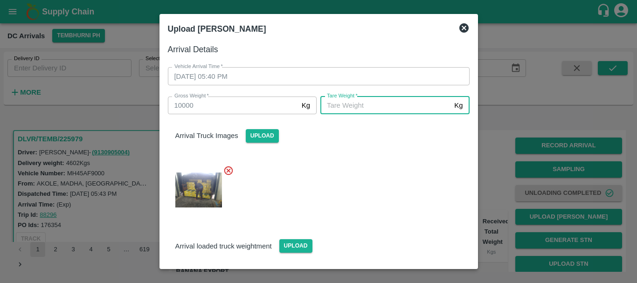
click at [341, 107] on input "[PERSON_NAME]   *" at bounding box center [385, 105] width 130 height 18
type input "5170"
click at [358, 185] on div at bounding box center [314, 187] width 309 height 59
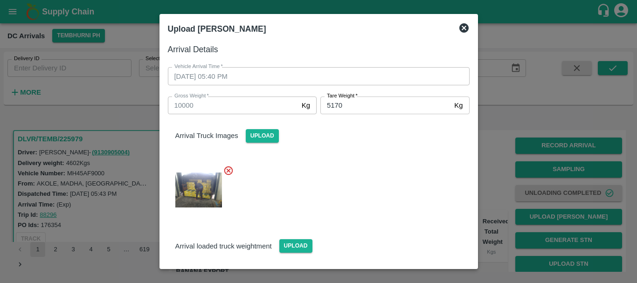
scroll to position [130, 0]
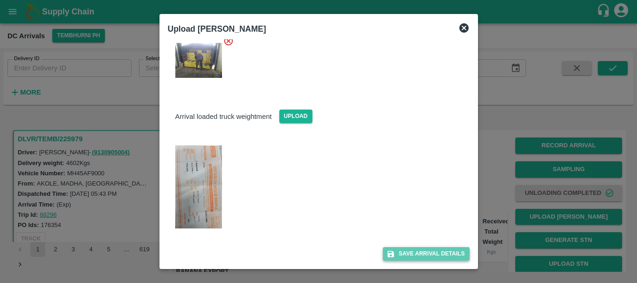
click at [406, 260] on button "Save Arrival Details" at bounding box center [426, 254] width 86 height 14
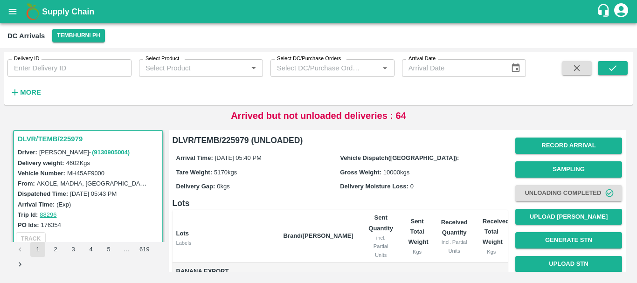
scroll to position [153, 0]
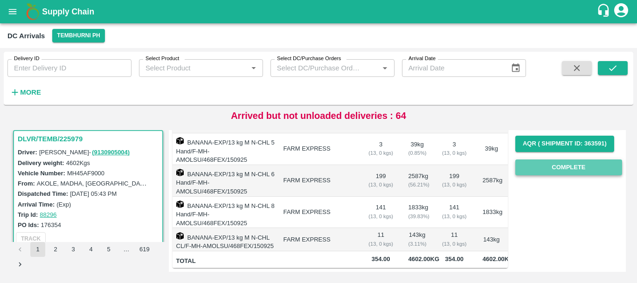
click at [532, 159] on button "Complete" at bounding box center [568, 167] width 107 height 16
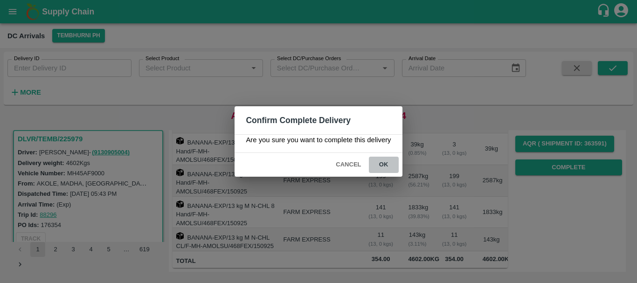
click at [385, 169] on button "ok" at bounding box center [384, 165] width 30 height 16
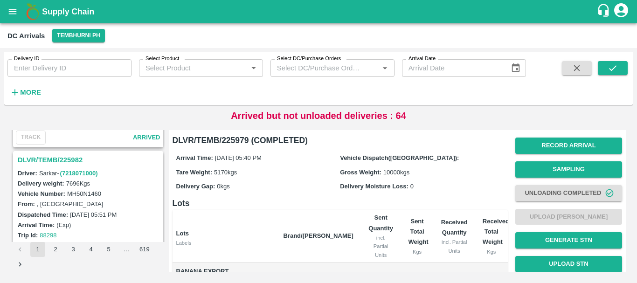
scroll to position [1323, 0]
click at [67, 161] on h3 "DLVR/TEMB/225982" at bounding box center [90, 160] width 144 height 12
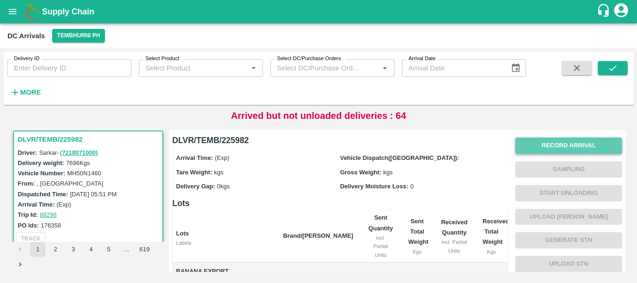
click at [541, 143] on button "Record Arrival" at bounding box center [568, 146] width 107 height 16
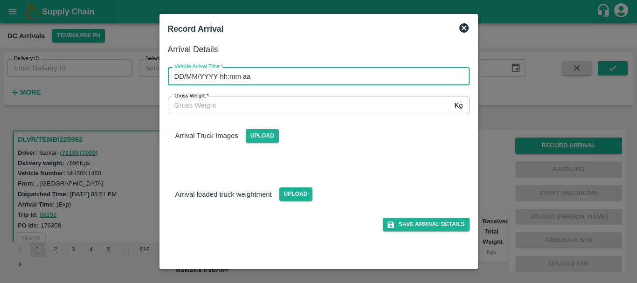
type input "DD/MM/YYYY hh:mm aa"
click at [364, 80] on input "DD/MM/YYYY hh:mm aa" at bounding box center [315, 76] width 295 height 18
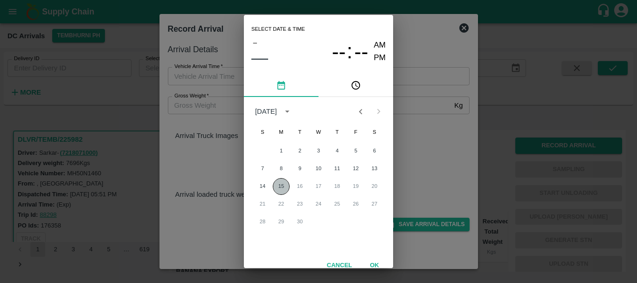
click at [282, 181] on button "15" at bounding box center [281, 186] width 17 height 17
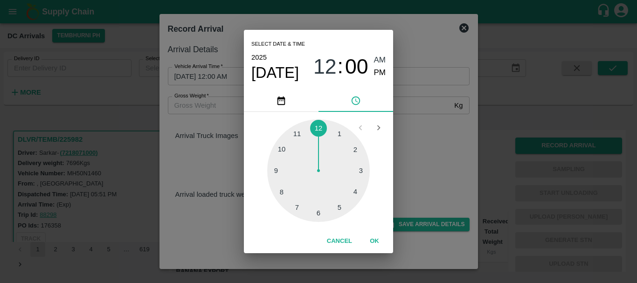
click at [319, 208] on div at bounding box center [318, 170] width 103 height 103
click at [281, 149] on div at bounding box center [318, 170] width 103 height 103
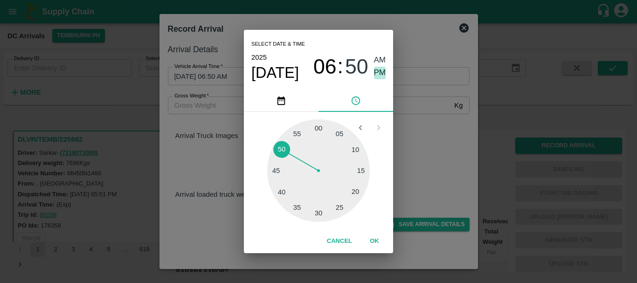
click at [380, 71] on span "PM" at bounding box center [380, 73] width 12 height 13
type input "15/09/2025 06:50 PM"
click at [432, 134] on div "Select date & time 2025 Sep 15 06 : 50 AM PM 05 10 15 20 25 30 35 40 45 50 55 0…" at bounding box center [318, 141] width 637 height 283
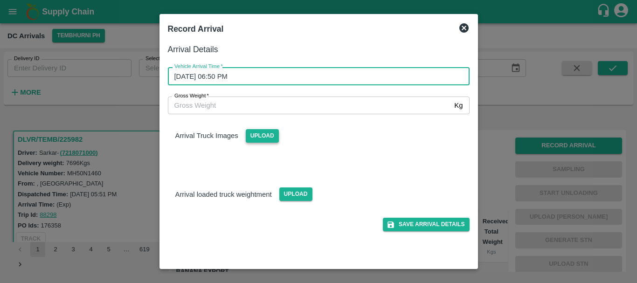
click at [265, 135] on span "Upload" at bounding box center [262, 136] width 33 height 14
click at [0, 0] on input "Upload" at bounding box center [0, 0] width 0 height 0
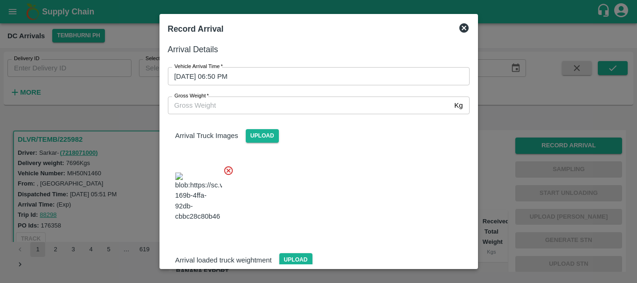
scroll to position [70, 0]
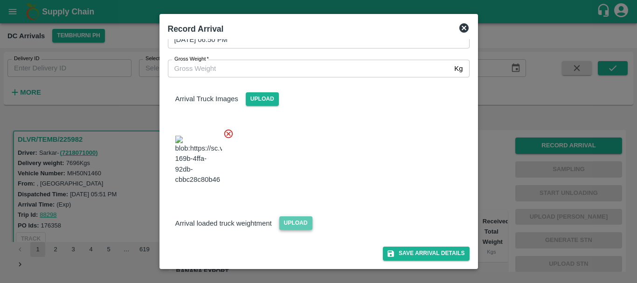
click at [302, 221] on span "Upload" at bounding box center [295, 223] width 33 height 14
click at [0, 0] on input "Upload" at bounding box center [0, 0] width 0 height 0
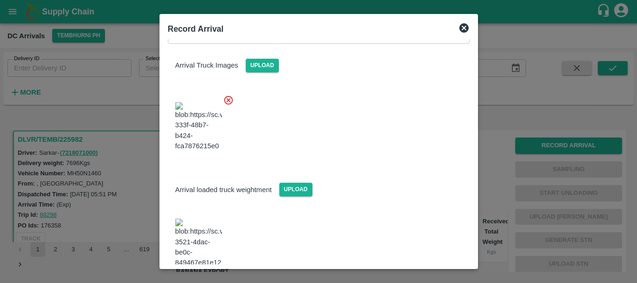
scroll to position [178, 0]
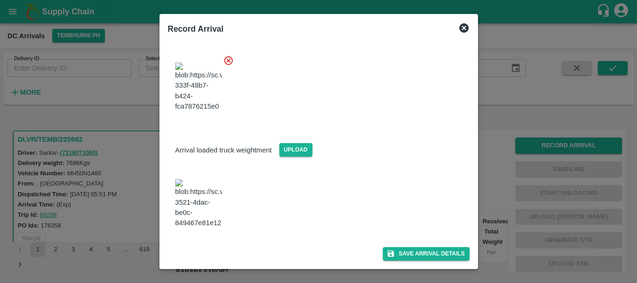
click at [206, 179] on img at bounding box center [198, 203] width 47 height 49
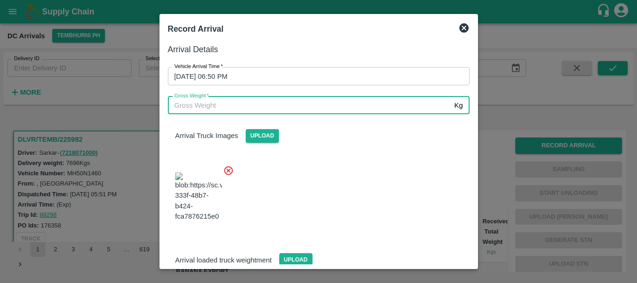
click at [249, 103] on input "Gross Weight   *" at bounding box center [309, 105] width 283 height 18
type input "13870"
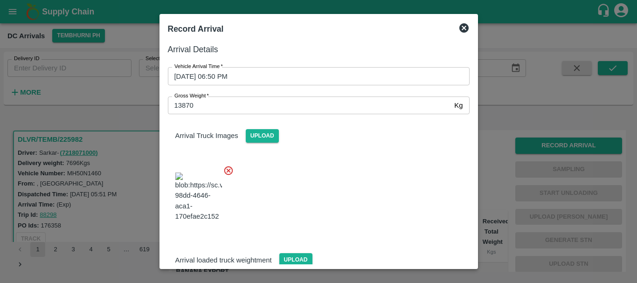
click at [348, 195] on div at bounding box center [314, 194] width 309 height 73
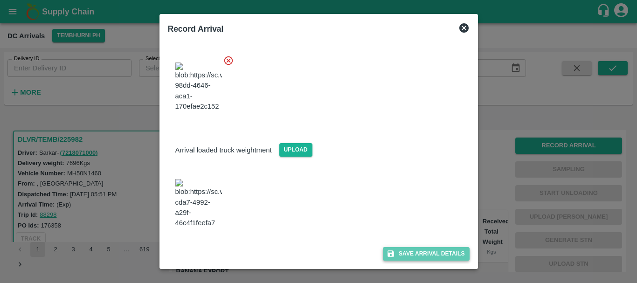
click at [404, 247] on button "Save Arrival Details" at bounding box center [426, 254] width 86 height 14
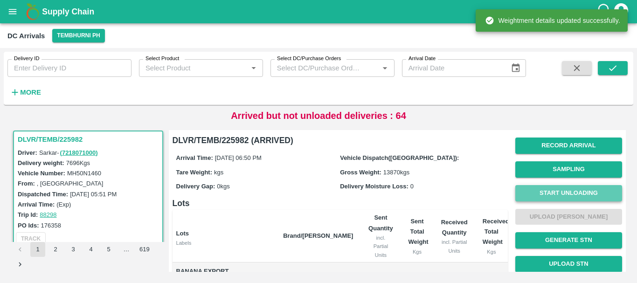
click at [545, 189] on button "Start Unloading" at bounding box center [568, 193] width 107 height 16
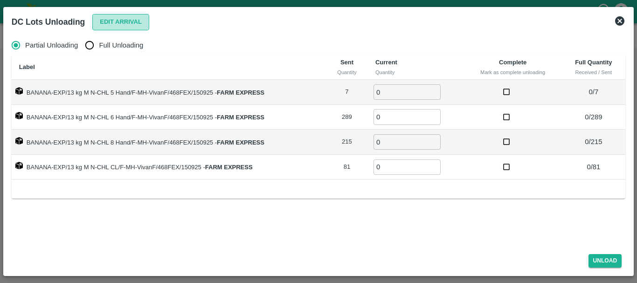
click at [117, 26] on button "Edit Arrival" at bounding box center [120, 22] width 57 height 16
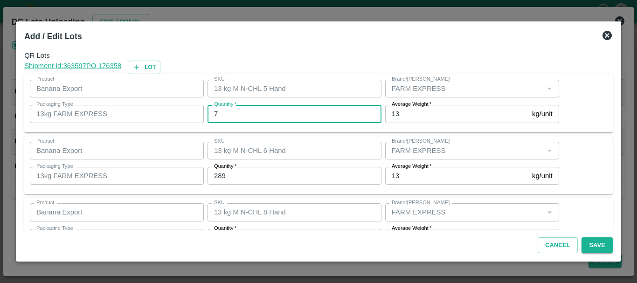
click at [222, 112] on input "7" at bounding box center [294, 114] width 174 height 18
type input "7"
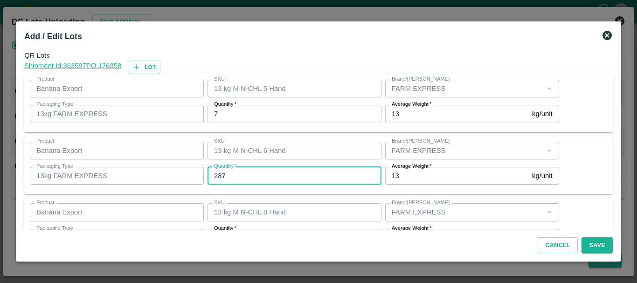
type input "287"
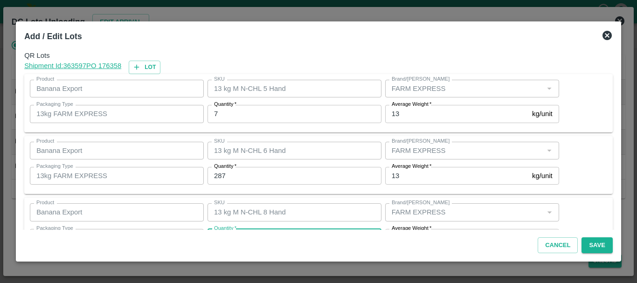
scroll to position [17, 0]
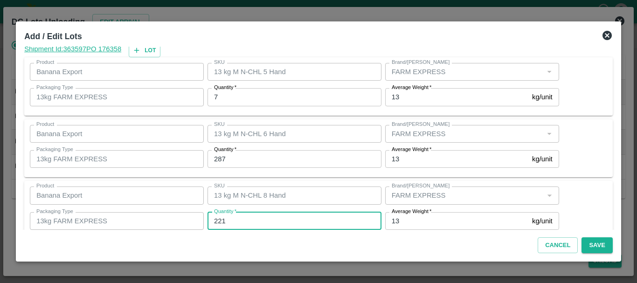
type input "221"
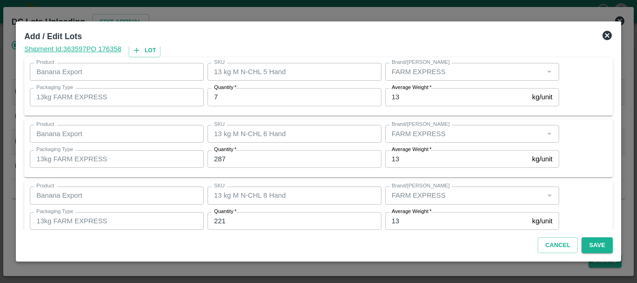
scroll to position [96, 0]
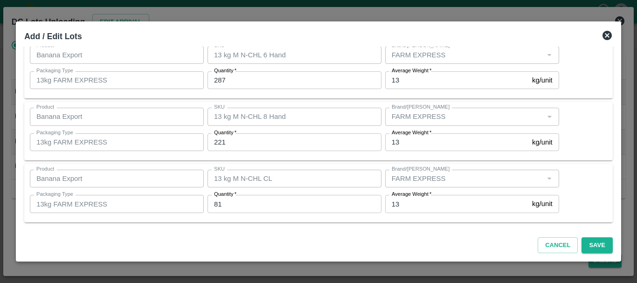
click at [230, 198] on label "Quantity   *" at bounding box center [225, 194] width 22 height 7
click at [230, 198] on input "81" at bounding box center [294, 204] width 174 height 18
type input "77"
click at [586, 243] on button "Save" at bounding box center [596, 245] width 31 height 16
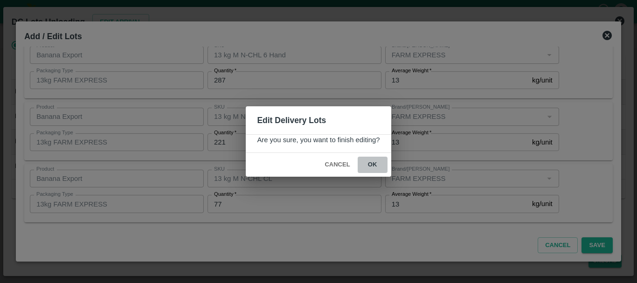
click at [371, 164] on button "ok" at bounding box center [373, 165] width 30 height 16
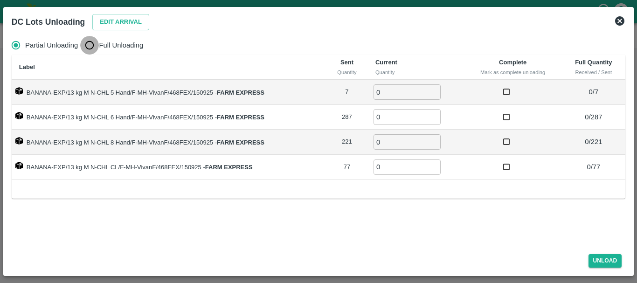
click at [88, 47] on input "Full Unloading" at bounding box center [89, 45] width 19 height 19
radio input "true"
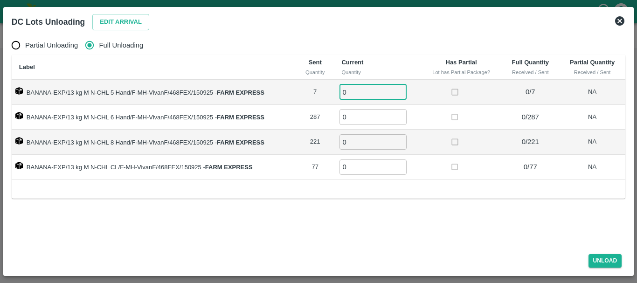
click at [361, 94] on input "0" at bounding box center [372, 91] width 67 height 15
type input "07"
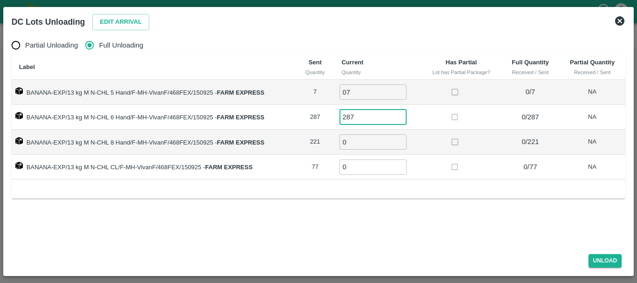
type input "287"
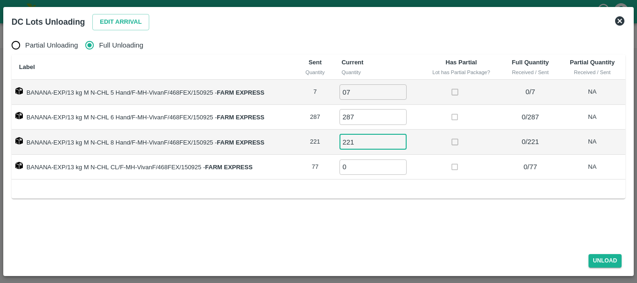
type input "221"
type input "77"
click at [593, 258] on button "Unload" at bounding box center [605, 261] width 34 height 14
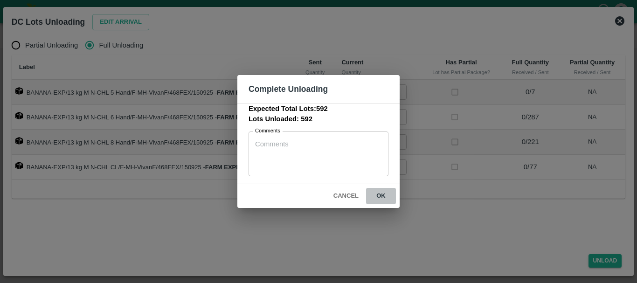
click at [381, 195] on button "ok" at bounding box center [381, 196] width 30 height 16
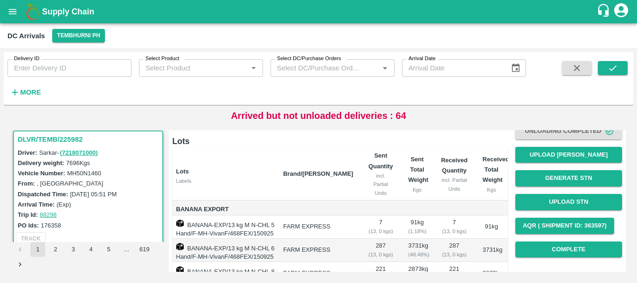
scroll to position [60, 0]
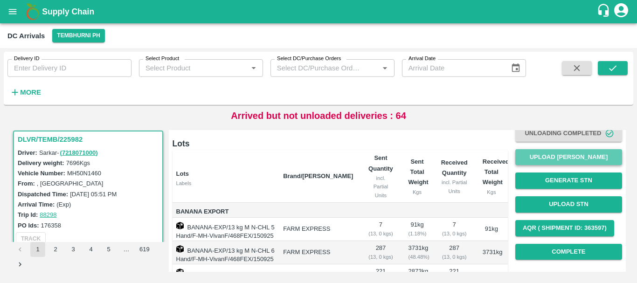
click at [538, 159] on button "Upload [PERSON_NAME]" at bounding box center [568, 157] width 107 height 16
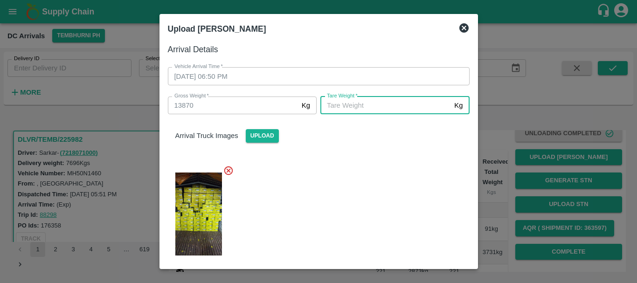
click at [400, 109] on input "[PERSON_NAME]   *" at bounding box center [385, 105] width 130 height 18
type input "5560"
click at [391, 218] on div at bounding box center [314, 211] width 309 height 107
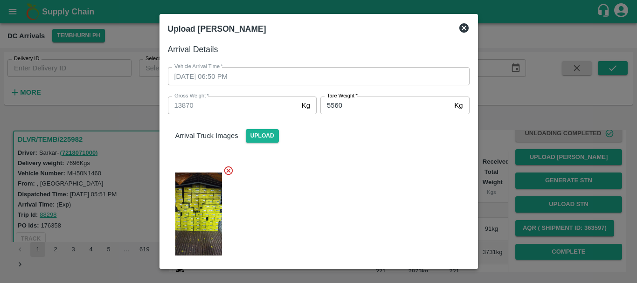
scroll to position [178, 0]
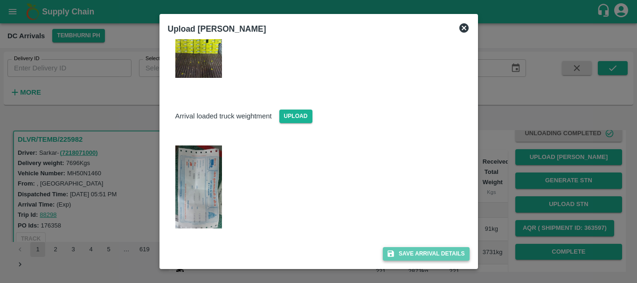
click at [422, 257] on button "Save Arrival Details" at bounding box center [426, 254] width 86 height 14
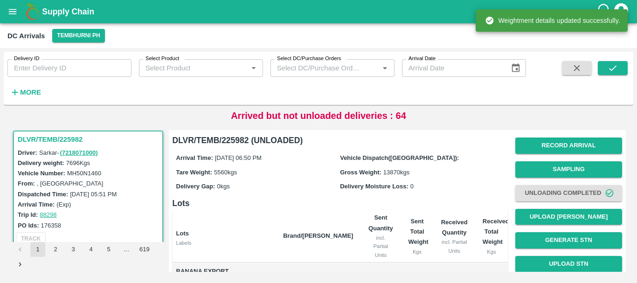
scroll to position [153, 0]
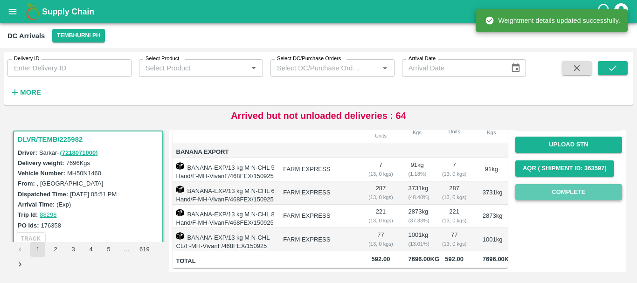
click at [532, 184] on button "Complete" at bounding box center [568, 192] width 107 height 16
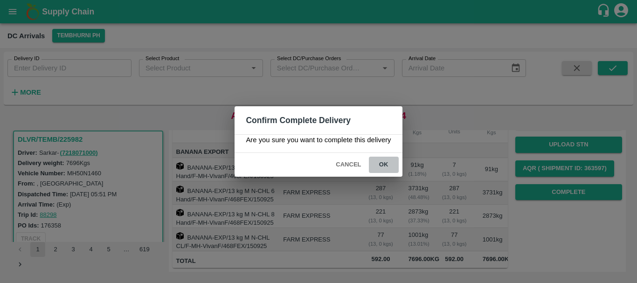
click at [385, 165] on button "ok" at bounding box center [384, 165] width 30 height 16
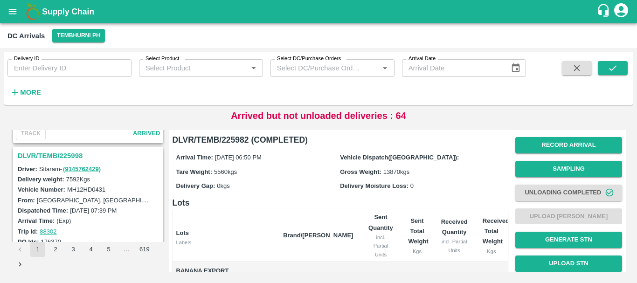
scroll to position [1083, 0]
click at [73, 152] on h3 "DLVR/TEMB/225998" at bounding box center [90, 156] width 144 height 12
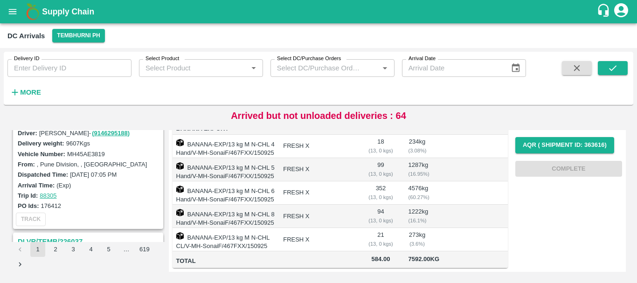
scroll to position [842, 0]
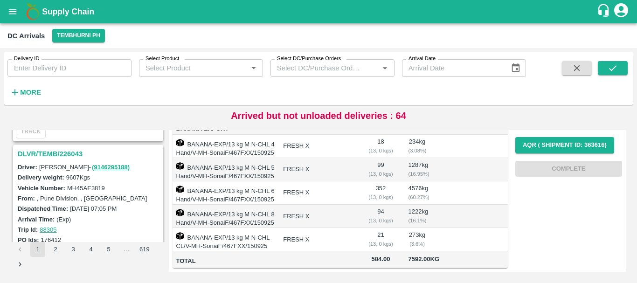
click at [68, 151] on h3 "DLVR/TEMB/226043" at bounding box center [90, 154] width 144 height 12
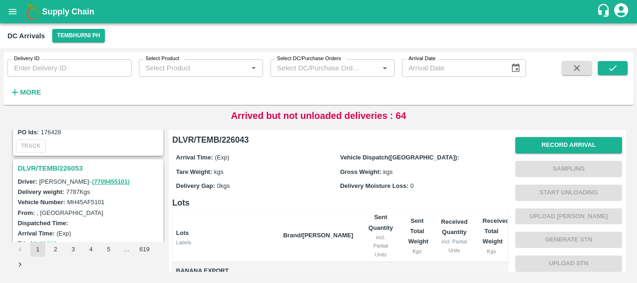
scroll to position [698, 0]
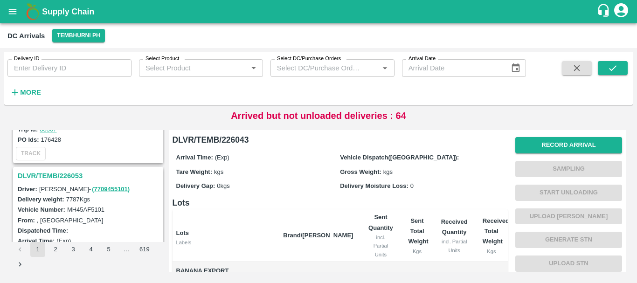
click at [71, 170] on h3 "DLVR/TEMB/226053" at bounding box center [90, 176] width 144 height 12
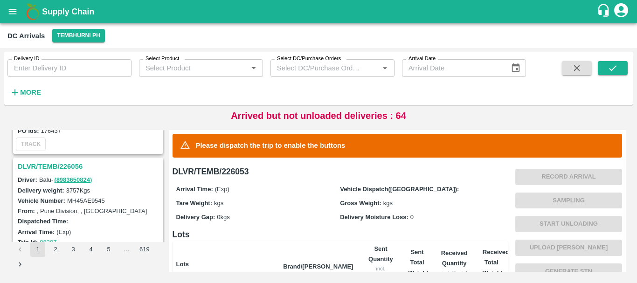
click at [69, 165] on h3 "DLVR/TEMB/226056" at bounding box center [90, 166] width 144 height 12
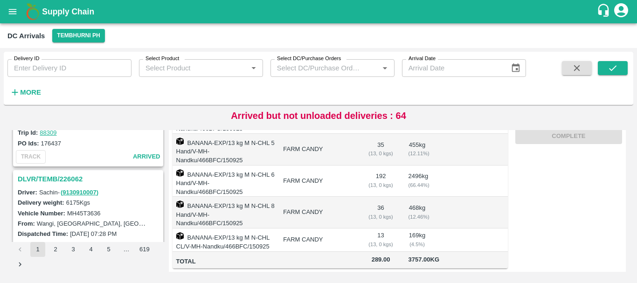
scroll to position [448, 0]
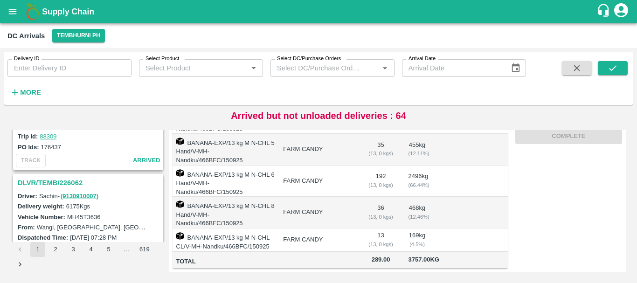
click at [77, 182] on h3 "DLVR/TEMB/226062" at bounding box center [90, 183] width 144 height 12
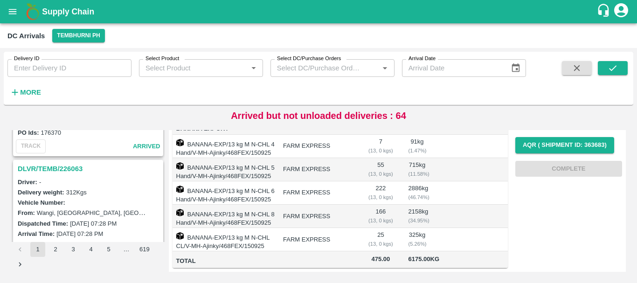
scroll to position [339, 0]
click at [69, 172] on h3 "DLVR/TEMB/226063" at bounding box center [90, 170] width 144 height 12
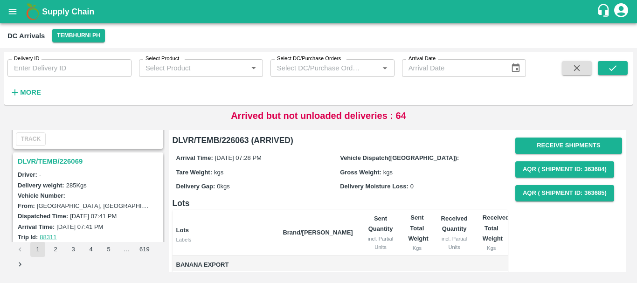
scroll to position [213, 0]
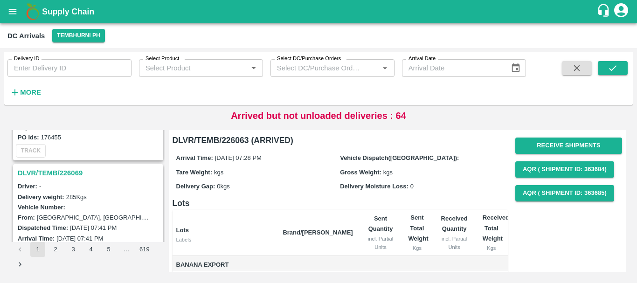
click at [71, 169] on h3 "DLVR/TEMB/226069" at bounding box center [90, 173] width 144 height 12
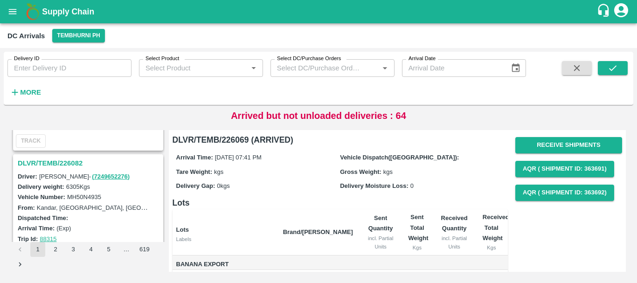
scroll to position [101, 0]
click at [75, 162] on h3 "DLVR/TEMB/226082" at bounding box center [90, 164] width 144 height 12
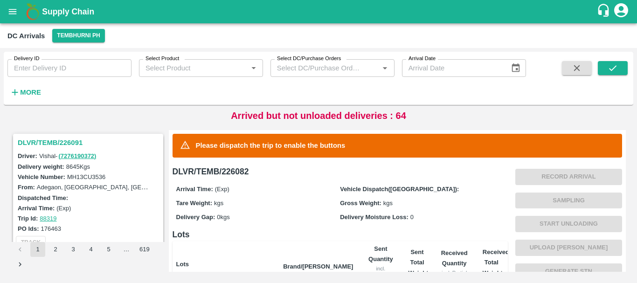
click at [74, 145] on h3 "DLVR/TEMB/226091" at bounding box center [90, 143] width 144 height 12
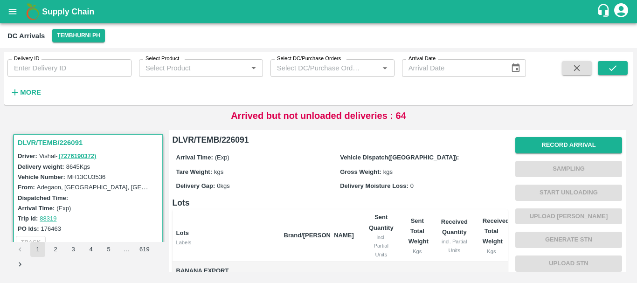
scroll to position [193, 0]
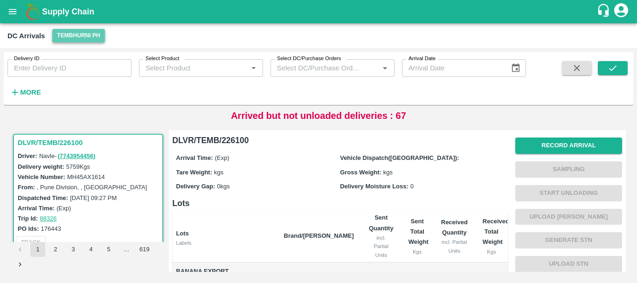
click at [66, 37] on button "Tembhurni PH" at bounding box center [78, 36] width 52 height 14
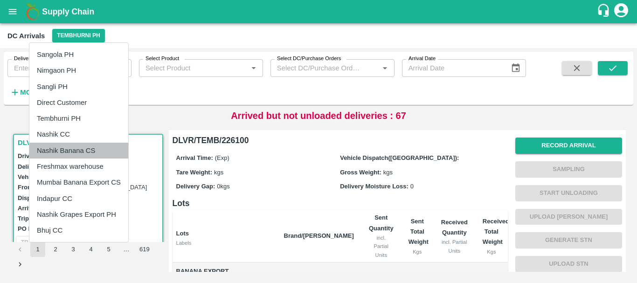
click at [67, 152] on li "Nashik Banana CS" at bounding box center [78, 151] width 99 height 16
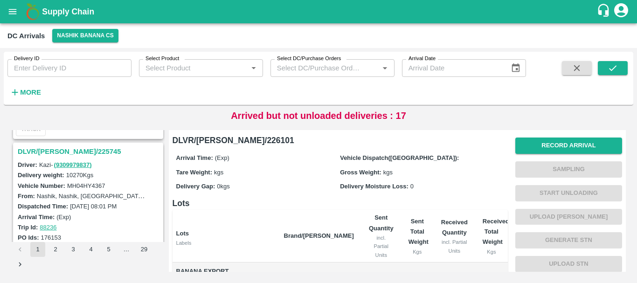
scroll to position [2938, 0]
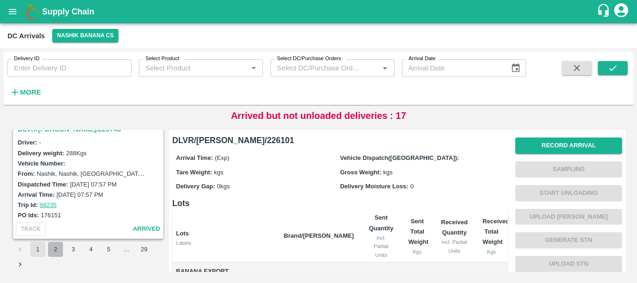
click at [55, 249] on button "2" at bounding box center [55, 249] width 15 height 15
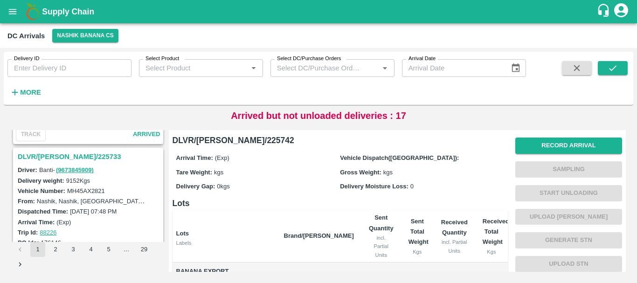
scroll to position [226, 0]
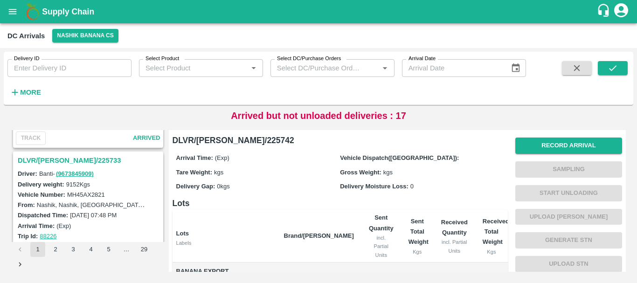
click at [68, 157] on h3 "DLVR/[PERSON_NAME]/225733" at bounding box center [90, 160] width 144 height 12
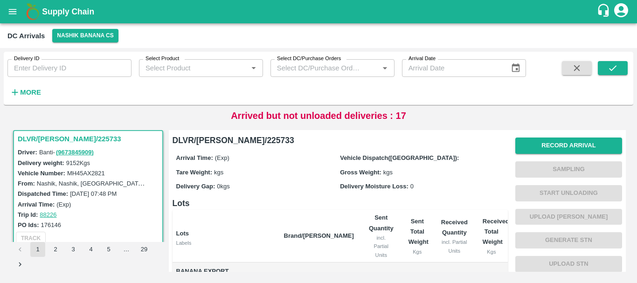
scroll to position [153, 0]
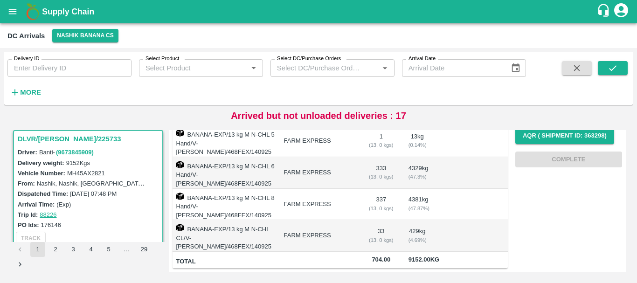
click at [379, 220] on td "33 ( 13, 0 kgs)" at bounding box center [381, 236] width 40 height 32
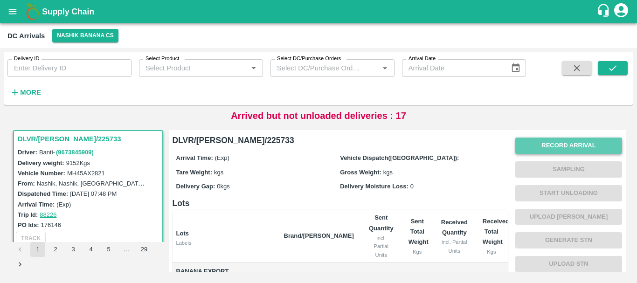
click at [541, 145] on button "Record Arrival" at bounding box center [568, 146] width 107 height 16
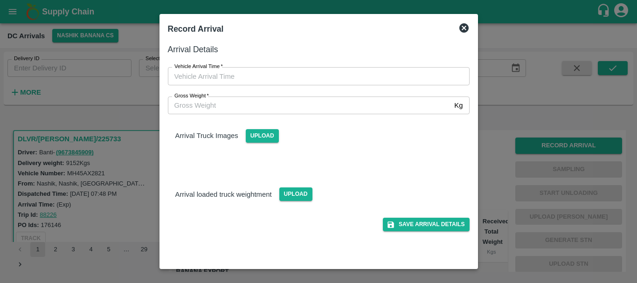
type input "DD/MM/YYYY hh:mm aa"
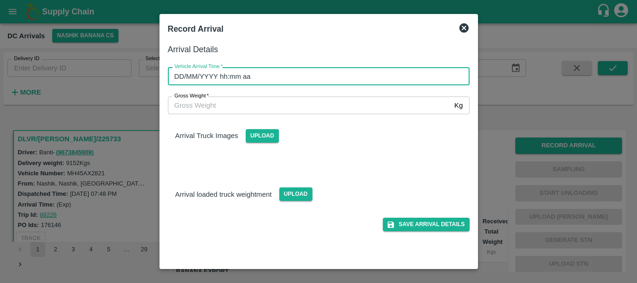
click at [295, 74] on input "DD/MM/YYYY hh:mm aa" at bounding box center [315, 76] width 295 height 18
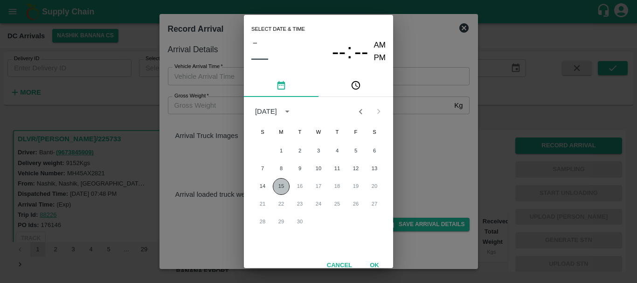
click at [278, 187] on button "15" at bounding box center [281, 186] width 17 height 17
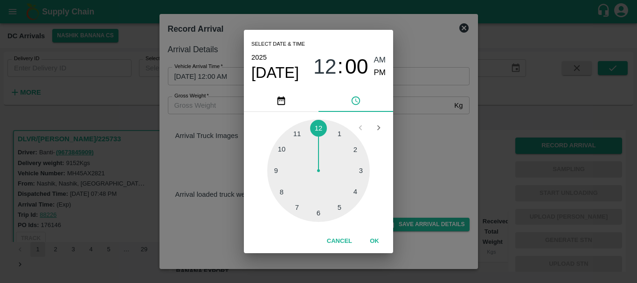
click at [315, 208] on div at bounding box center [318, 170] width 103 height 103
type input "[DATE] 06:00 AM"
click at [378, 61] on span "AM" at bounding box center [380, 60] width 12 height 13
click at [409, 140] on div "Select date & time [DATE] 06 : 00 AM PM 05 10 15 20 25 30 35 40 45 50 55 00 Can…" at bounding box center [318, 141] width 637 height 283
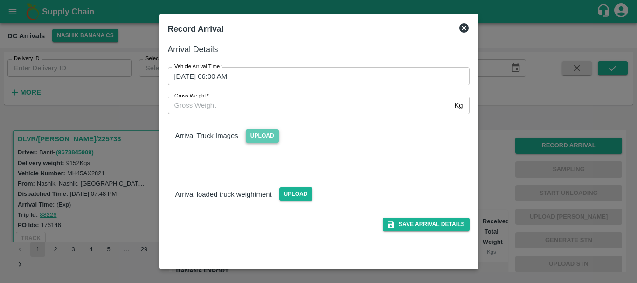
click at [270, 133] on span "Upload" at bounding box center [262, 136] width 33 height 14
click at [0, 0] on input "Upload" at bounding box center [0, 0] width 0 height 0
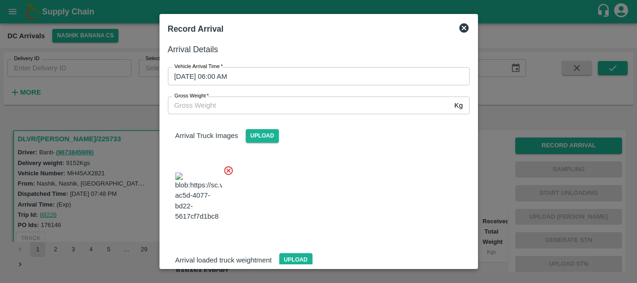
scroll to position [50, 0]
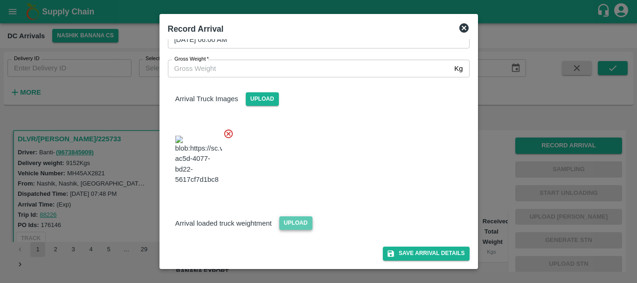
click at [294, 220] on span "Upload" at bounding box center [295, 223] width 33 height 14
click at [0, 0] on input "Upload" at bounding box center [0, 0] width 0 height 0
click at [307, 220] on span "Upload" at bounding box center [295, 223] width 33 height 14
click at [0, 0] on input "Upload" at bounding box center [0, 0] width 0 height 0
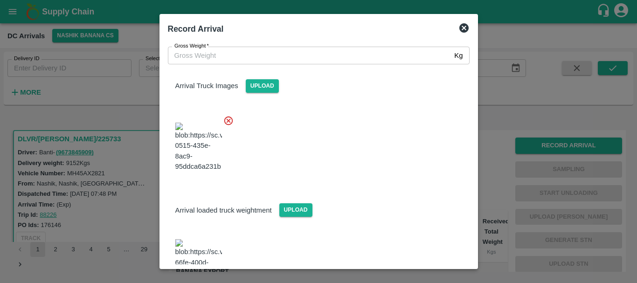
scroll to position [92, 0]
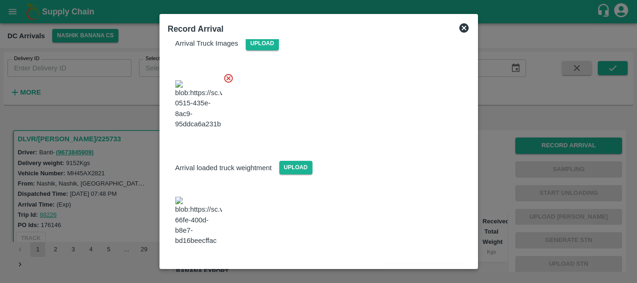
click at [205, 223] on img at bounding box center [198, 221] width 47 height 49
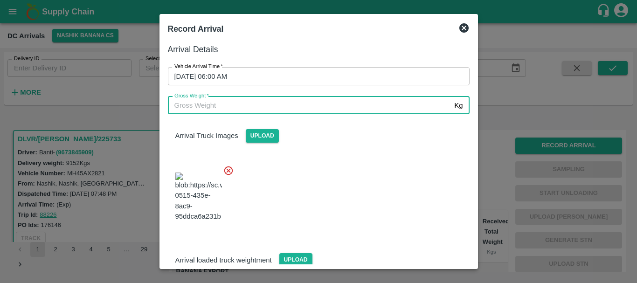
click at [227, 98] on input "Gross Weight   *" at bounding box center [309, 105] width 283 height 18
type input "15390"
click at [324, 204] on div at bounding box center [314, 194] width 309 height 73
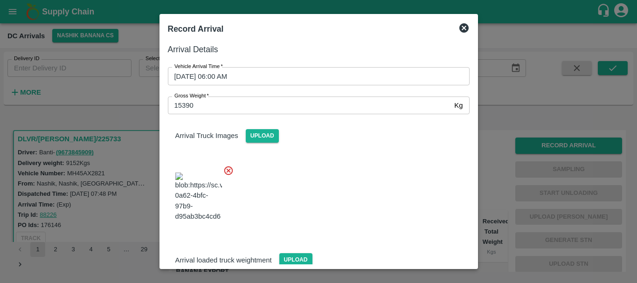
scroll to position [92, 0]
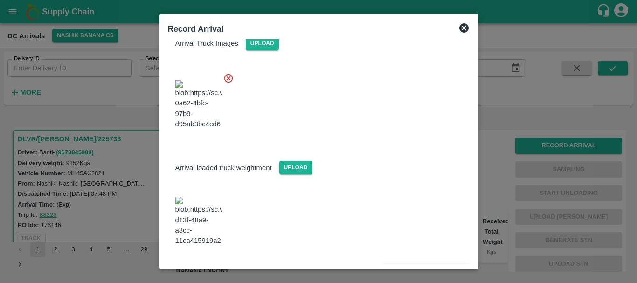
click at [413, 265] on button "Save Arrival Details" at bounding box center [426, 272] width 86 height 14
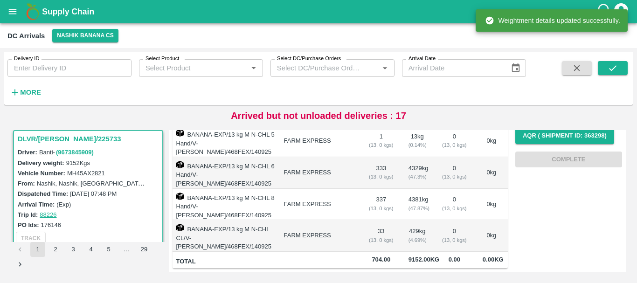
scroll to position [0, 0]
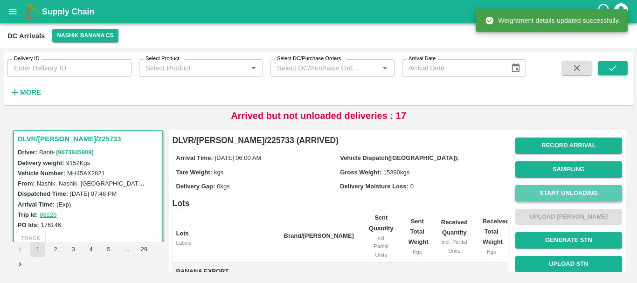
click at [538, 191] on button "Start Unloading" at bounding box center [568, 193] width 107 height 16
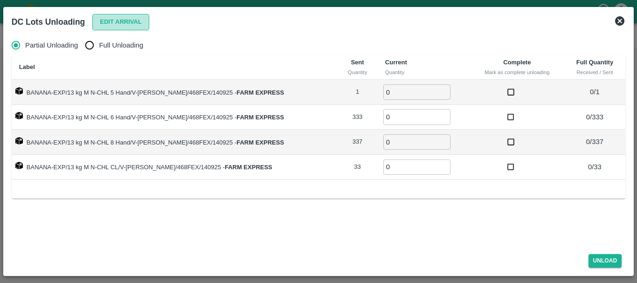
click at [128, 25] on button "Edit Arrival" at bounding box center [120, 22] width 57 height 16
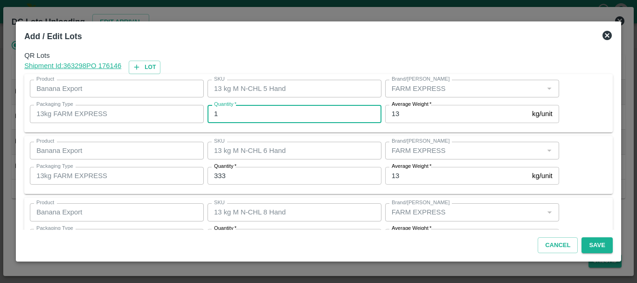
click at [228, 118] on input "1" at bounding box center [294, 114] width 174 height 18
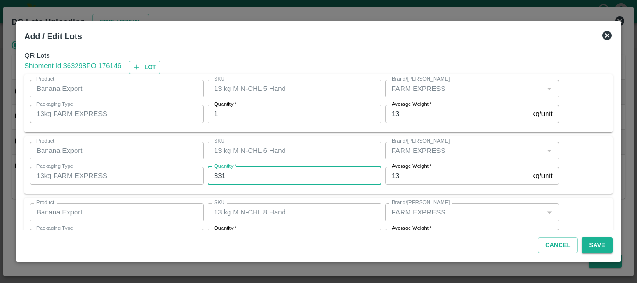
type input "331"
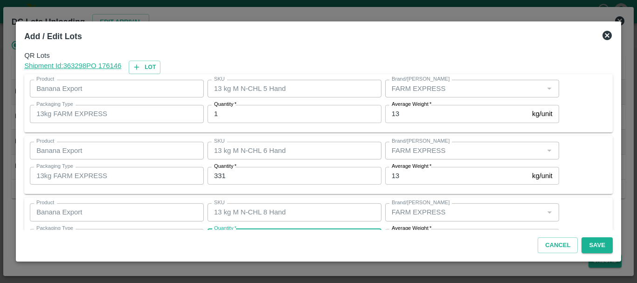
scroll to position [17, 0]
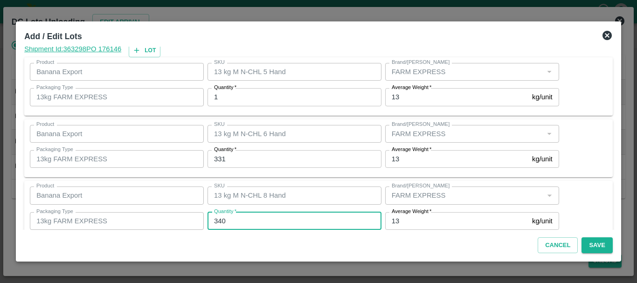
type input "340"
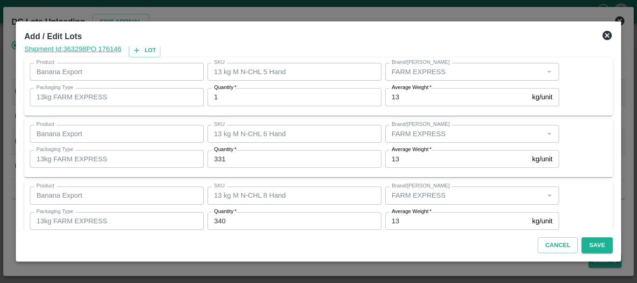
scroll to position [96, 0]
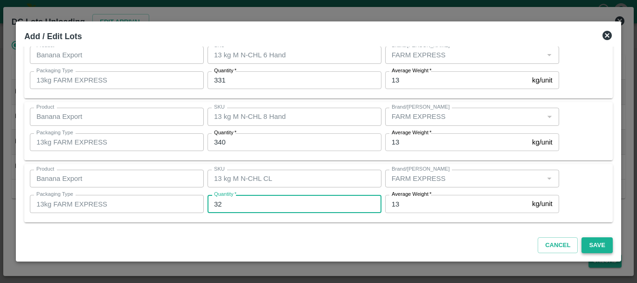
type input "32"
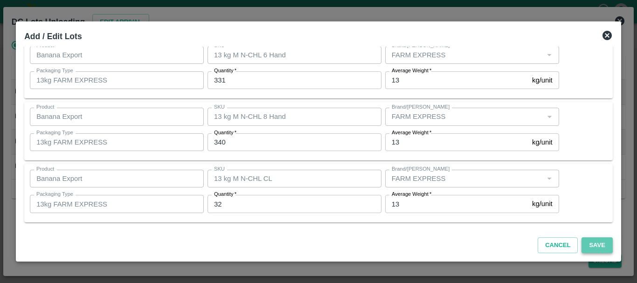
click at [588, 247] on button "Save" at bounding box center [596, 245] width 31 height 16
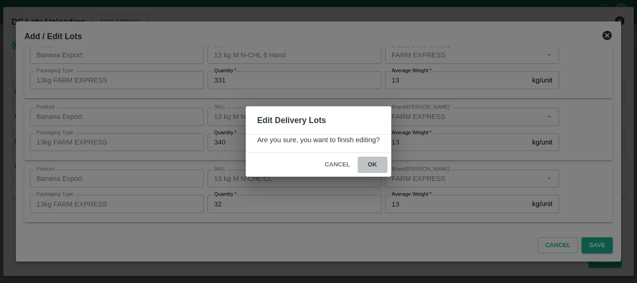
click at [377, 168] on button "ok" at bounding box center [373, 165] width 30 height 16
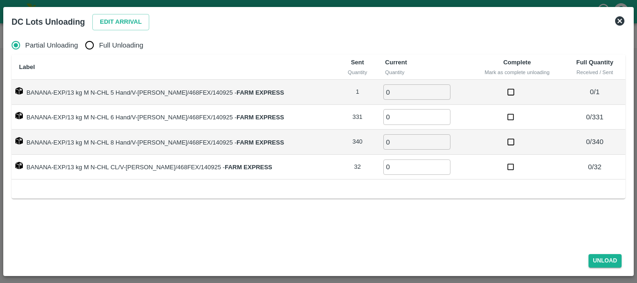
click at [90, 41] on input "Full Unloading" at bounding box center [89, 45] width 19 height 19
radio input "true"
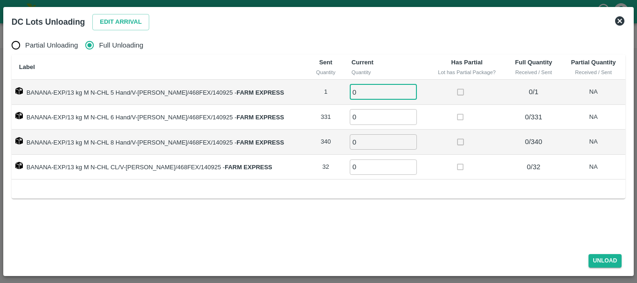
click at [354, 89] on input "0" at bounding box center [383, 91] width 67 height 15
type input "01"
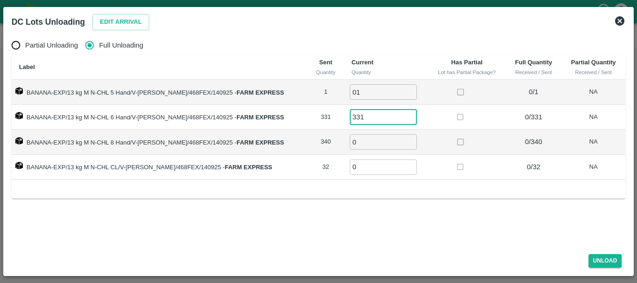
type input "331"
type input "340"
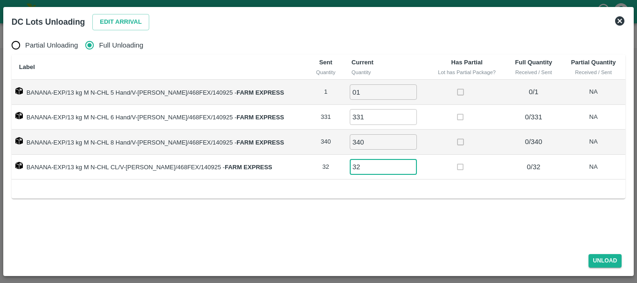
type input "32"
click at [595, 253] on div "Unload" at bounding box center [318, 259] width 621 height 25
click at [605, 260] on button "Unload" at bounding box center [605, 261] width 34 height 14
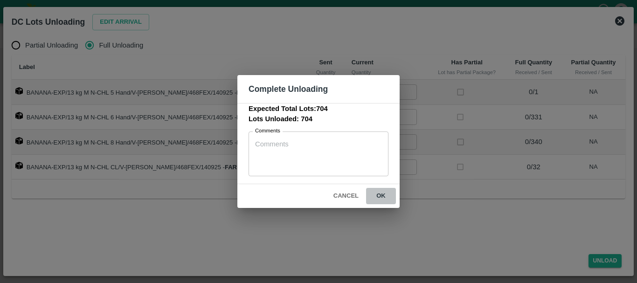
click at [386, 198] on button "ok" at bounding box center [381, 196] width 30 height 16
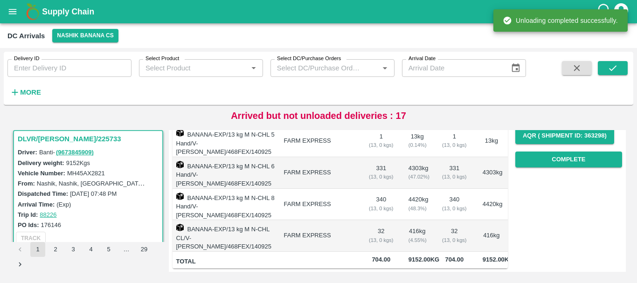
scroll to position [0, 0]
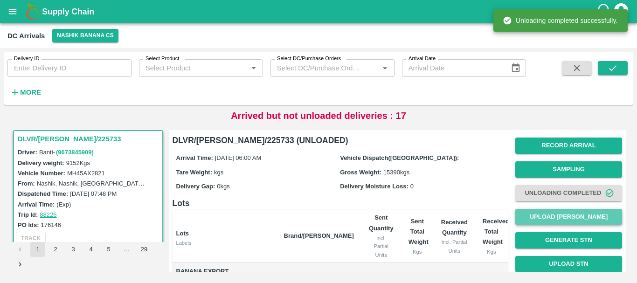
click at [562, 215] on button "Upload [PERSON_NAME]" at bounding box center [568, 217] width 107 height 16
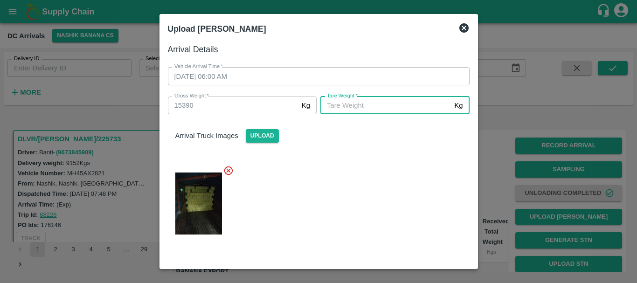
click at [358, 105] on input "[PERSON_NAME]   *" at bounding box center [385, 105] width 130 height 18
type input "5450"
click at [367, 184] on div at bounding box center [314, 201] width 309 height 86
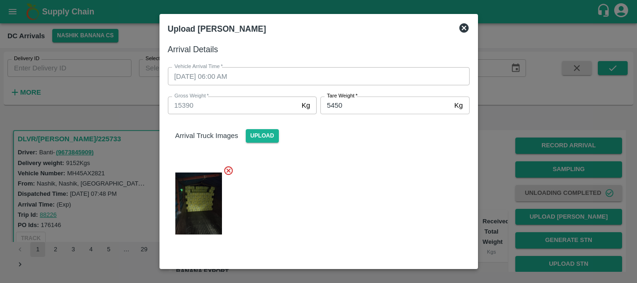
scroll to position [92, 0]
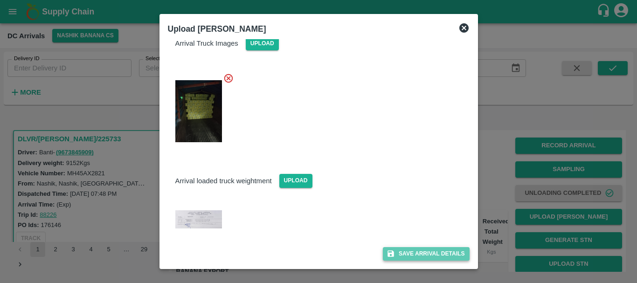
click at [396, 259] on button "Save Arrival Details" at bounding box center [426, 254] width 86 height 14
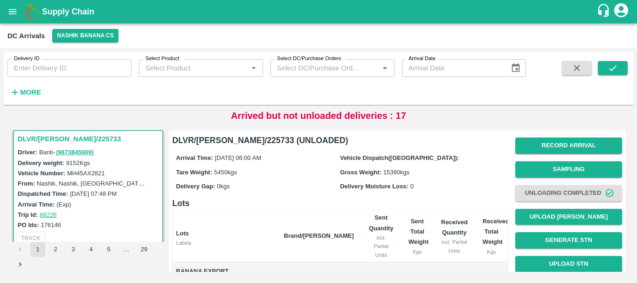
scroll to position [153, 0]
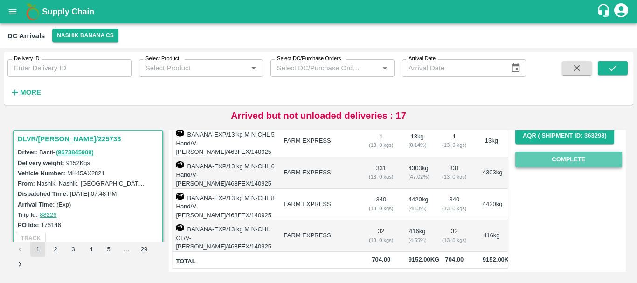
click at [561, 156] on button "Complete" at bounding box center [568, 160] width 107 height 16
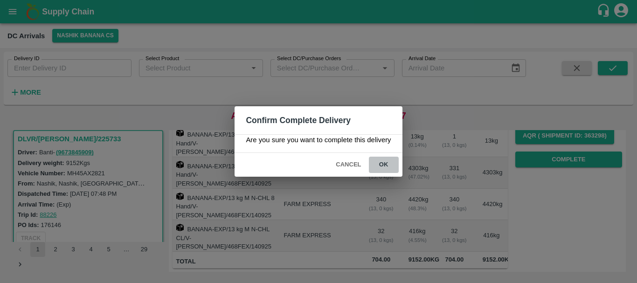
click at [393, 166] on button "ok" at bounding box center [384, 165] width 30 height 16
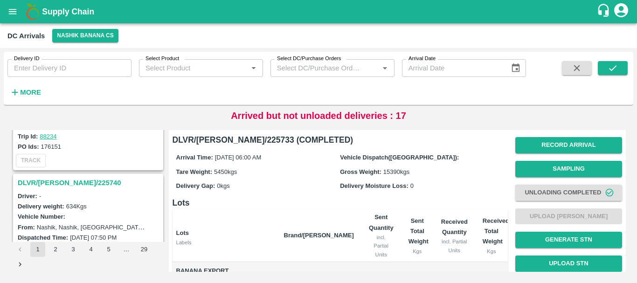
scroll to position [81, 0]
click at [76, 179] on h3 "DLVR/[PERSON_NAME]/225740" at bounding box center [90, 184] width 144 height 12
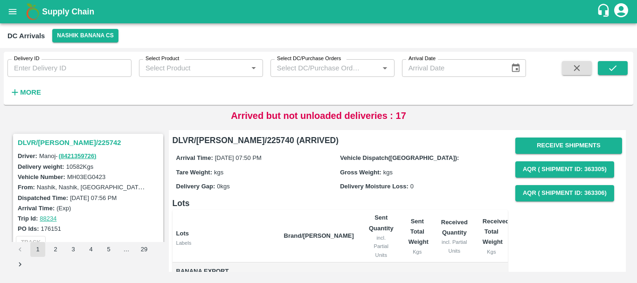
click at [56, 140] on h3 "DLVR/[PERSON_NAME]/225742" at bounding box center [90, 143] width 144 height 12
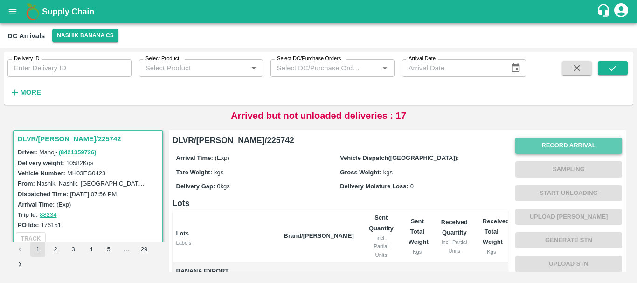
click at [528, 141] on button "Record Arrival" at bounding box center [568, 146] width 107 height 16
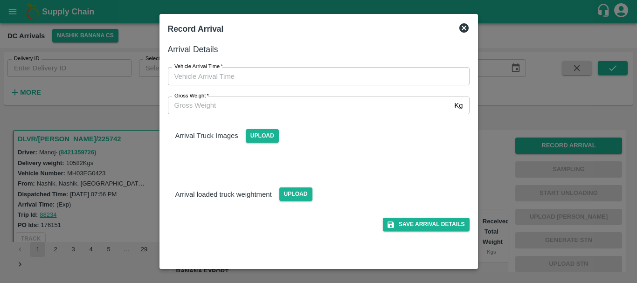
type input "DD/MM/YYYY hh:mm aa"
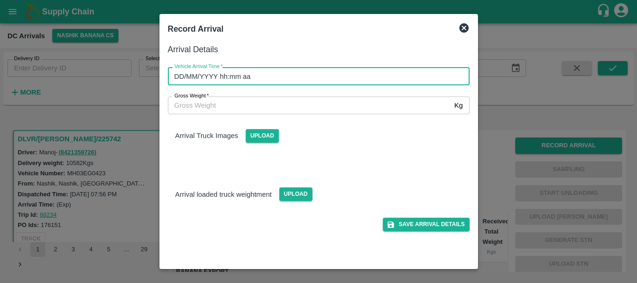
click at [343, 73] on input "DD/MM/YYYY hh:mm aa" at bounding box center [315, 76] width 295 height 18
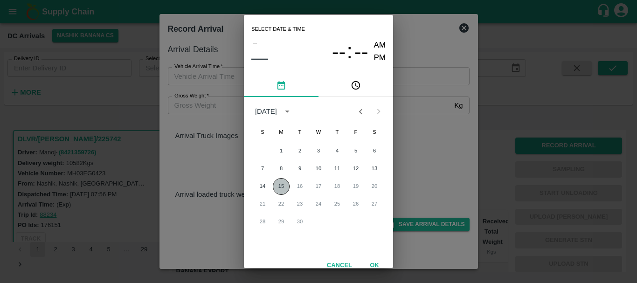
click at [286, 183] on button "15" at bounding box center [281, 186] width 17 height 17
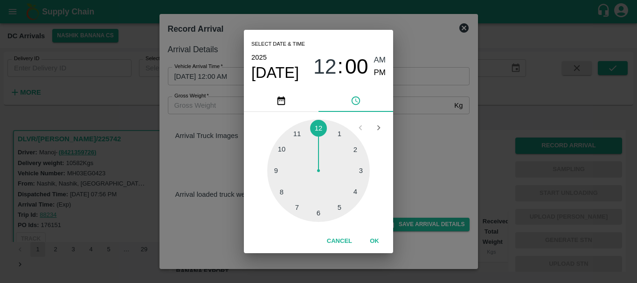
click at [301, 205] on div at bounding box center [318, 170] width 103 height 103
click at [354, 188] on div at bounding box center [318, 170] width 103 height 103
click at [357, 190] on div at bounding box center [318, 170] width 103 height 103
click at [356, 190] on div at bounding box center [318, 170] width 103 height 103
type input "[DATE] 07:20 AM"
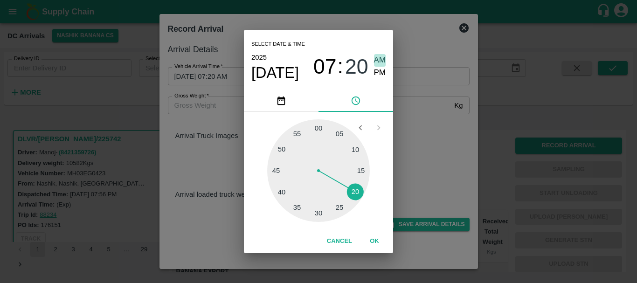
click at [379, 65] on span "AM" at bounding box center [380, 60] width 12 height 13
click at [413, 117] on div "Select date & time [DATE] 07 : 20 AM PM 05 10 15 20 25 30 35 40 45 50 55 00 Can…" at bounding box center [318, 141] width 637 height 283
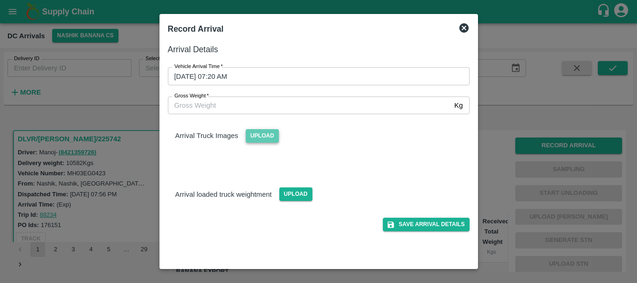
click at [272, 137] on span "Upload" at bounding box center [262, 136] width 33 height 14
click at [0, 0] on input "Upload" at bounding box center [0, 0] width 0 height 0
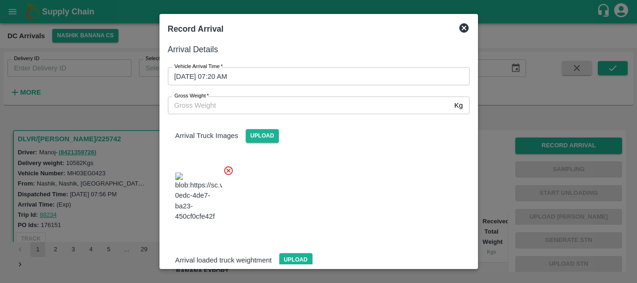
scroll to position [50, 0]
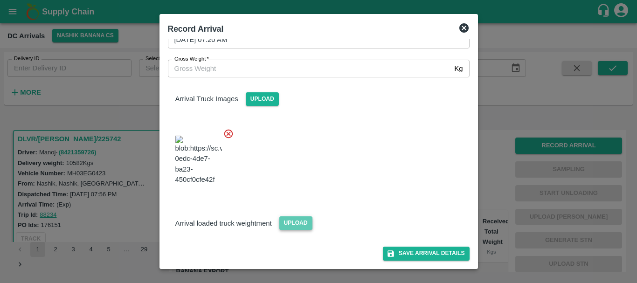
click at [302, 222] on span "Upload" at bounding box center [295, 223] width 33 height 14
click at [0, 0] on input "Upload" at bounding box center [0, 0] width 0 height 0
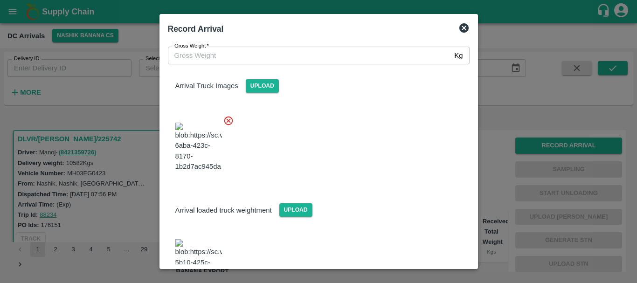
scroll to position [136, 0]
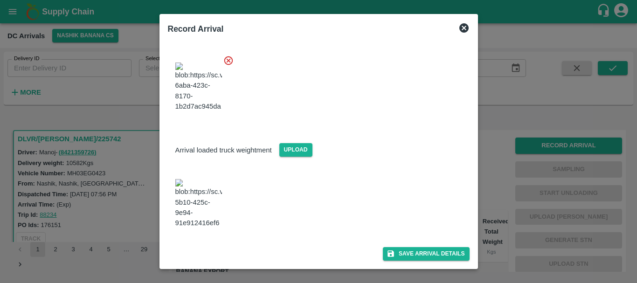
click at [199, 207] on img at bounding box center [198, 203] width 47 height 49
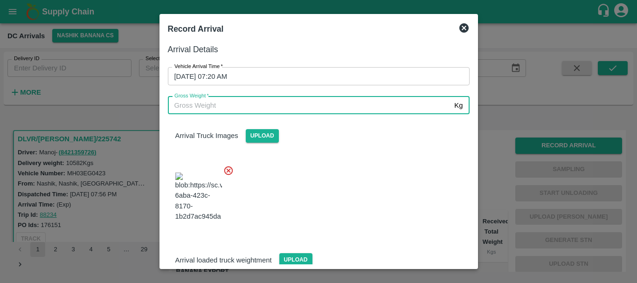
click at [235, 106] on input "Gross Weight   *" at bounding box center [309, 105] width 283 height 18
type input "17860"
click at [303, 198] on div at bounding box center [314, 194] width 309 height 73
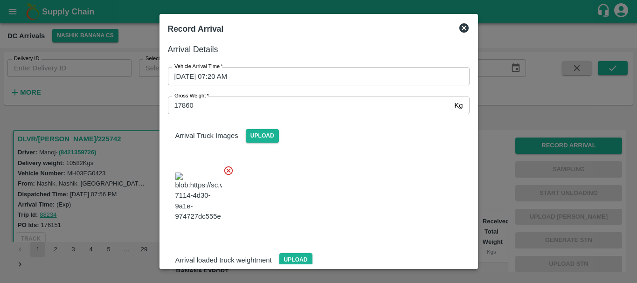
scroll to position [136, 0]
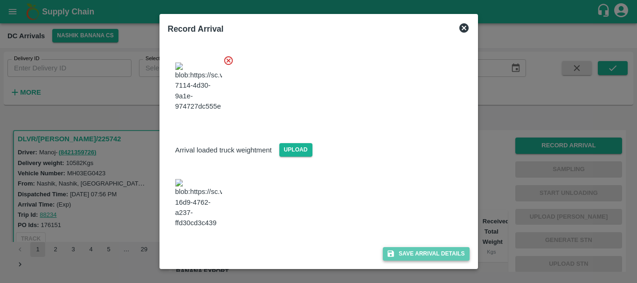
click at [392, 252] on icon "submit" at bounding box center [390, 253] width 8 height 8
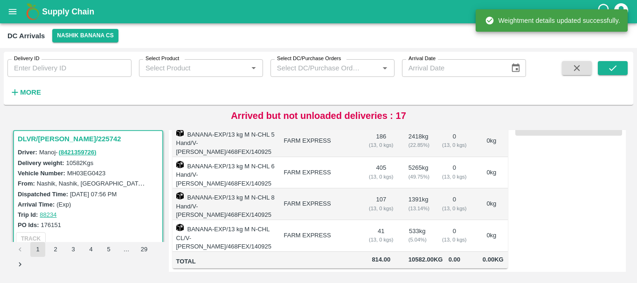
scroll to position [0, 0]
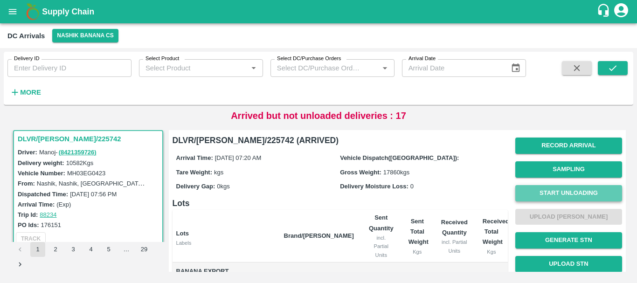
click at [543, 185] on button "Start Unloading" at bounding box center [568, 193] width 107 height 16
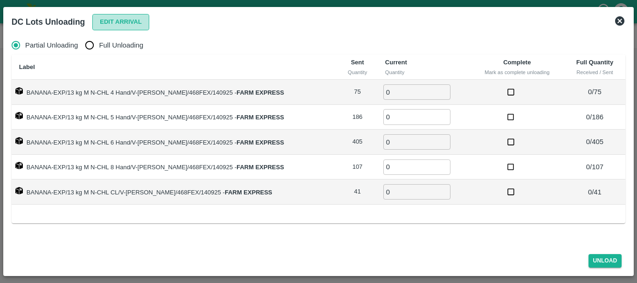
click at [131, 23] on button "Edit Arrival" at bounding box center [120, 22] width 57 height 16
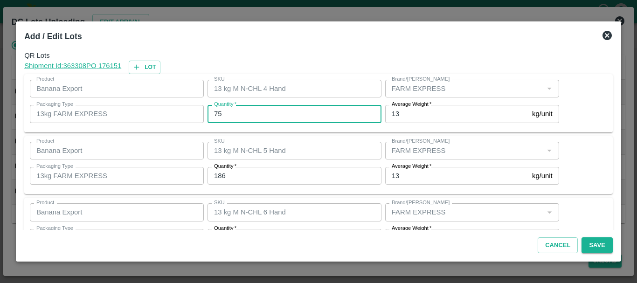
click at [242, 121] on input "75" at bounding box center [294, 114] width 174 height 18
type input "7"
type input "59"
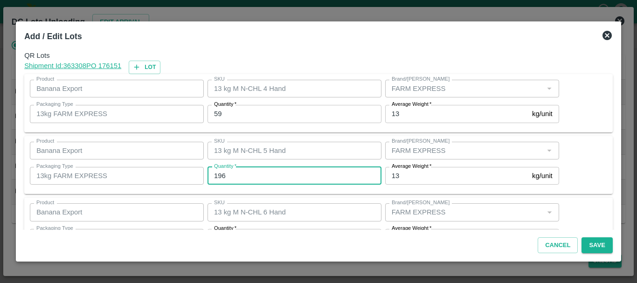
type input "196"
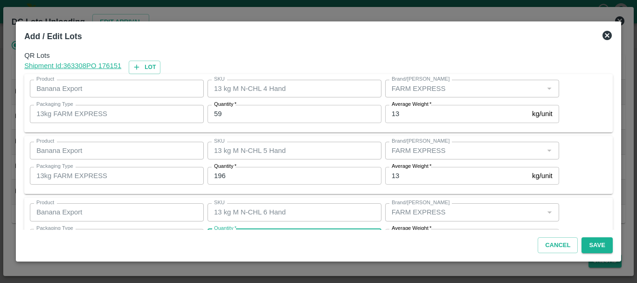
scroll to position [17, 0]
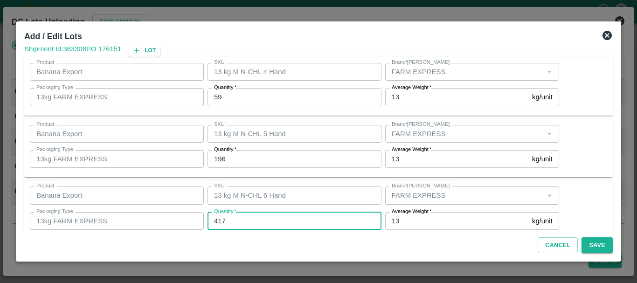
type input "417"
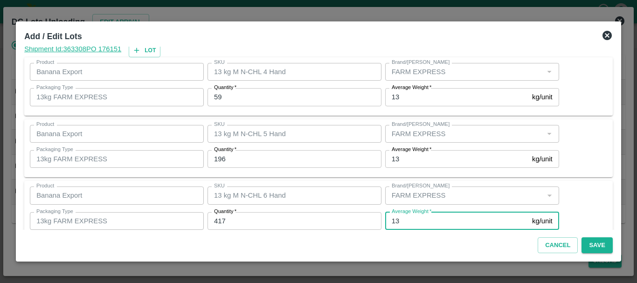
scroll to position [158, 0]
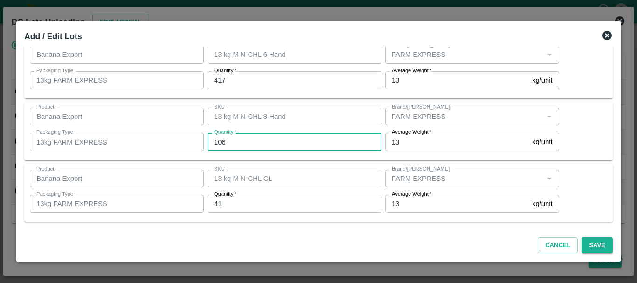
type input "106"
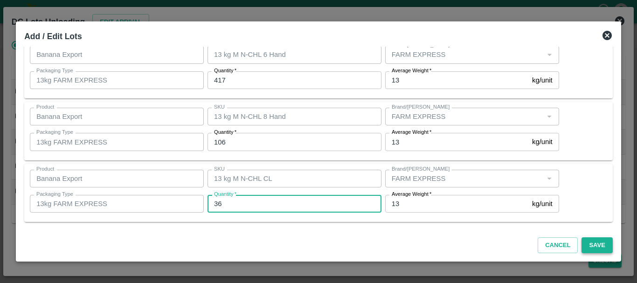
type input "36"
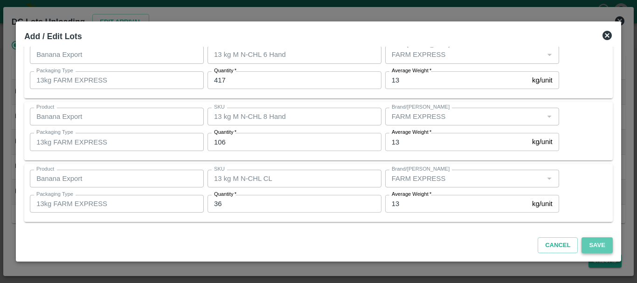
click at [598, 247] on button "Save" at bounding box center [596, 245] width 31 height 16
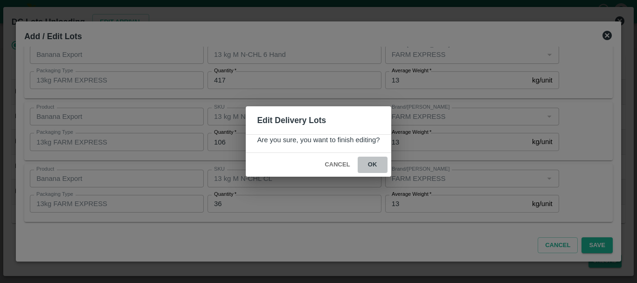
click at [372, 168] on button "ok" at bounding box center [373, 165] width 30 height 16
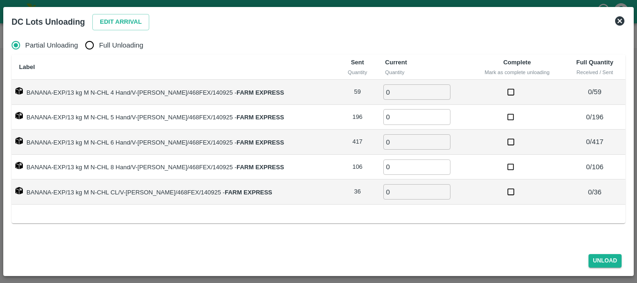
click at [111, 54] on label "Full Unloading" at bounding box center [111, 45] width 63 height 19
click at [99, 54] on input "Full Unloading" at bounding box center [89, 45] width 19 height 19
radio input "true"
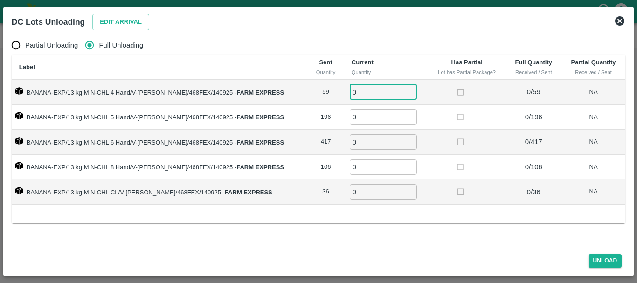
click at [365, 91] on input "0" at bounding box center [383, 91] width 67 height 15
type input "059"
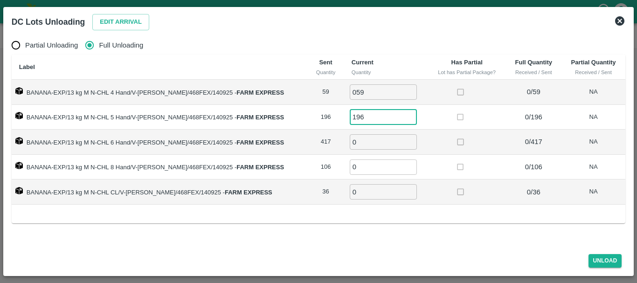
type input "196"
type input "417"
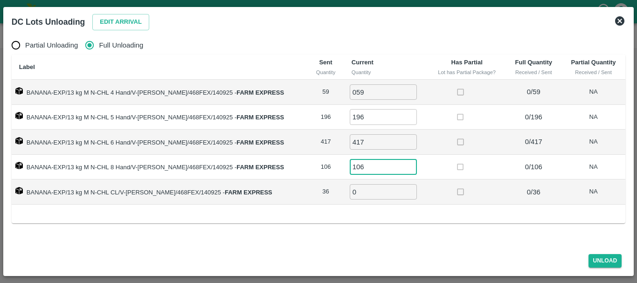
type input "106"
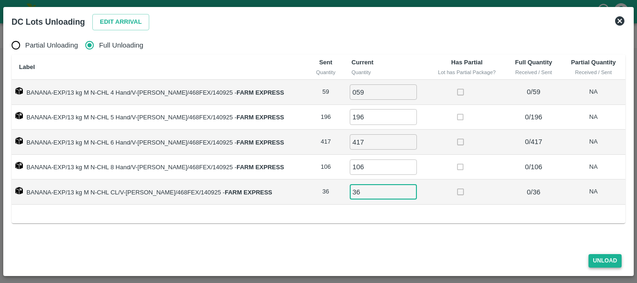
type input "36"
click at [600, 263] on button "Unload" at bounding box center [605, 261] width 34 height 14
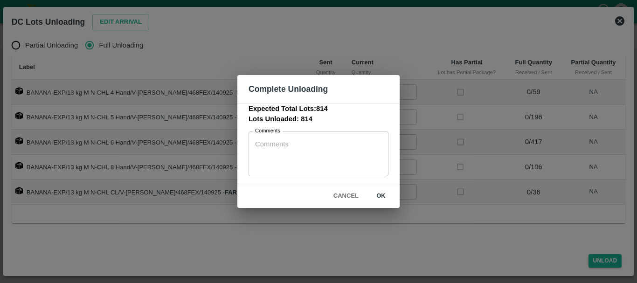
click at [378, 187] on div "Cancel ok" at bounding box center [318, 196] width 162 height 24
click at [380, 193] on button "ok" at bounding box center [381, 196] width 30 height 16
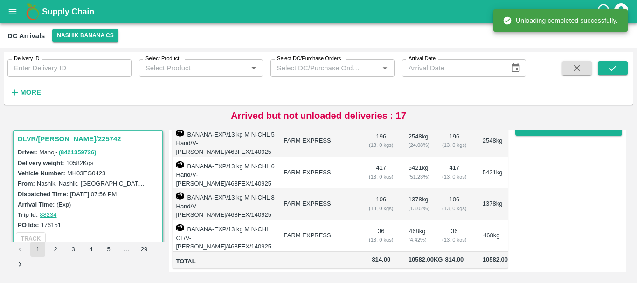
scroll to position [0, 0]
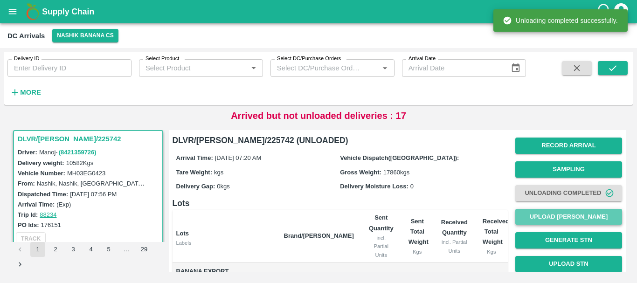
click at [522, 209] on button "Upload [PERSON_NAME]" at bounding box center [568, 217] width 107 height 16
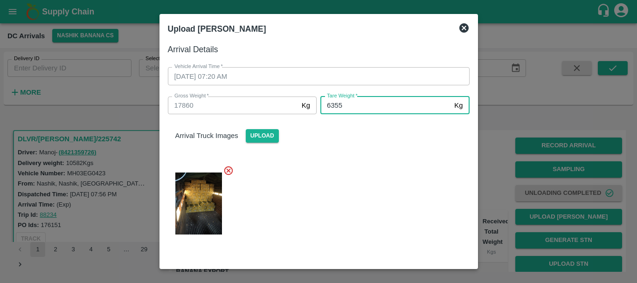
type input "6355"
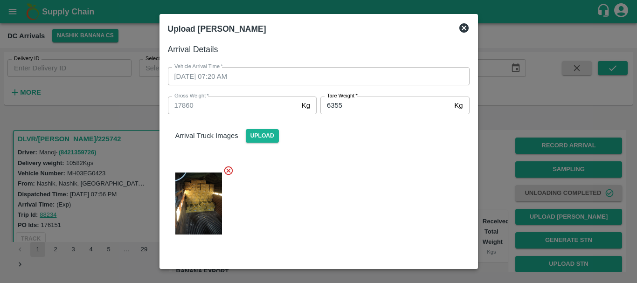
click at [353, 190] on div at bounding box center [314, 201] width 309 height 86
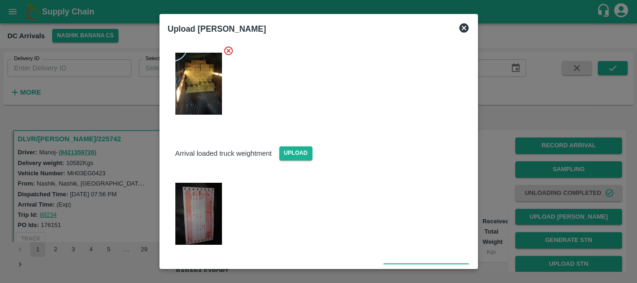
scroll to position [136, 0]
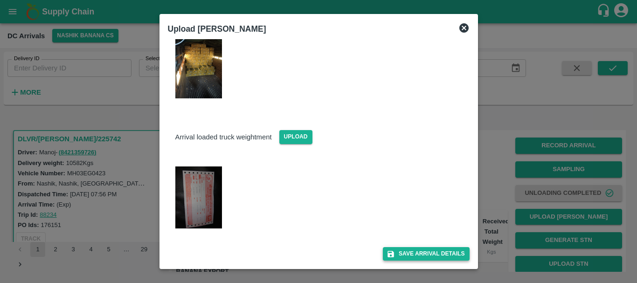
click at [411, 249] on button "Save Arrival Details" at bounding box center [426, 254] width 86 height 14
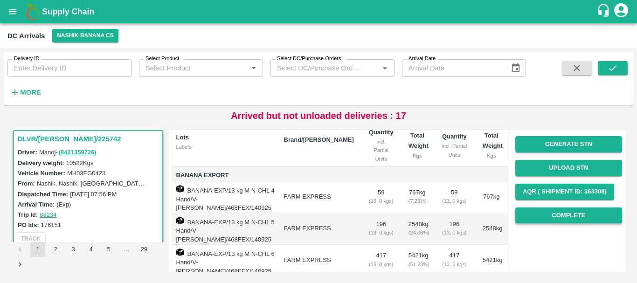
scroll to position [93, 0]
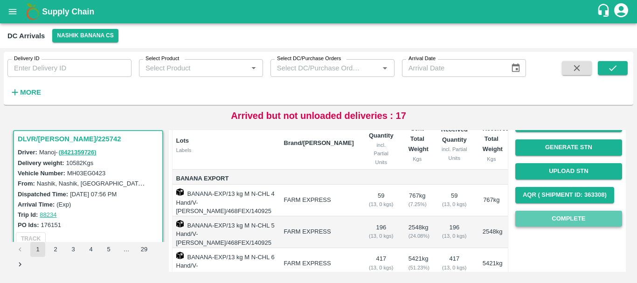
click at [549, 216] on button "Complete" at bounding box center [568, 219] width 107 height 16
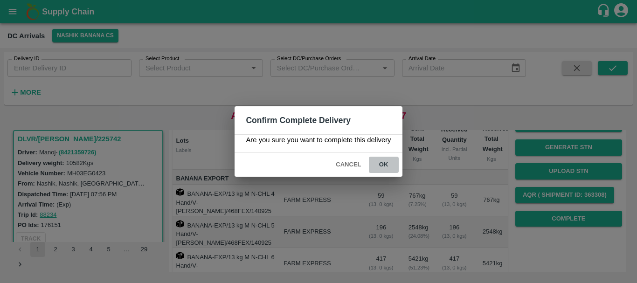
click at [381, 165] on button "ok" at bounding box center [384, 165] width 30 height 16
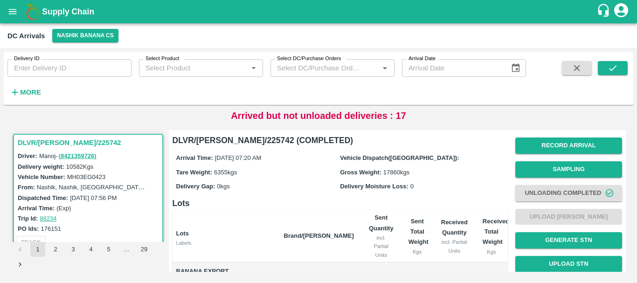
scroll to position [0, 0]
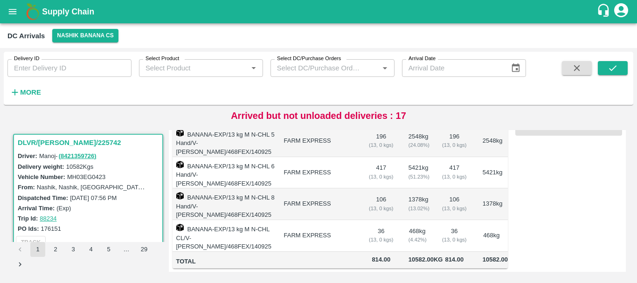
click at [327, 202] on td "FARM EXPRESS" at bounding box center [318, 204] width 85 height 32
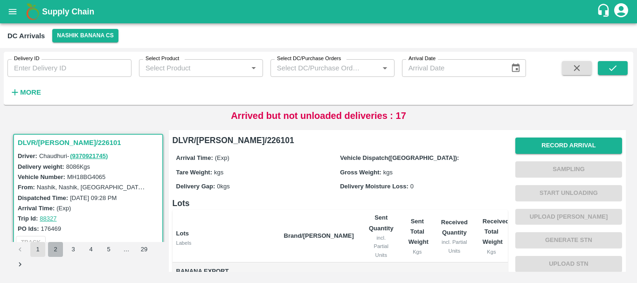
click at [55, 251] on button "2" at bounding box center [55, 249] width 15 height 15
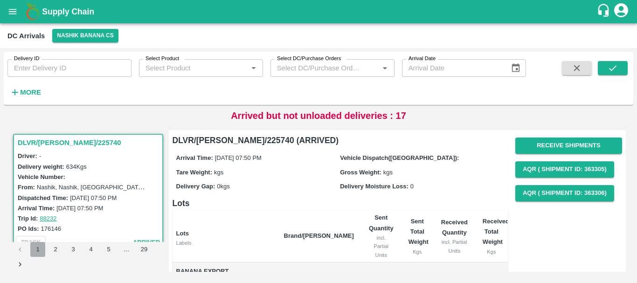
click at [36, 249] on button "1" at bounding box center [37, 249] width 15 height 15
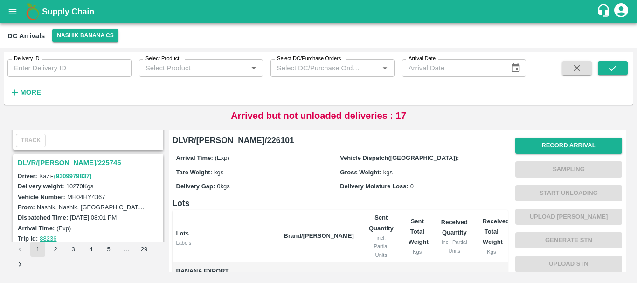
scroll to position [2782, 0]
click at [69, 158] on h3 "DLVR/[PERSON_NAME]/225745" at bounding box center [90, 164] width 144 height 12
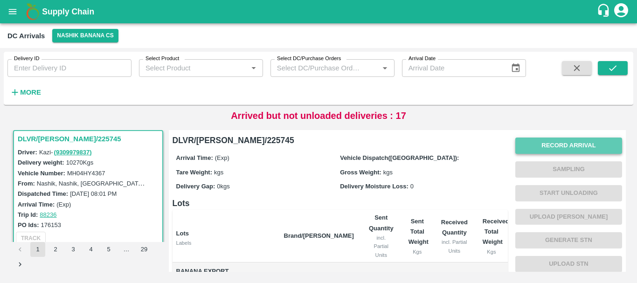
click at [542, 146] on button "Record Arrival" at bounding box center [568, 146] width 107 height 16
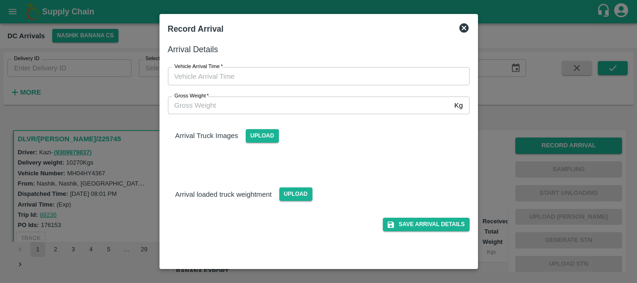
type input "DD/MM/YYYY hh:mm aa"
click at [355, 74] on input "DD/MM/YYYY hh:mm aa" at bounding box center [315, 76] width 295 height 18
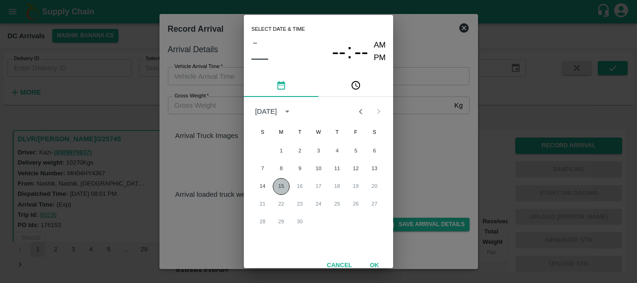
click at [285, 179] on button "15" at bounding box center [281, 186] width 17 height 17
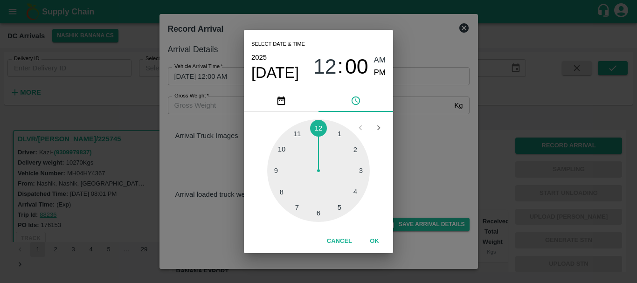
click at [338, 207] on div at bounding box center [318, 170] width 103 height 103
click at [317, 210] on div at bounding box center [318, 170] width 103 height 103
type input "15/09/2025 05:30 AM"
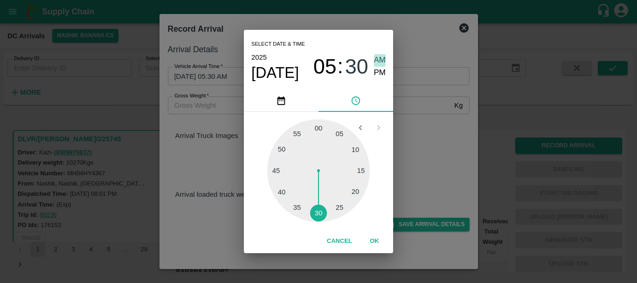
click at [377, 62] on span "AM" at bounding box center [380, 60] width 12 height 13
click at [429, 137] on div "Select date & time 2025 Sep 15 05 : 30 AM PM 05 10 15 20 25 30 35 40 45 50 55 0…" at bounding box center [318, 141] width 637 height 283
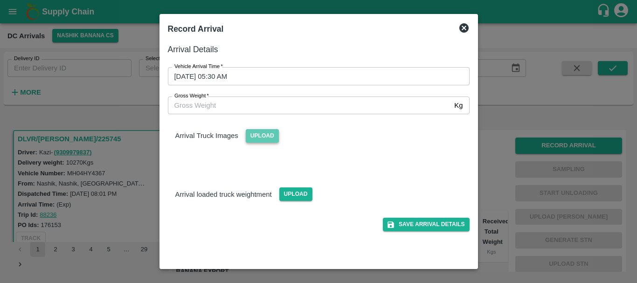
click at [270, 137] on span "Upload" at bounding box center [262, 136] width 33 height 14
click at [0, 0] on input "Upload" at bounding box center [0, 0] width 0 height 0
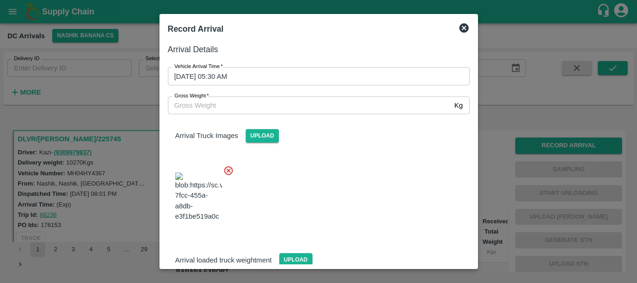
scroll to position [22, 0]
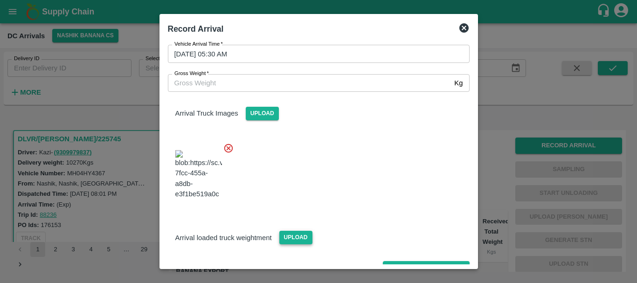
click at [298, 231] on span "Upload" at bounding box center [295, 238] width 33 height 14
click at [0, 0] on input "Upload" at bounding box center [0, 0] width 0 height 0
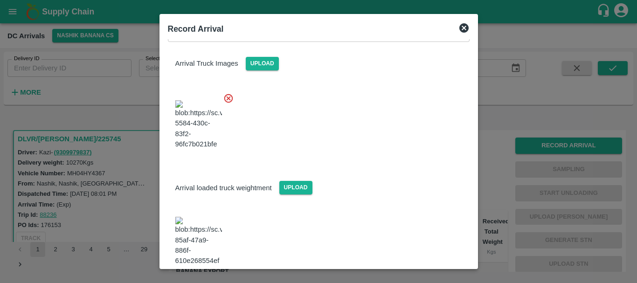
click at [202, 217] on img at bounding box center [198, 241] width 47 height 49
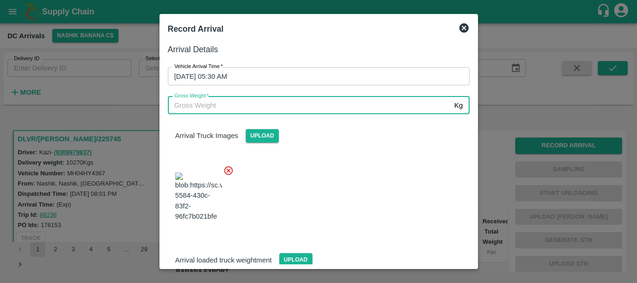
click at [246, 109] on input "Gross Weight   *" at bounding box center [309, 105] width 283 height 18
type input "17680"
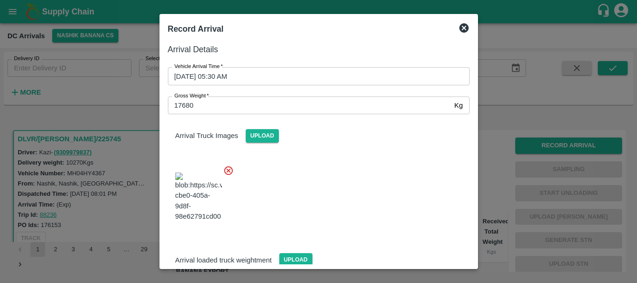
click at [346, 199] on div at bounding box center [314, 194] width 309 height 73
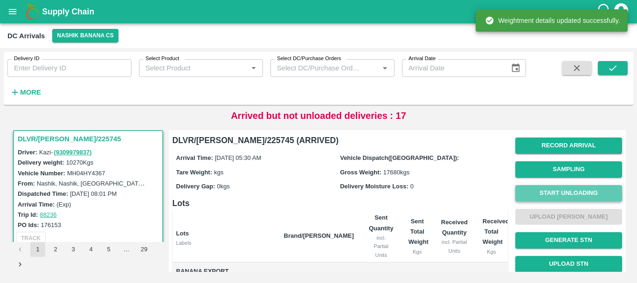
click at [545, 188] on button "Start Unloading" at bounding box center [568, 193] width 107 height 16
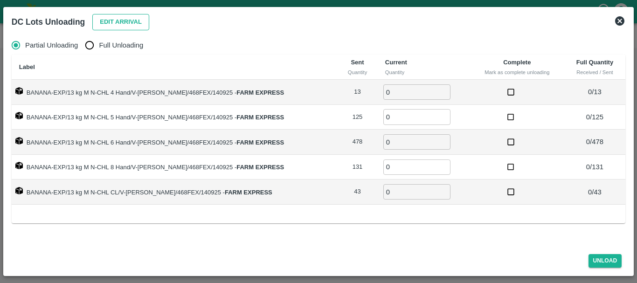
click at [123, 15] on div "Edit Arrival" at bounding box center [119, 20] width 61 height 20
click at [123, 15] on button "Edit Arrival" at bounding box center [120, 22] width 57 height 16
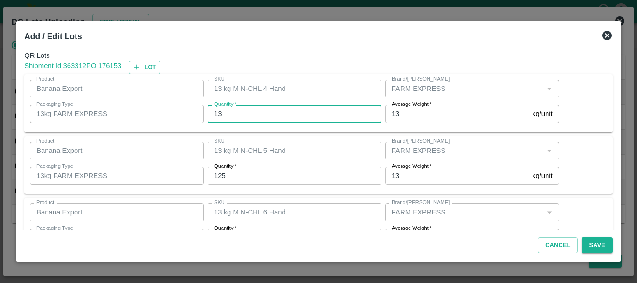
click at [262, 115] on input "13" at bounding box center [294, 114] width 174 height 18
type input "1"
type input "14"
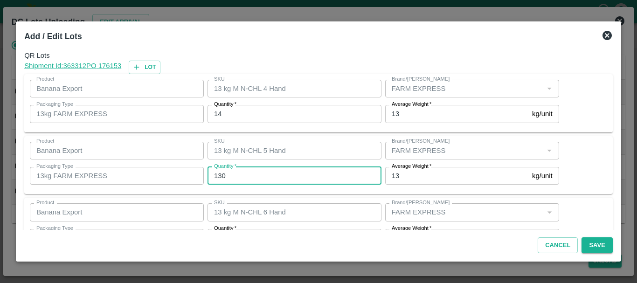
type input "130"
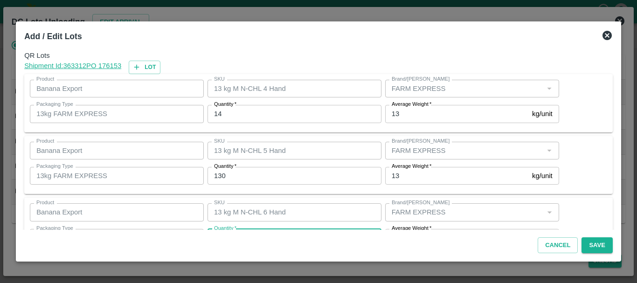
scroll to position [17, 0]
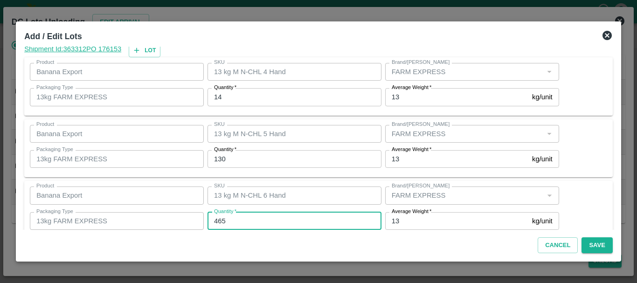
type input "465"
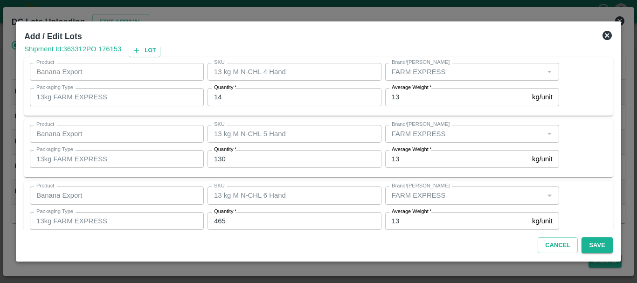
scroll to position [158, 0]
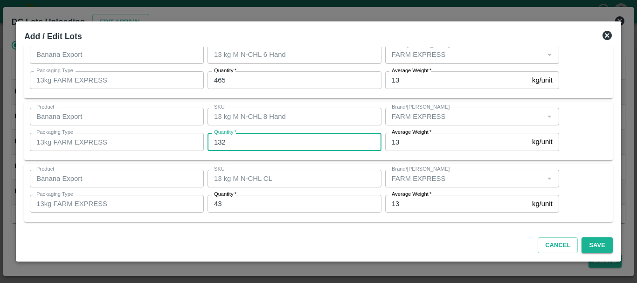
type input "132"
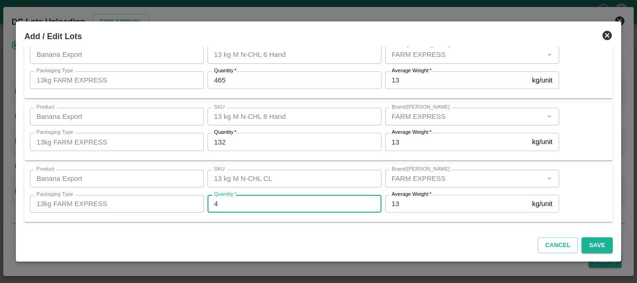
type input "43"
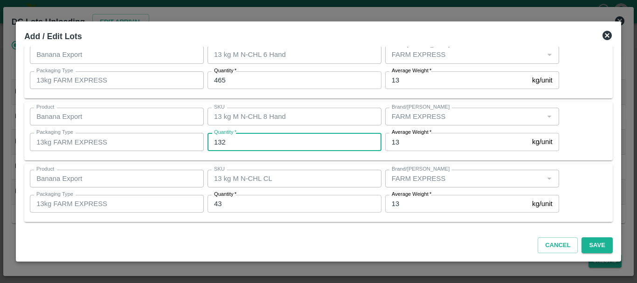
click at [238, 139] on input "132" at bounding box center [294, 142] width 174 height 18
type input "133"
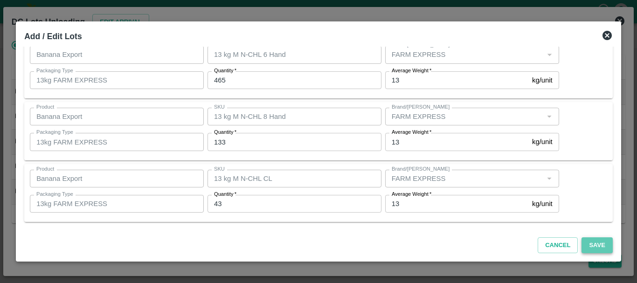
click at [608, 247] on button "Save" at bounding box center [596, 245] width 31 height 16
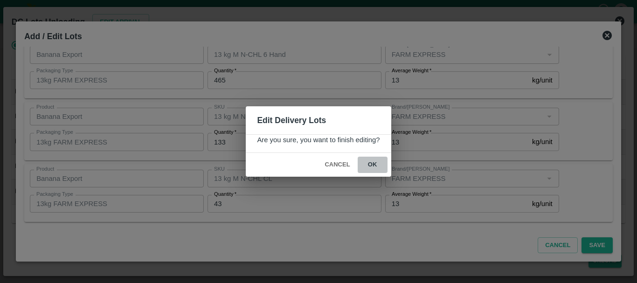
click at [380, 160] on button "ok" at bounding box center [373, 165] width 30 height 16
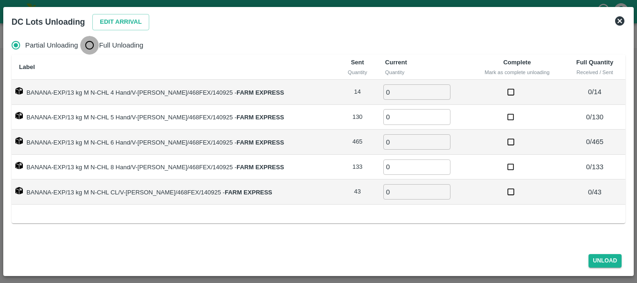
click at [88, 44] on input "Full Unloading" at bounding box center [89, 45] width 19 height 19
radio input "true"
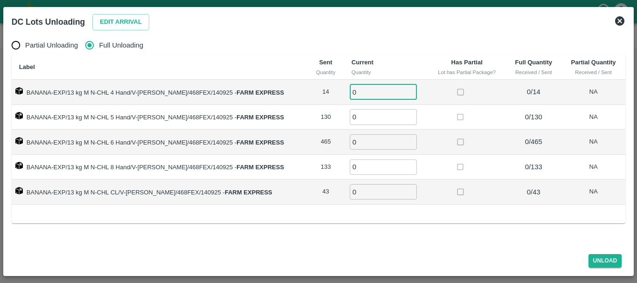
click at [362, 89] on input "0" at bounding box center [383, 91] width 67 height 15
type input "014"
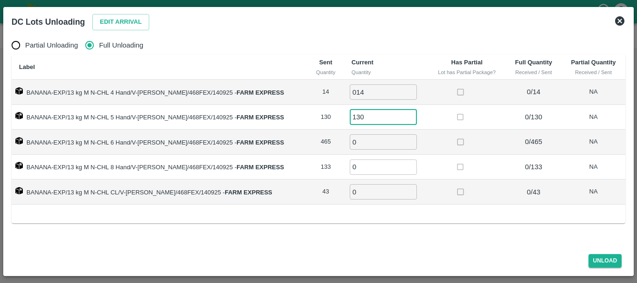
type input "130"
type input "465"
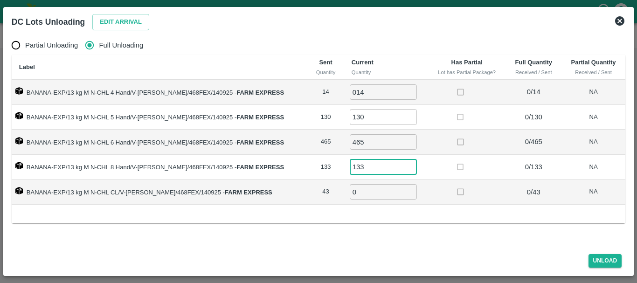
type input "133"
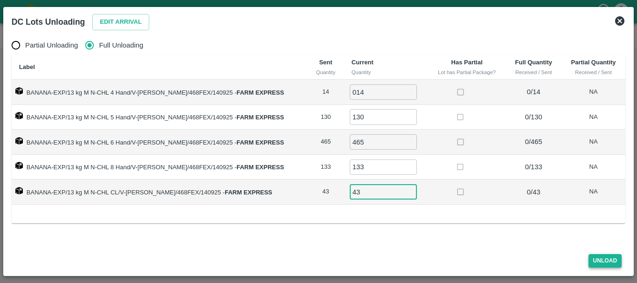
type input "43"
click at [602, 259] on button "Unload" at bounding box center [605, 261] width 34 height 14
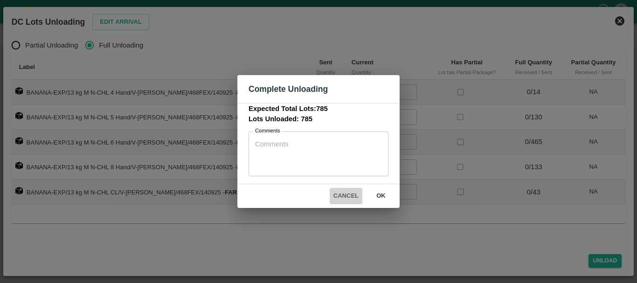
click at [347, 200] on button "Cancel" at bounding box center [346, 196] width 33 height 16
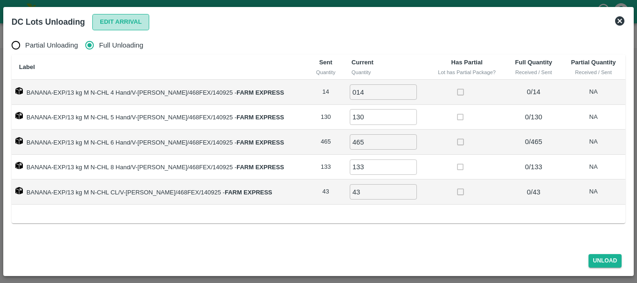
click at [113, 21] on button "Edit Arrival" at bounding box center [120, 22] width 57 height 16
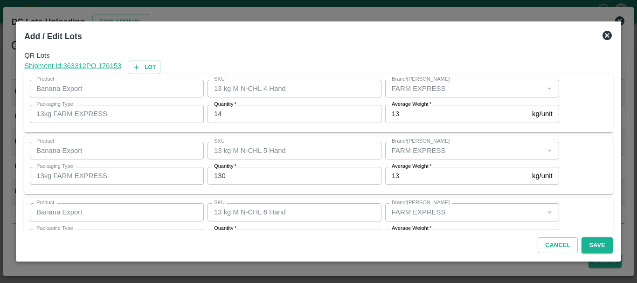
scroll to position [157, 0]
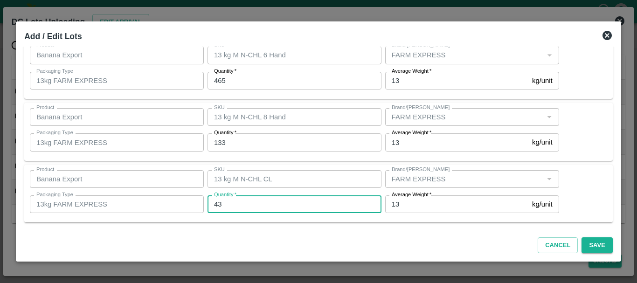
click at [241, 208] on input "43" at bounding box center [294, 204] width 174 height 18
type input "48"
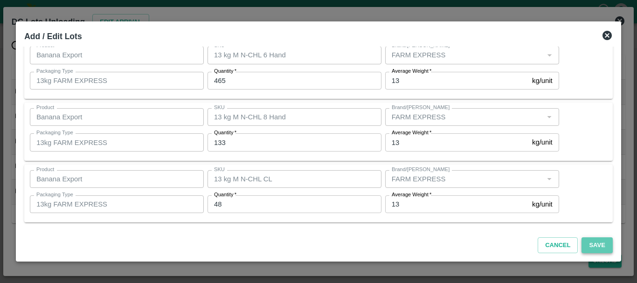
click at [588, 242] on button "Save" at bounding box center [596, 245] width 31 height 16
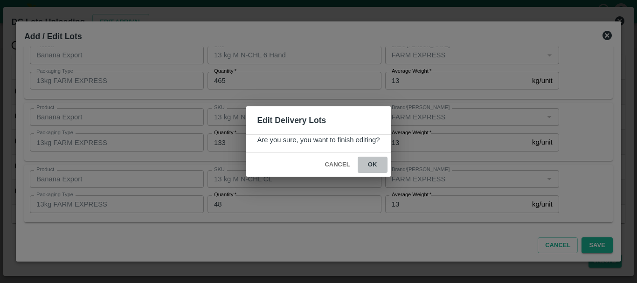
click at [377, 166] on button "ok" at bounding box center [373, 165] width 30 height 16
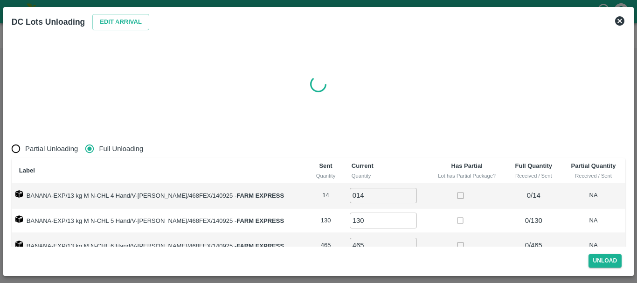
radio input "true"
type input "0"
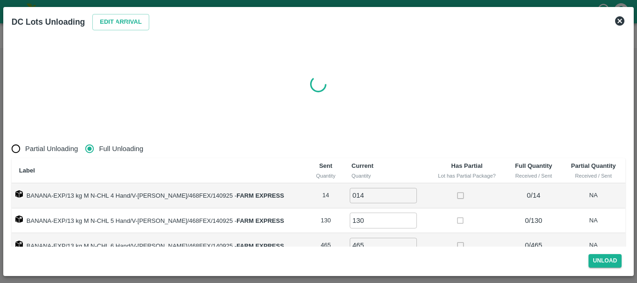
type input "0"
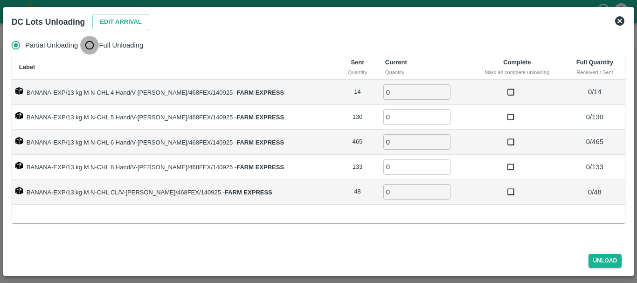
click at [90, 39] on input "Full Unloading" at bounding box center [89, 45] width 19 height 19
radio input "true"
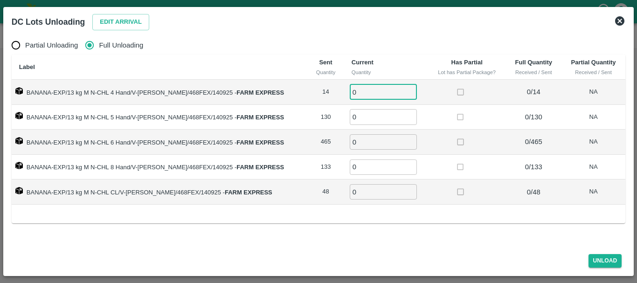
click at [360, 86] on input "0" at bounding box center [383, 91] width 67 height 15
type input "014"
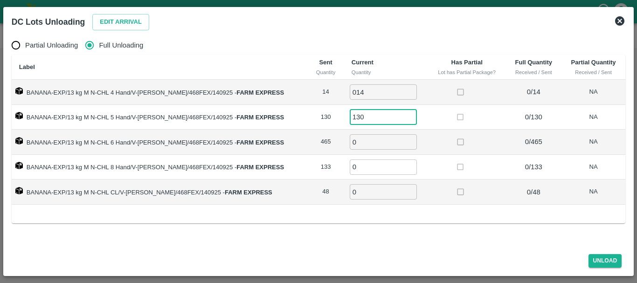
type input "130"
type input "465"
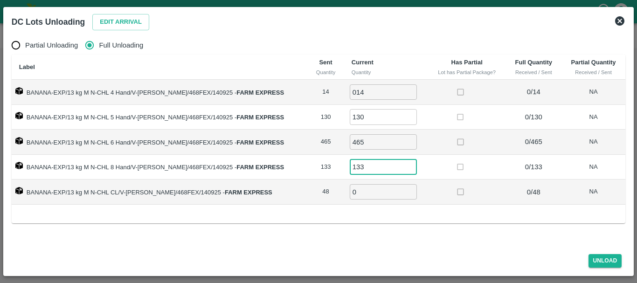
type input "133"
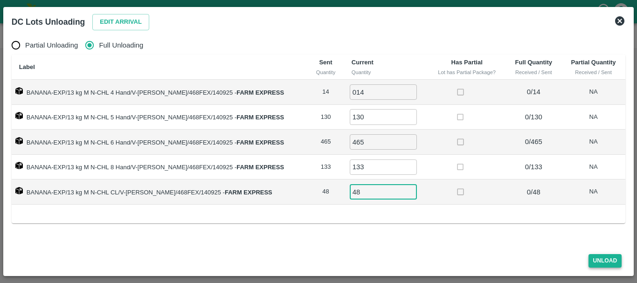
type input "48"
click at [604, 261] on button "Unload" at bounding box center [605, 261] width 34 height 14
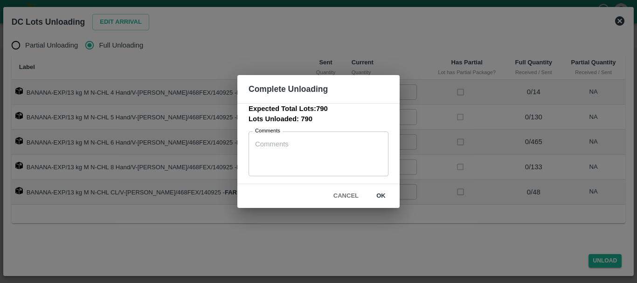
click at [386, 193] on button "ok" at bounding box center [381, 196] width 30 height 16
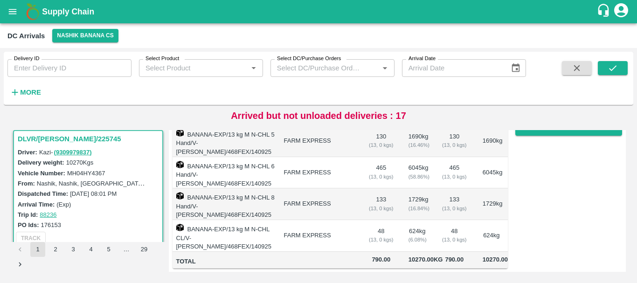
scroll to position [0, 0]
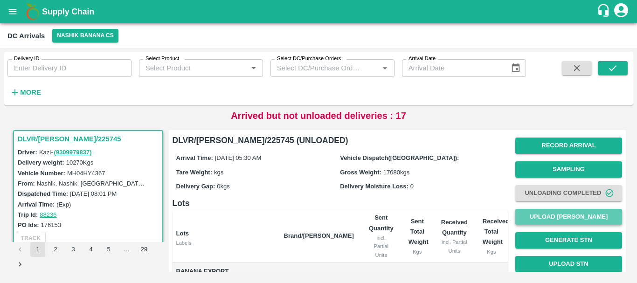
click at [543, 214] on button "Upload [PERSON_NAME]" at bounding box center [568, 217] width 107 height 16
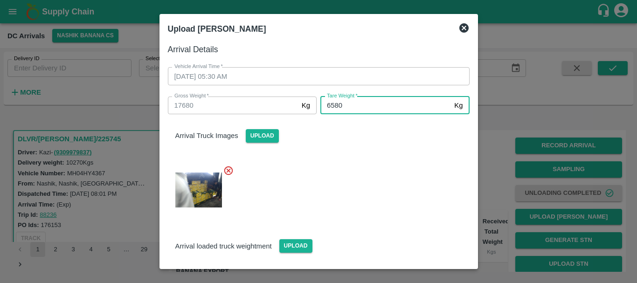
type input "6580"
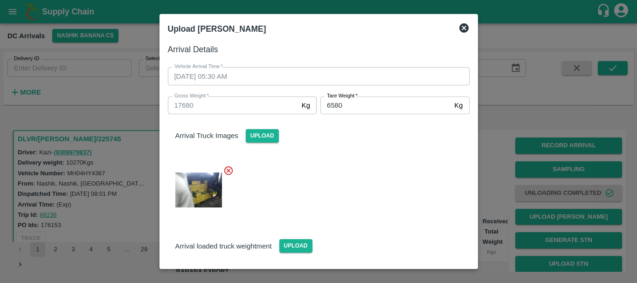
click at [392, 136] on div "Arrival Truck Images Upload" at bounding box center [318, 128] width 317 height 28
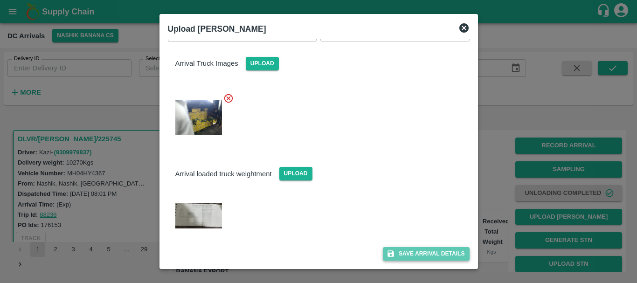
click at [416, 250] on button "Save Arrival Details" at bounding box center [426, 254] width 86 height 14
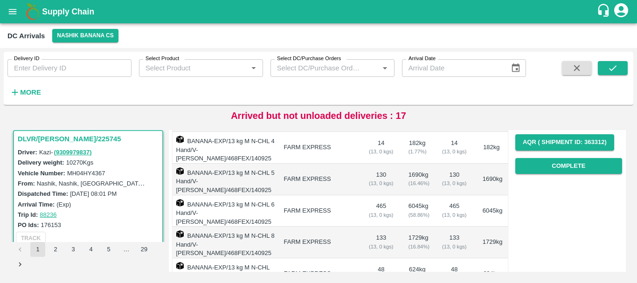
scroll to position [145, 0]
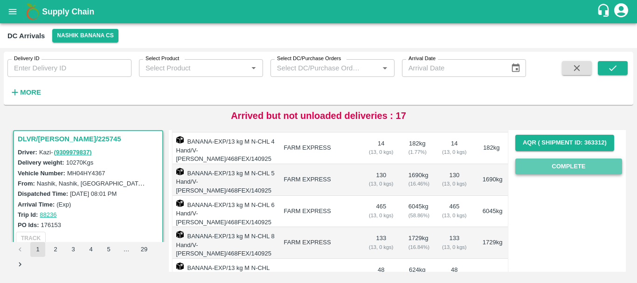
click at [544, 173] on button "Complete" at bounding box center [568, 166] width 107 height 16
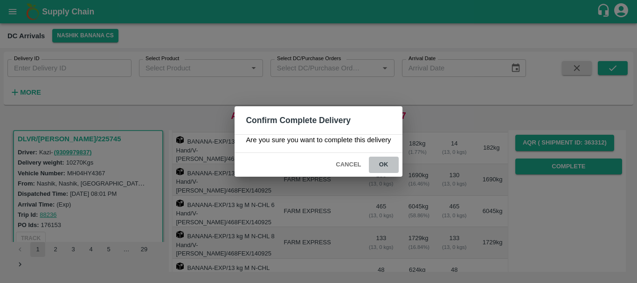
click at [384, 164] on button "ok" at bounding box center [384, 165] width 30 height 16
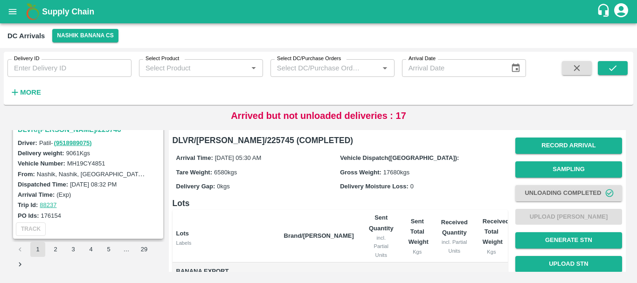
scroll to position [2668, 0]
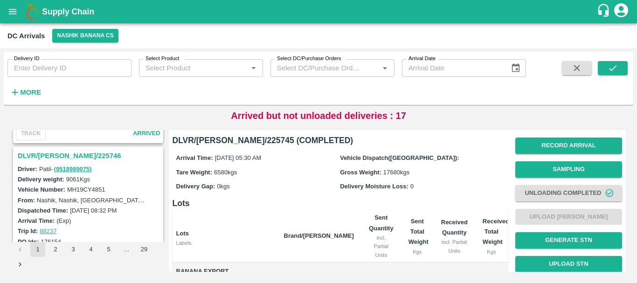
click at [69, 158] on h3 "DLVR/[PERSON_NAME]/225746" at bounding box center [90, 156] width 144 height 12
